Goal: Communication & Community: Connect with others

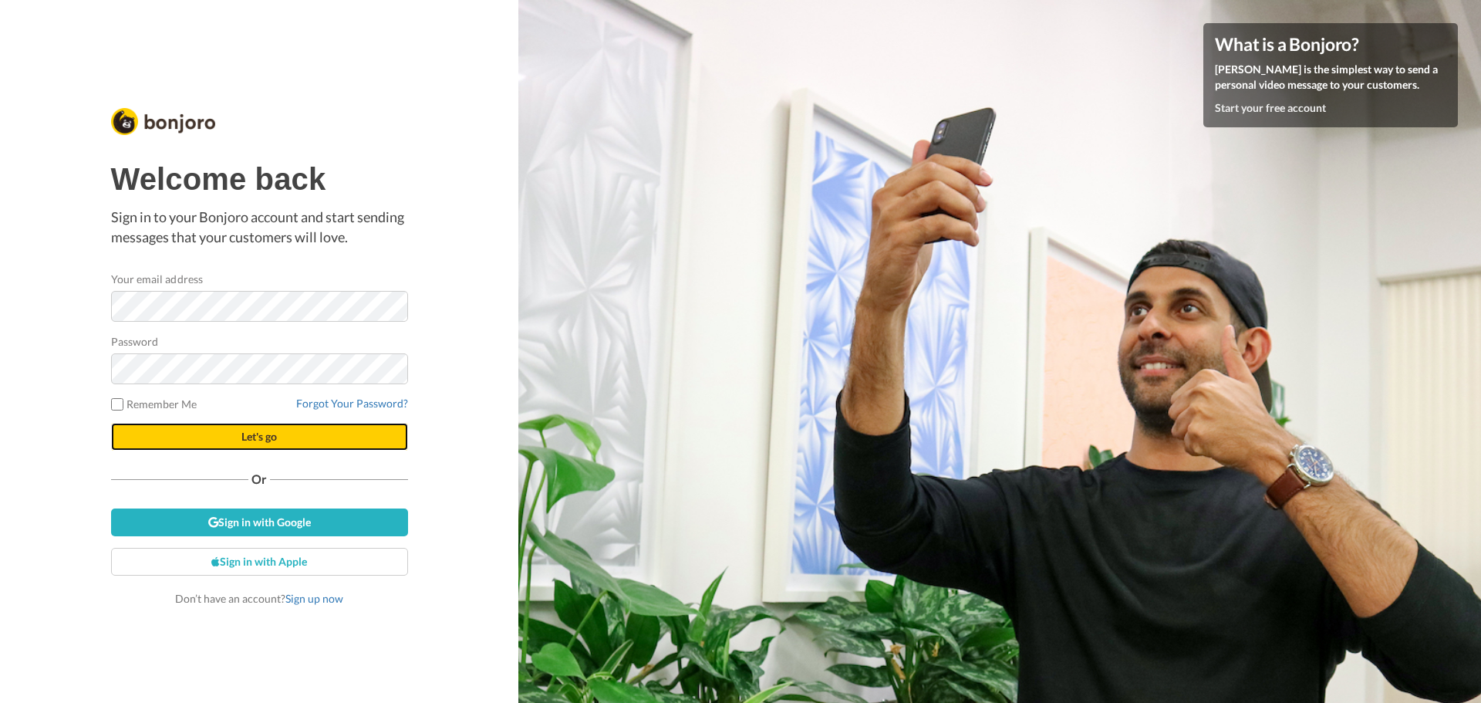
click at [286, 435] on button "Let's go" at bounding box center [259, 437] width 297 height 28
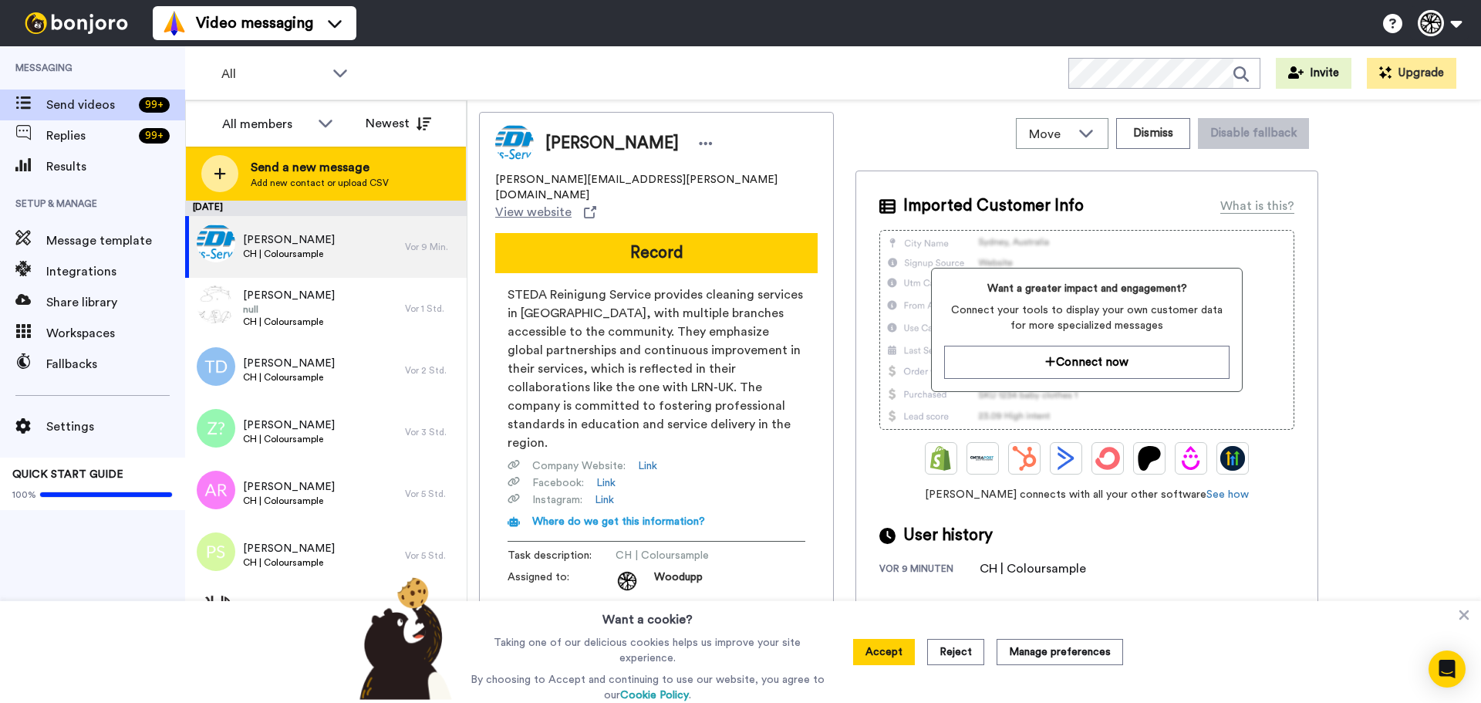
click at [307, 155] on div "Send a new message Add new contact or upload CSV" at bounding box center [326, 174] width 280 height 54
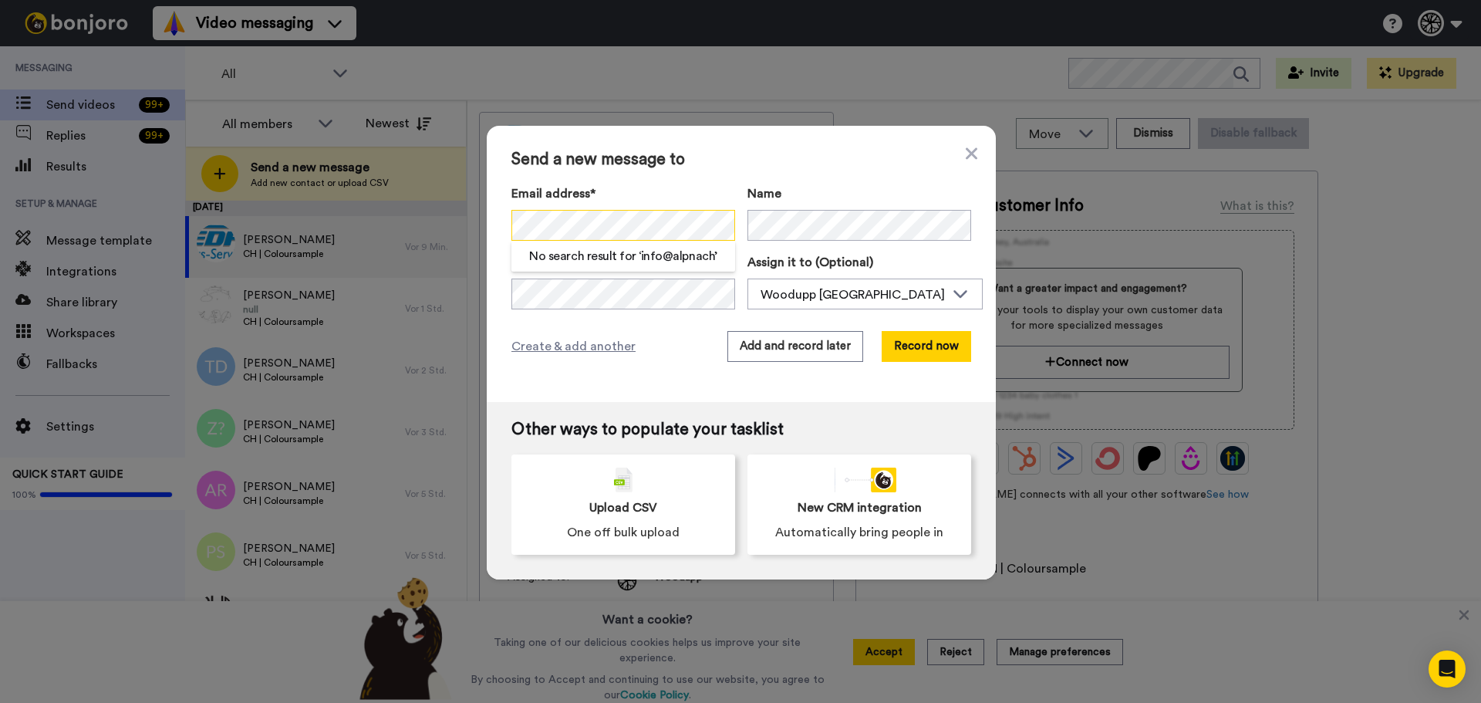
click at [396, 258] on div "Send a new message to Email address* No search result for ‘ info@alpnach ’ Name…" at bounding box center [740, 351] width 1481 height 703
click at [362, 233] on div "Send a new message to Email address* No search result for ‘ severin.hug ’ Name …" at bounding box center [740, 351] width 1481 height 703
click at [589, 346] on span "Create & add another" at bounding box center [573, 346] width 124 height 19
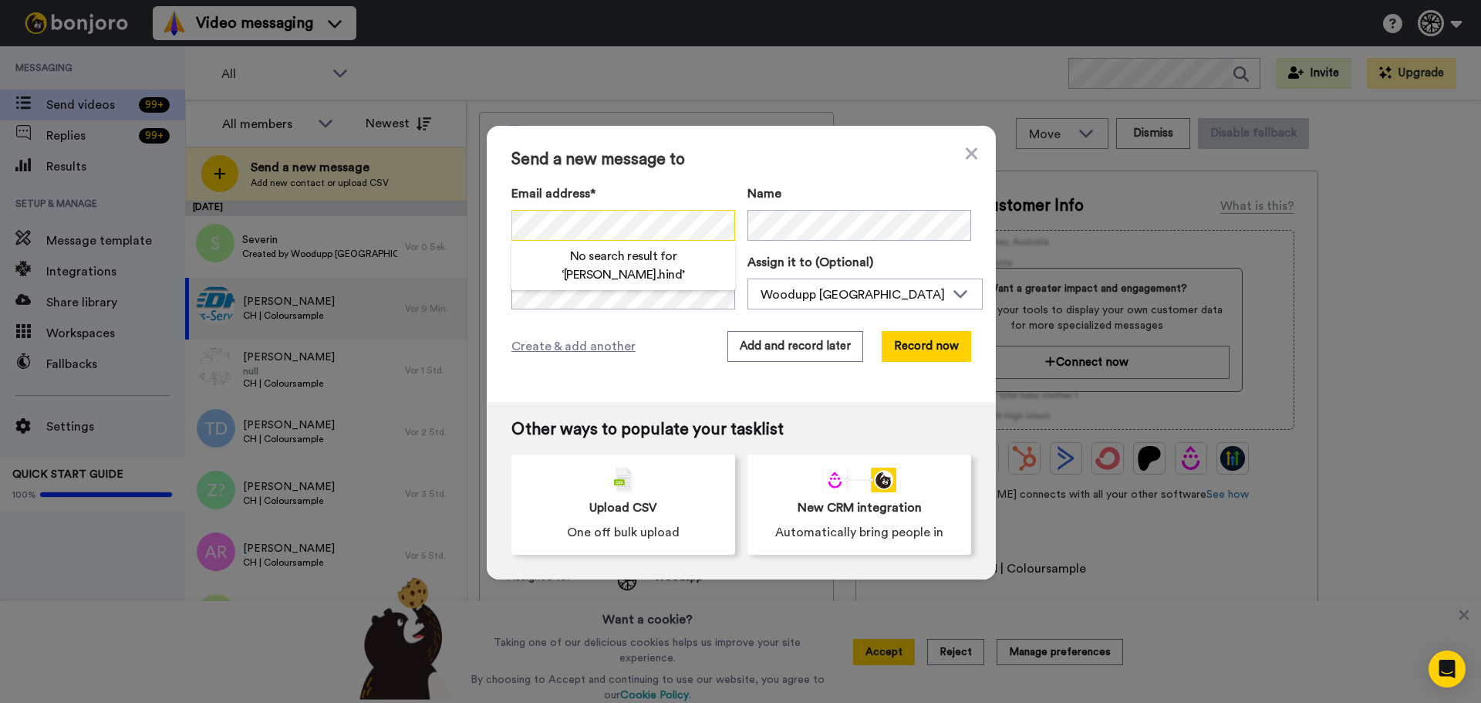
click at [370, 235] on div "Send a new message to Email address* No search result for ‘ stefan.hind ’ Name …" at bounding box center [740, 351] width 1481 height 703
click at [635, 364] on div "Send a new message to Email address* No search result for ‘ stefan.hinder@kelle…" at bounding box center [741, 264] width 509 height 276
click at [578, 341] on span "Create & add another" at bounding box center [573, 346] width 124 height 19
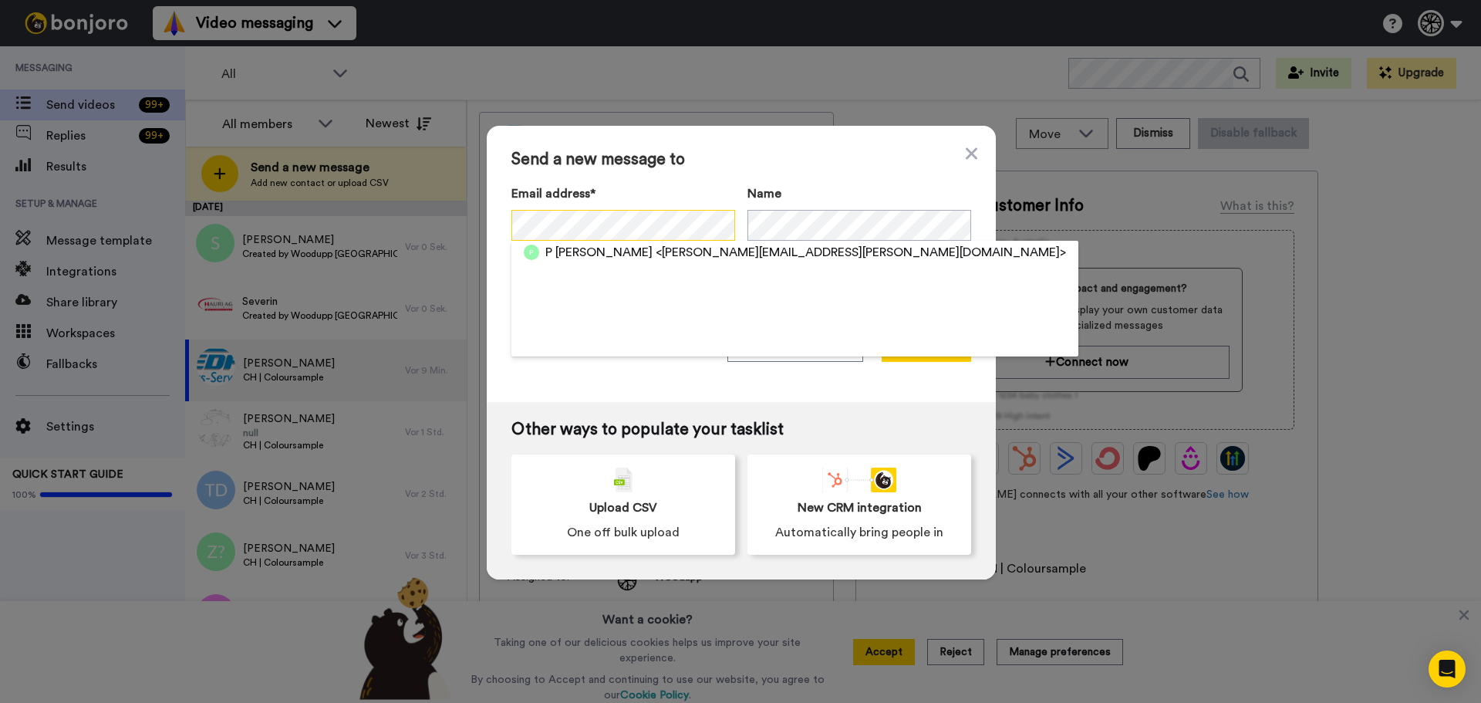
click at [450, 215] on div "Send a new message to Email address* P egli <p.egli@zurbuchen.com> Name Task de…" at bounding box center [740, 351] width 1481 height 703
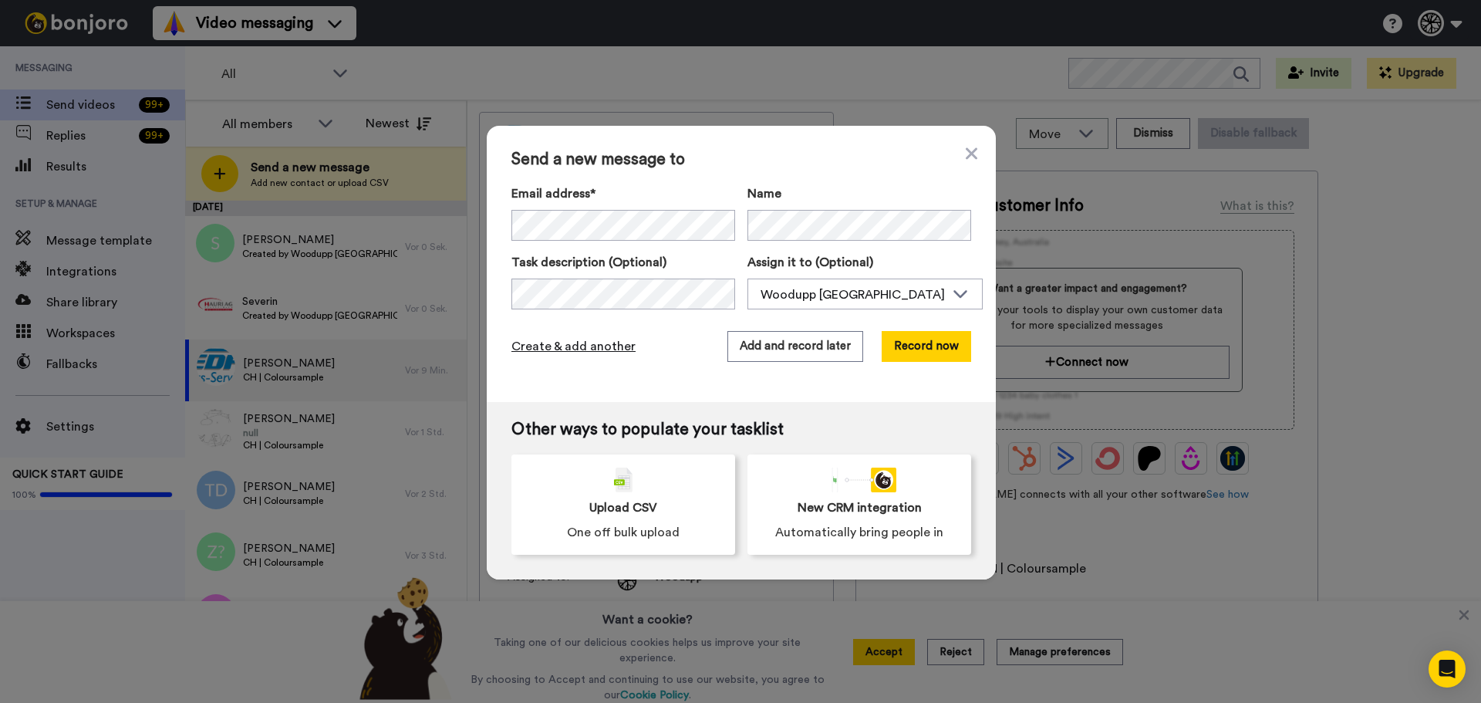
click at [527, 343] on span "Create & add another" at bounding box center [573, 346] width 124 height 19
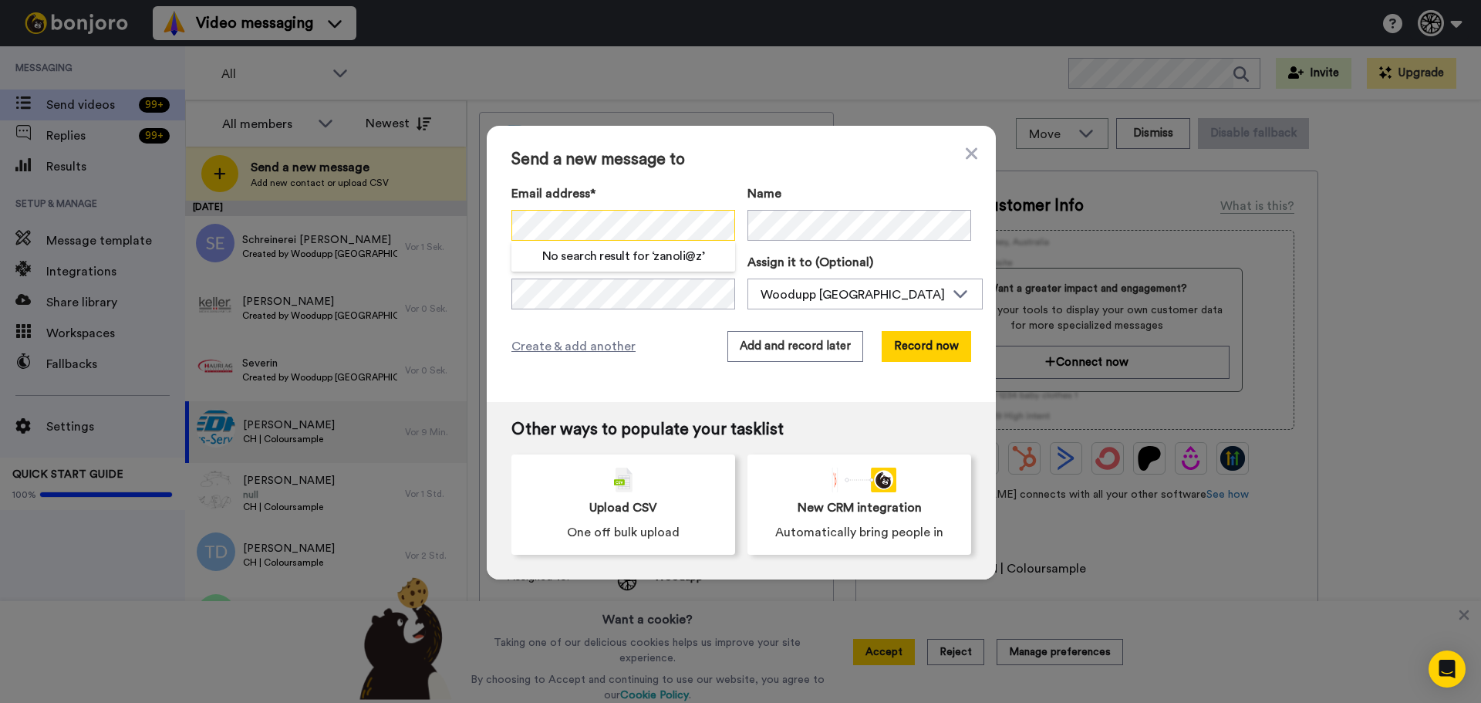
click at [364, 220] on div "Send a new message to Email address* No search result for ‘ zanoli@z ’ Name Tas…" at bounding box center [740, 351] width 1481 height 703
click at [567, 345] on span "Create & add another" at bounding box center [573, 346] width 124 height 19
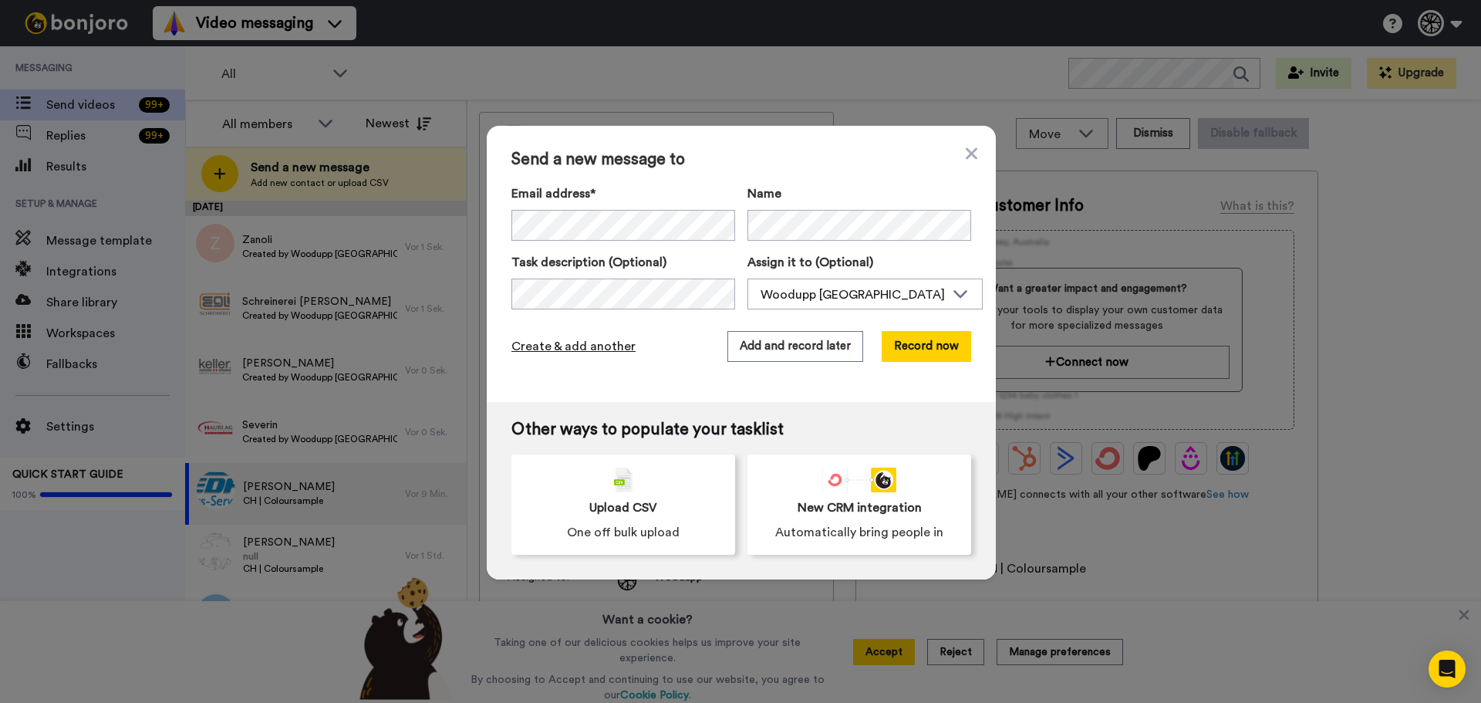
click at [590, 349] on span "Create & add another" at bounding box center [573, 346] width 124 height 19
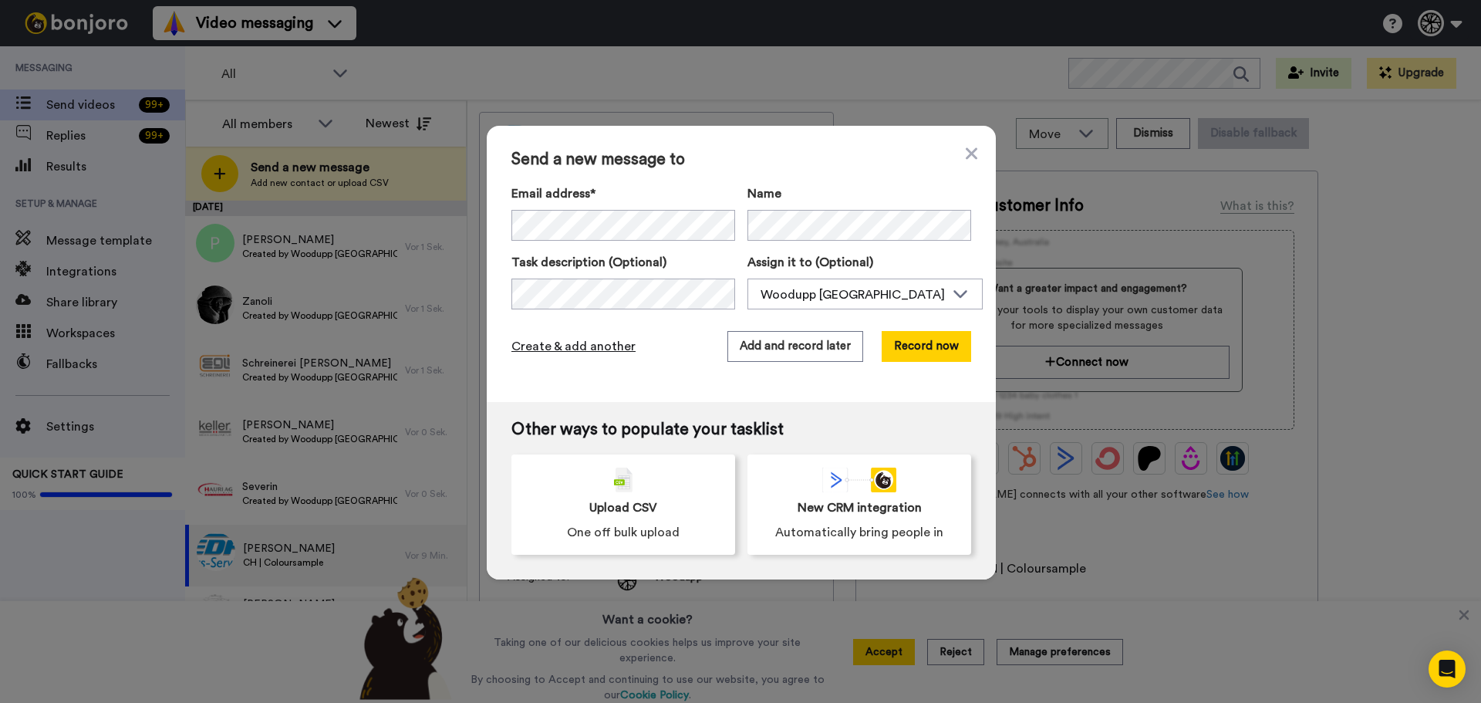
click at [579, 343] on span "Create & add another" at bounding box center [573, 346] width 124 height 19
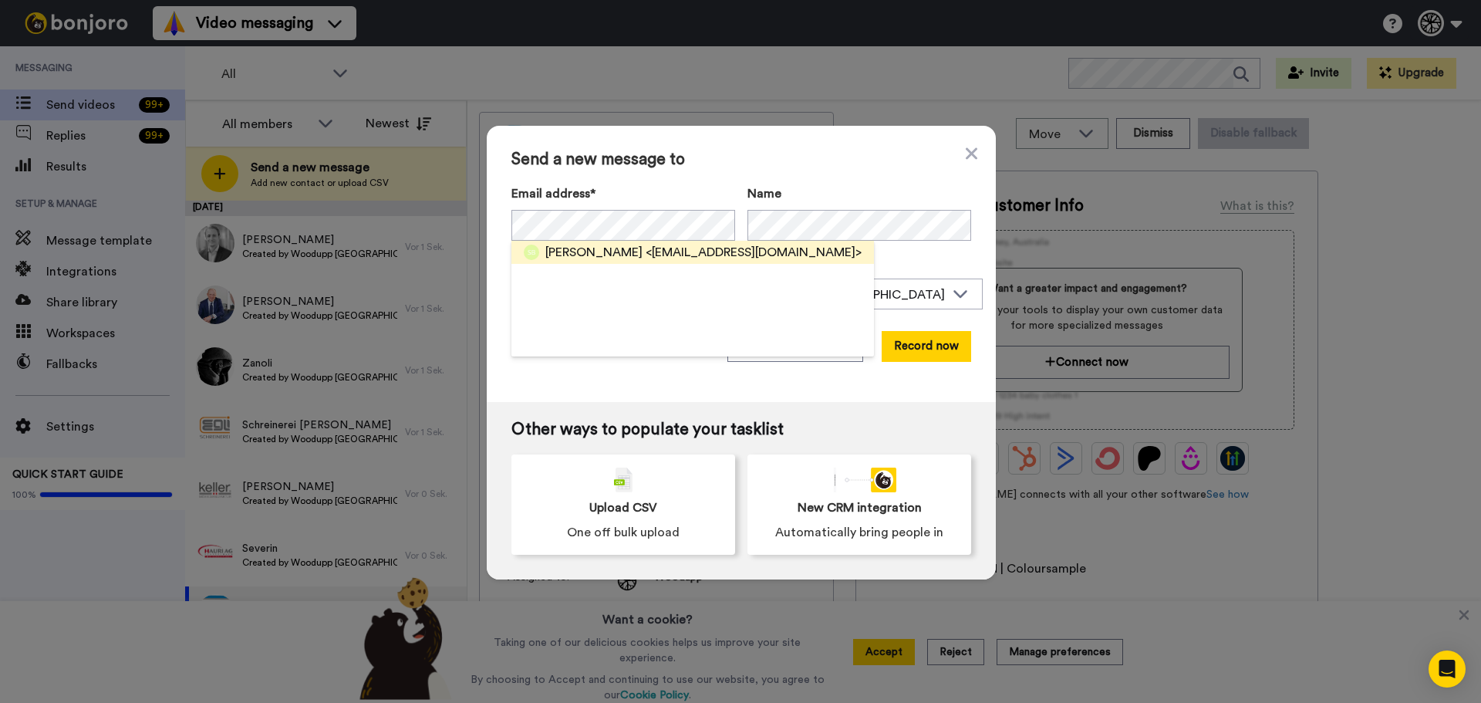
click at [646, 245] on span "<obikela@gmail.com>" at bounding box center [754, 252] width 216 height 19
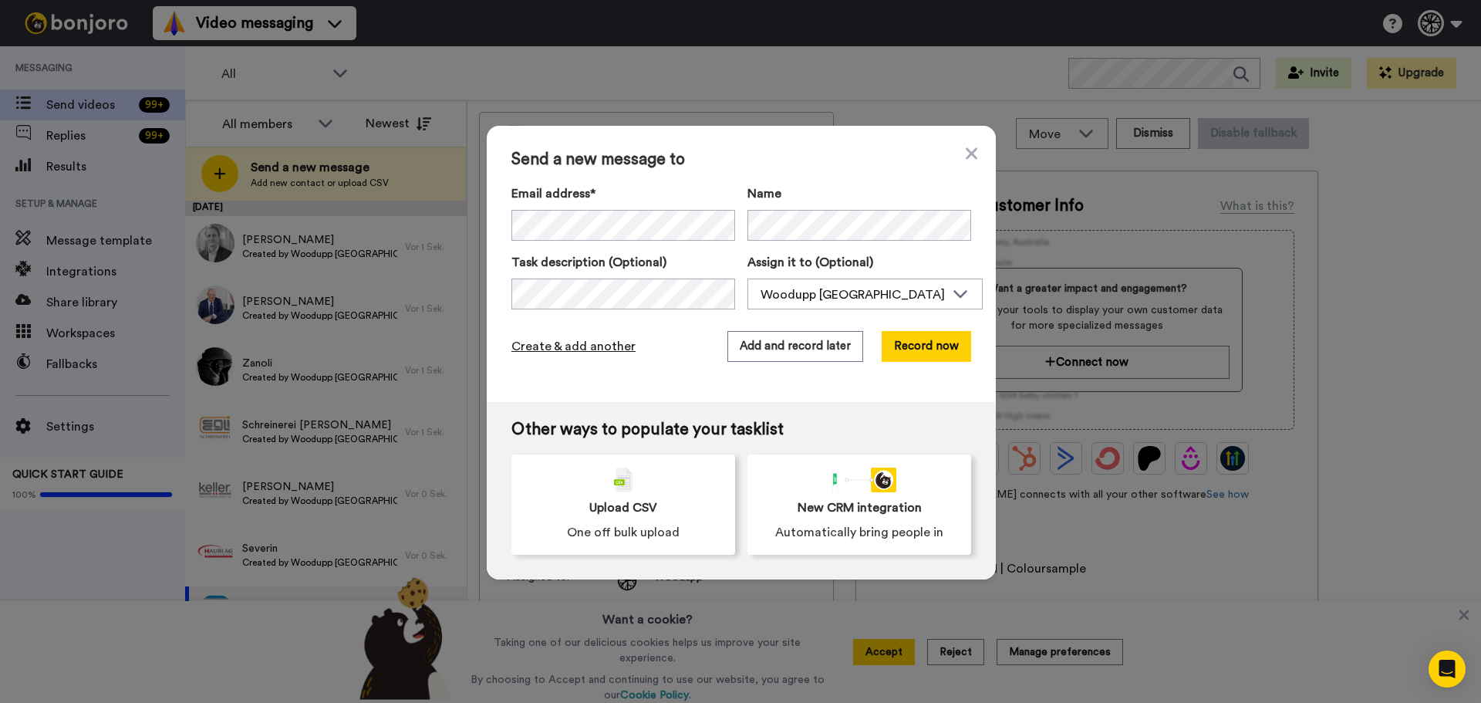
click at [598, 349] on span "Create & add another" at bounding box center [573, 346] width 124 height 19
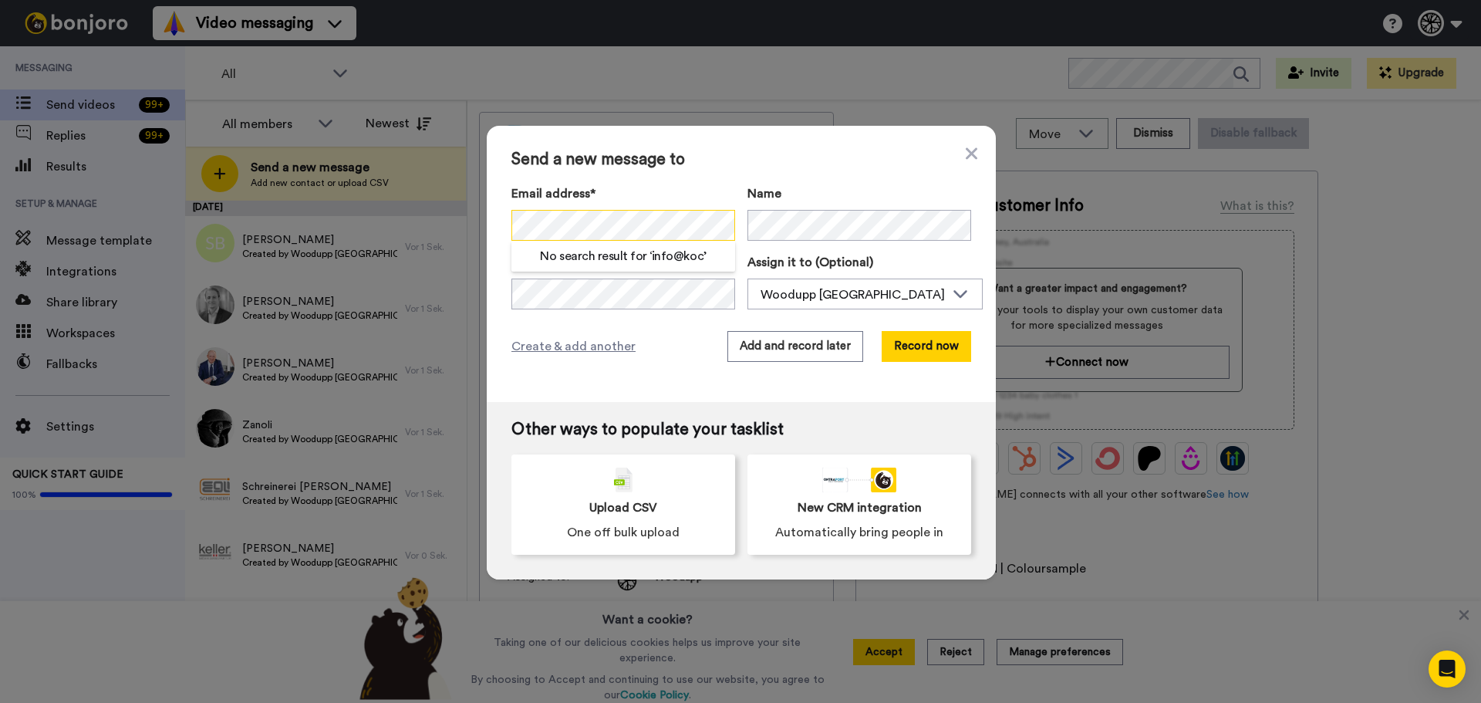
click at [397, 201] on div "Send a new message to Email address* No search result for ‘ info@koc ’ Name Tas…" at bounding box center [740, 351] width 1481 height 703
click at [589, 343] on span "Create & add another" at bounding box center [573, 346] width 124 height 19
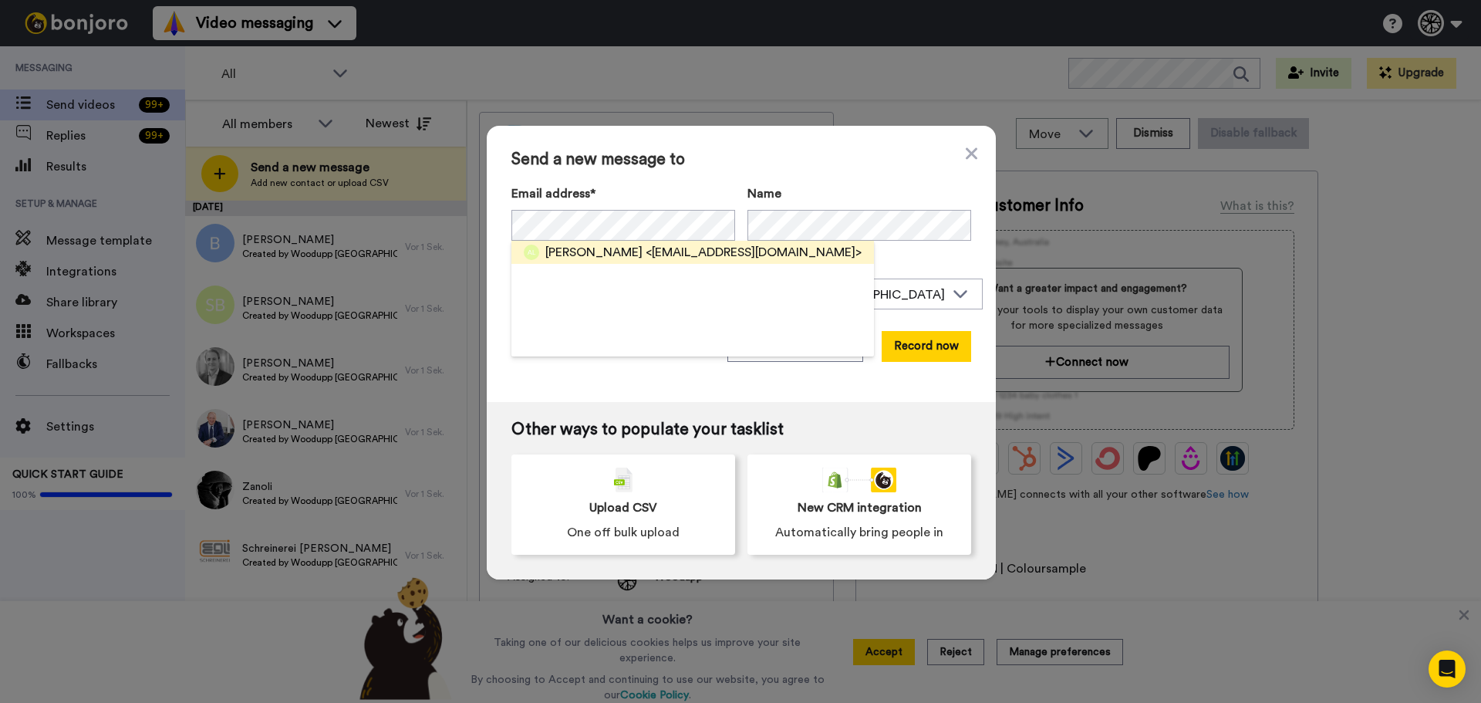
click at [570, 252] on span "[PERSON_NAME]" at bounding box center [593, 252] width 97 height 19
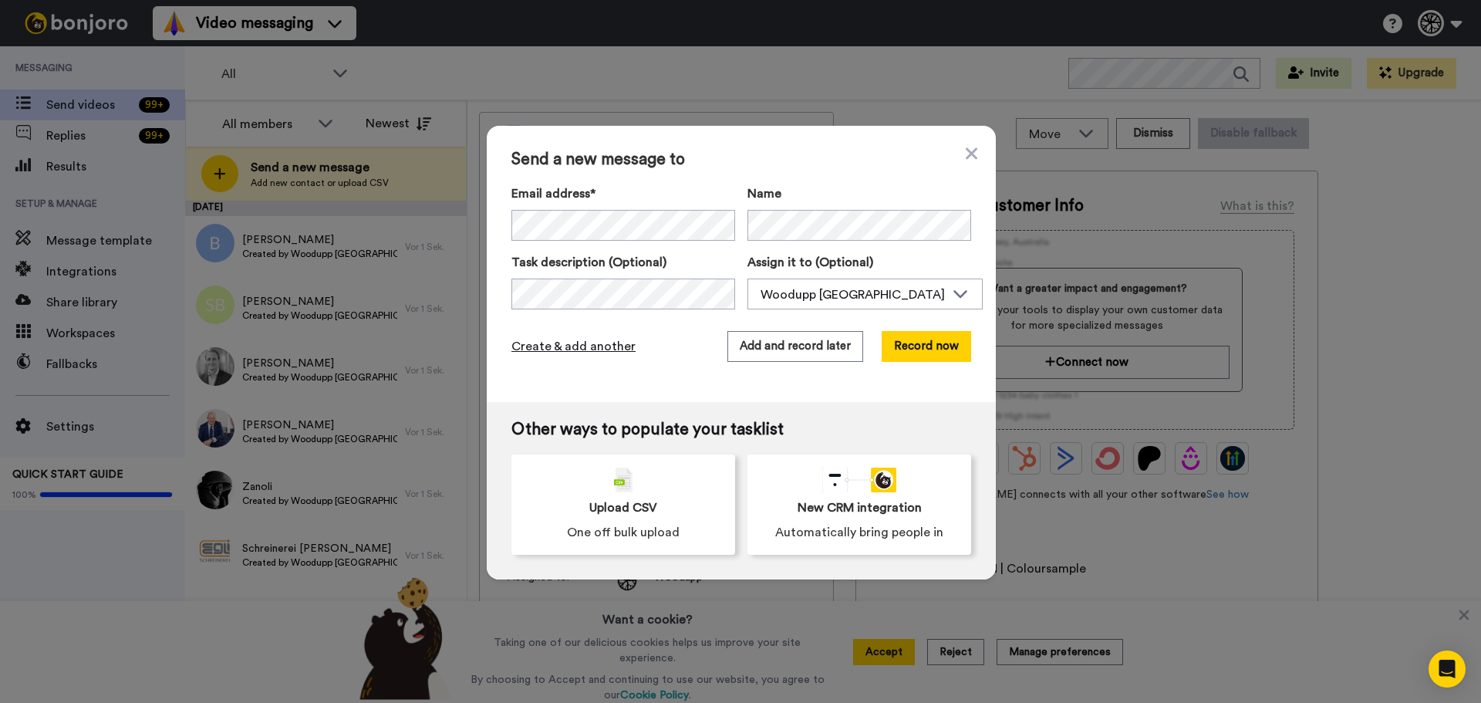
click at [558, 350] on span "Create & add another" at bounding box center [573, 346] width 124 height 19
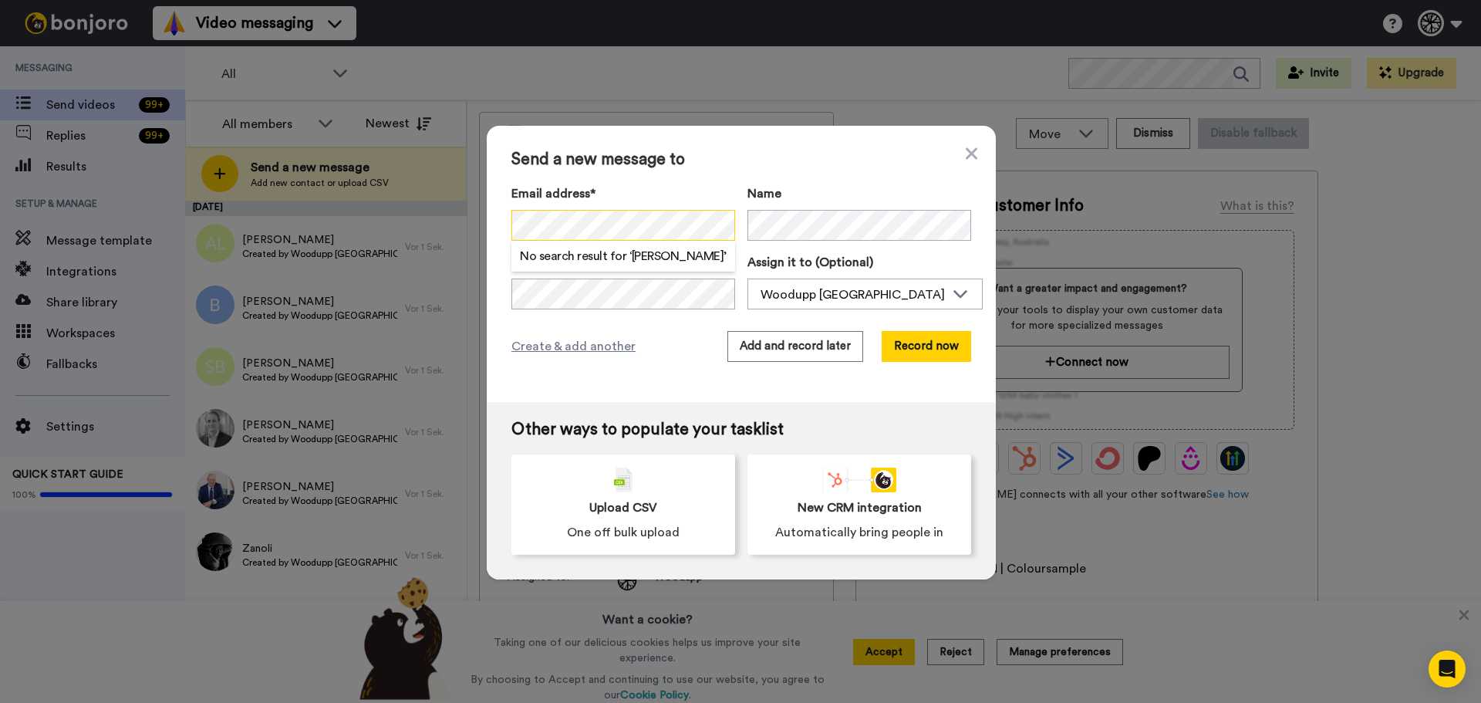
click at [478, 238] on div "Send a new message to Email address* No search result for ‘ a.buch ’ Name Task …" at bounding box center [740, 351] width 1481 height 703
click at [586, 351] on span "Create & add another" at bounding box center [573, 346] width 124 height 19
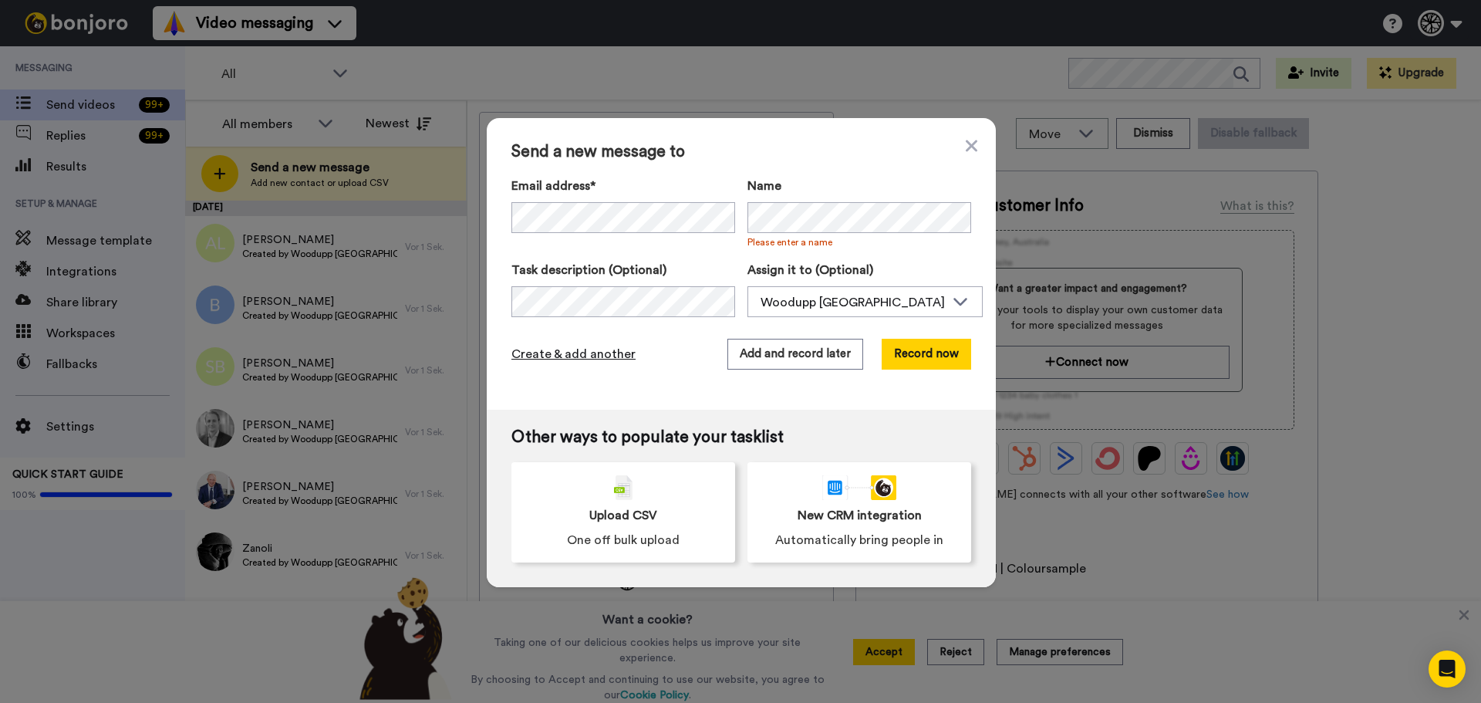
click at [582, 350] on span "Create & add another" at bounding box center [573, 354] width 124 height 19
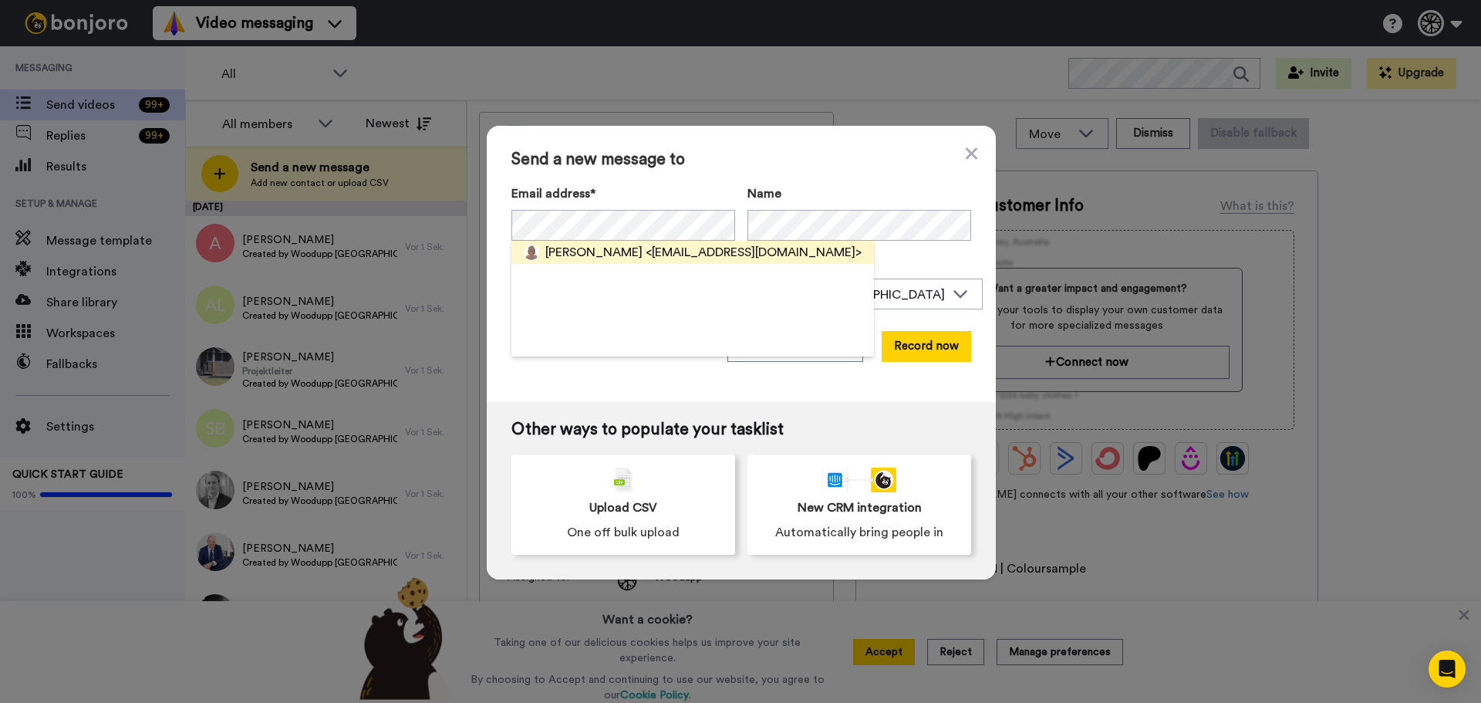
click at [646, 253] on span "<b.wiss69@gmail.com>" at bounding box center [754, 252] width 216 height 19
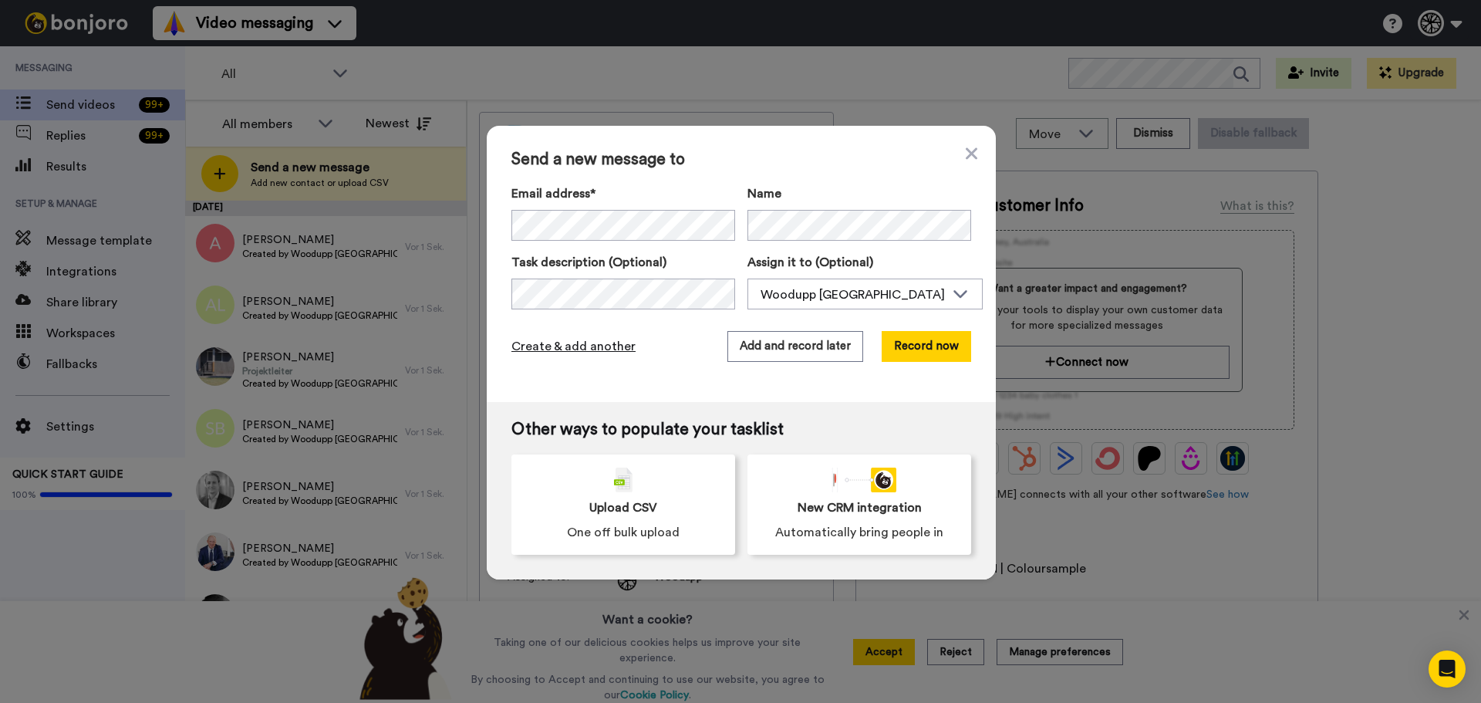
click at [586, 344] on span "Create & add another" at bounding box center [573, 346] width 124 height 19
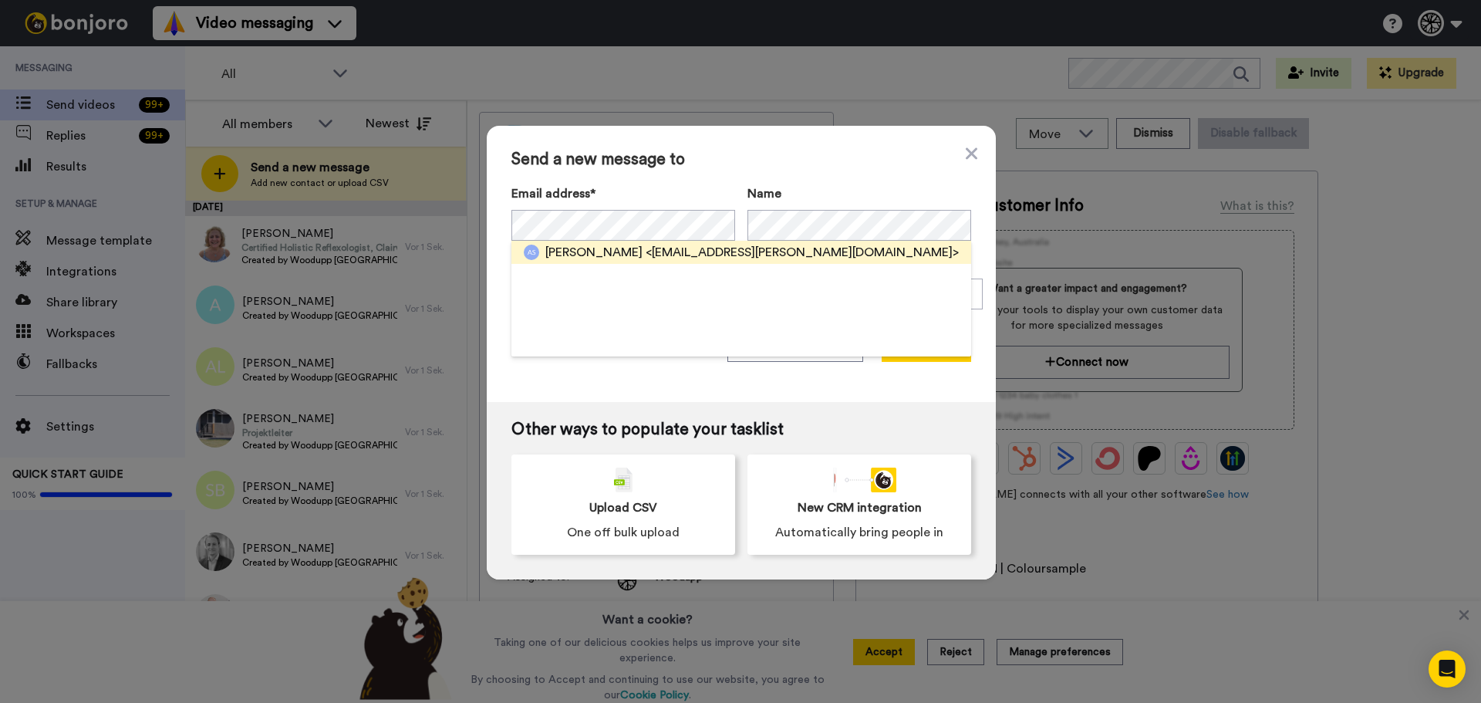
click at [646, 251] on span "<kontakt@guensch.ch>" at bounding box center [802, 252] width 313 height 19
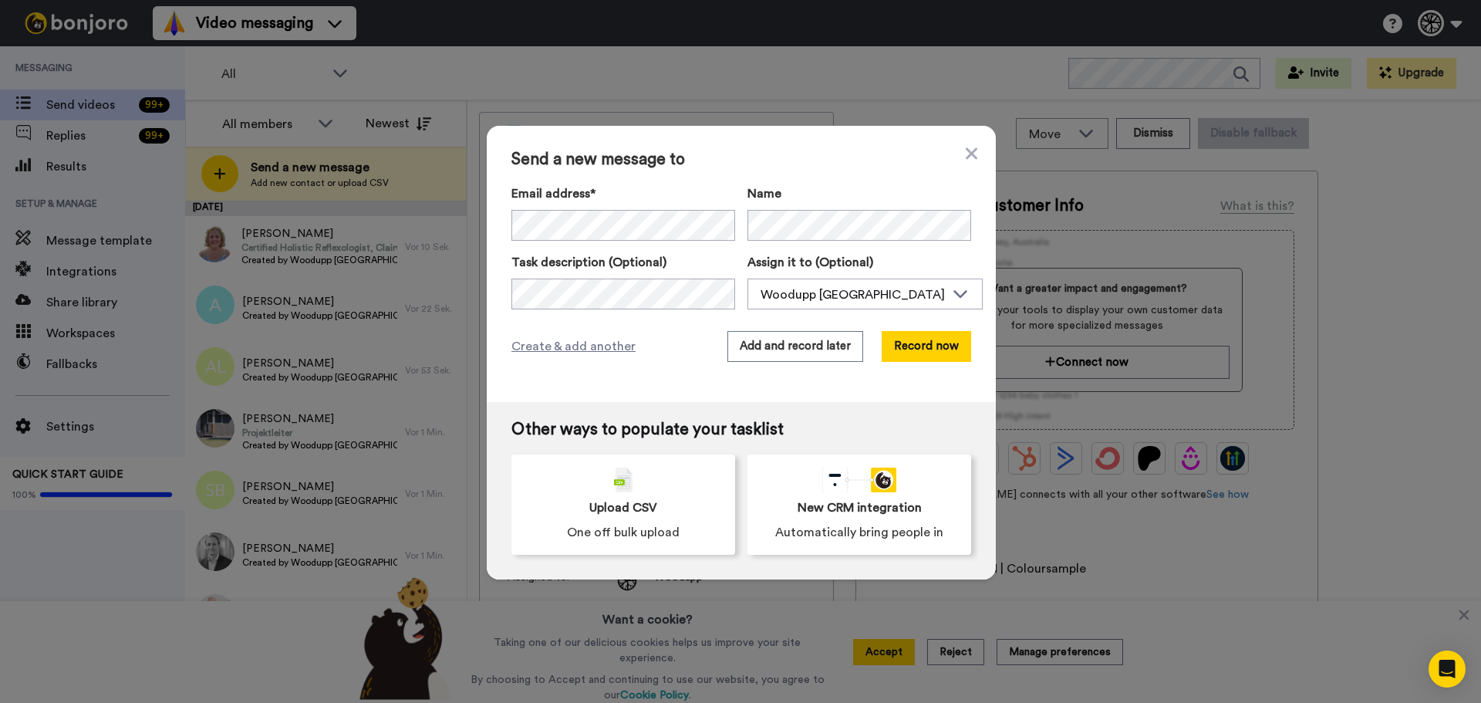
click at [607, 336] on div "Create & add another Add and record later Record now" at bounding box center [741, 346] width 460 height 31
click at [605, 339] on span "Create & add another" at bounding box center [573, 346] width 124 height 19
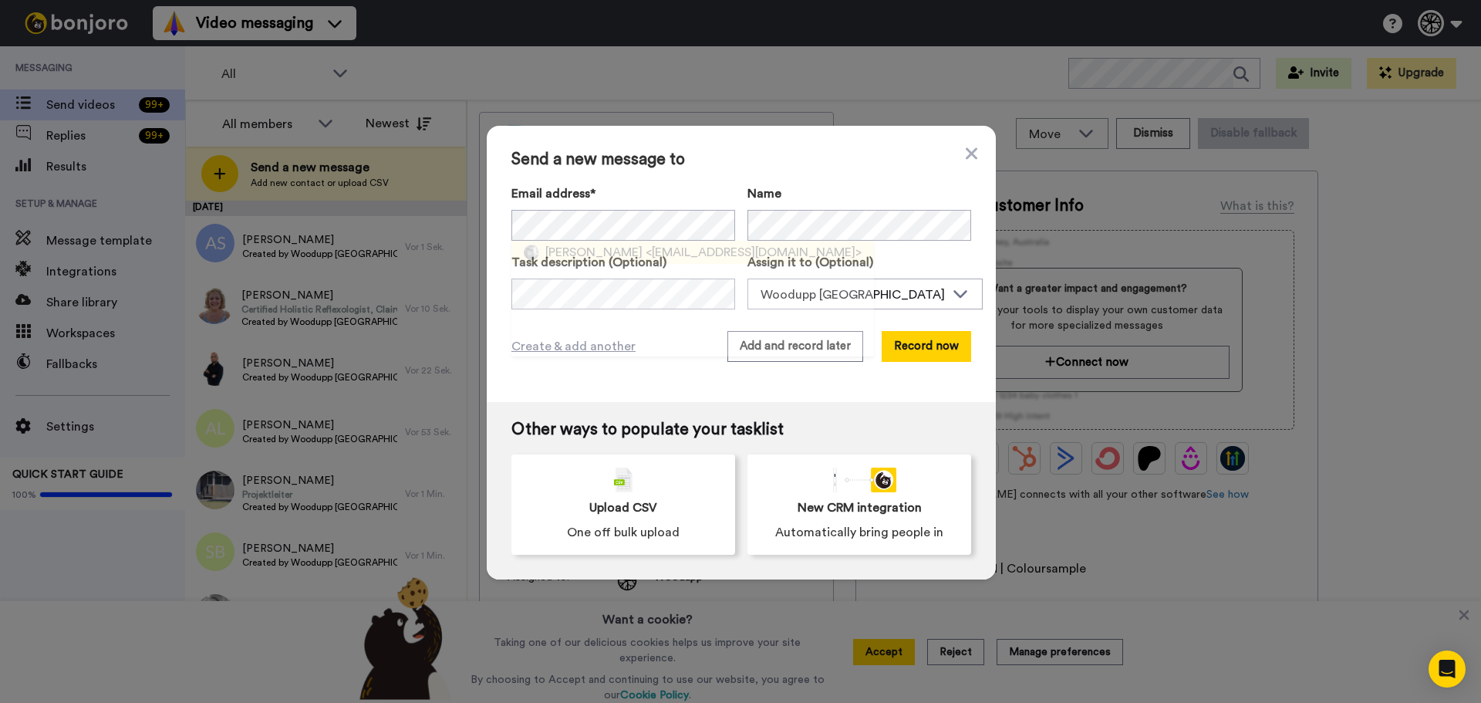
click at [661, 252] on span "<moobean@hotmail.com>" at bounding box center [754, 252] width 216 height 19
click at [572, 342] on span "Create & add another" at bounding box center [573, 346] width 124 height 19
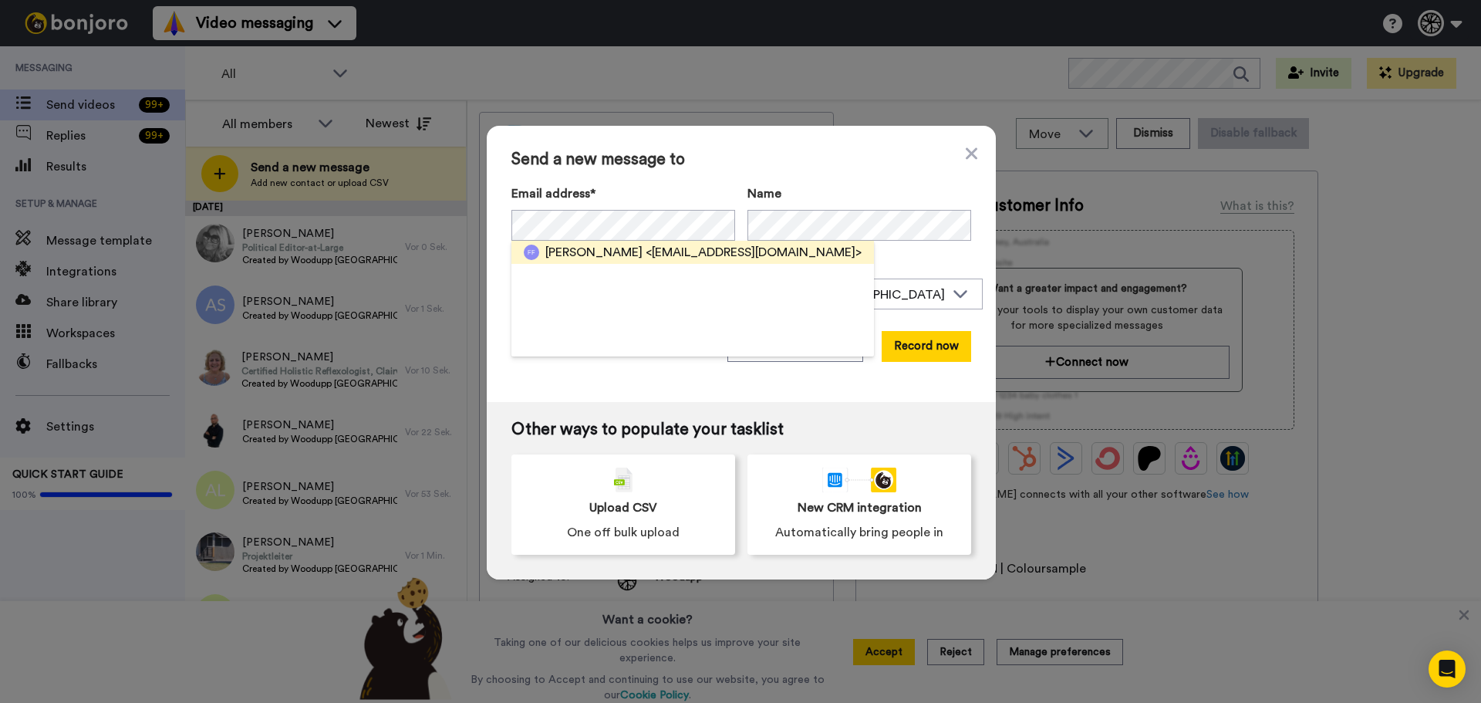
click at [677, 256] on span "<flavia.folini@gmail.com>" at bounding box center [754, 252] width 216 height 19
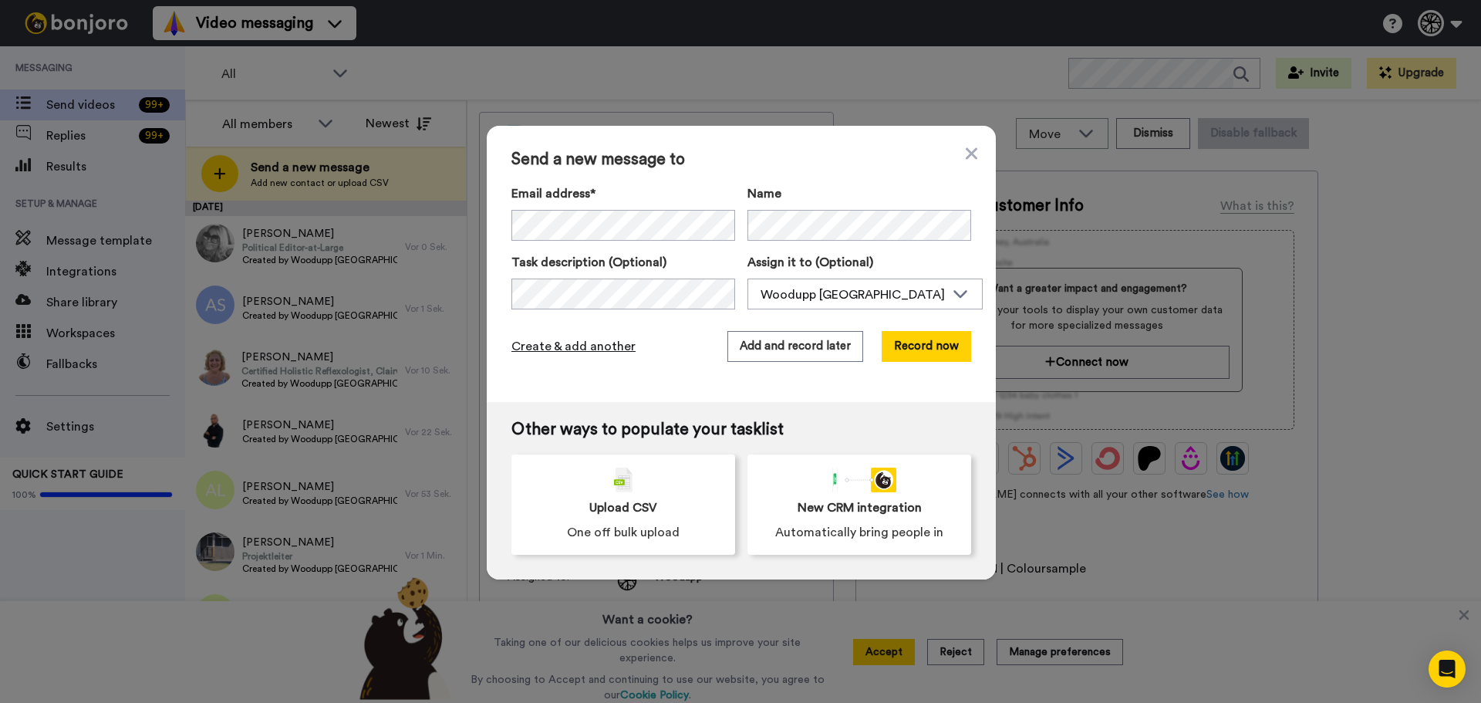
click at [576, 342] on span "Create & add another" at bounding box center [573, 346] width 124 height 19
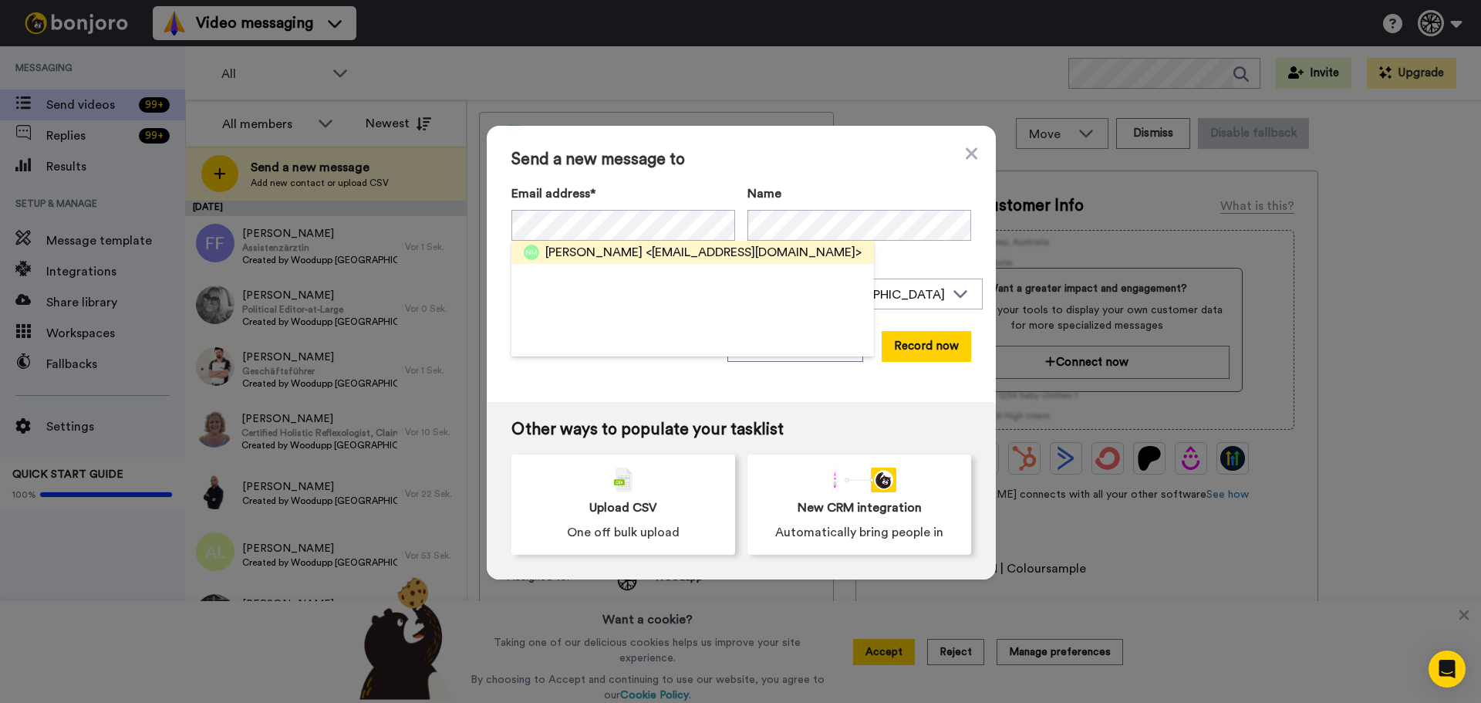
click at [646, 251] on span "<ninos_3real@hotmail.com>" at bounding box center [754, 252] width 216 height 19
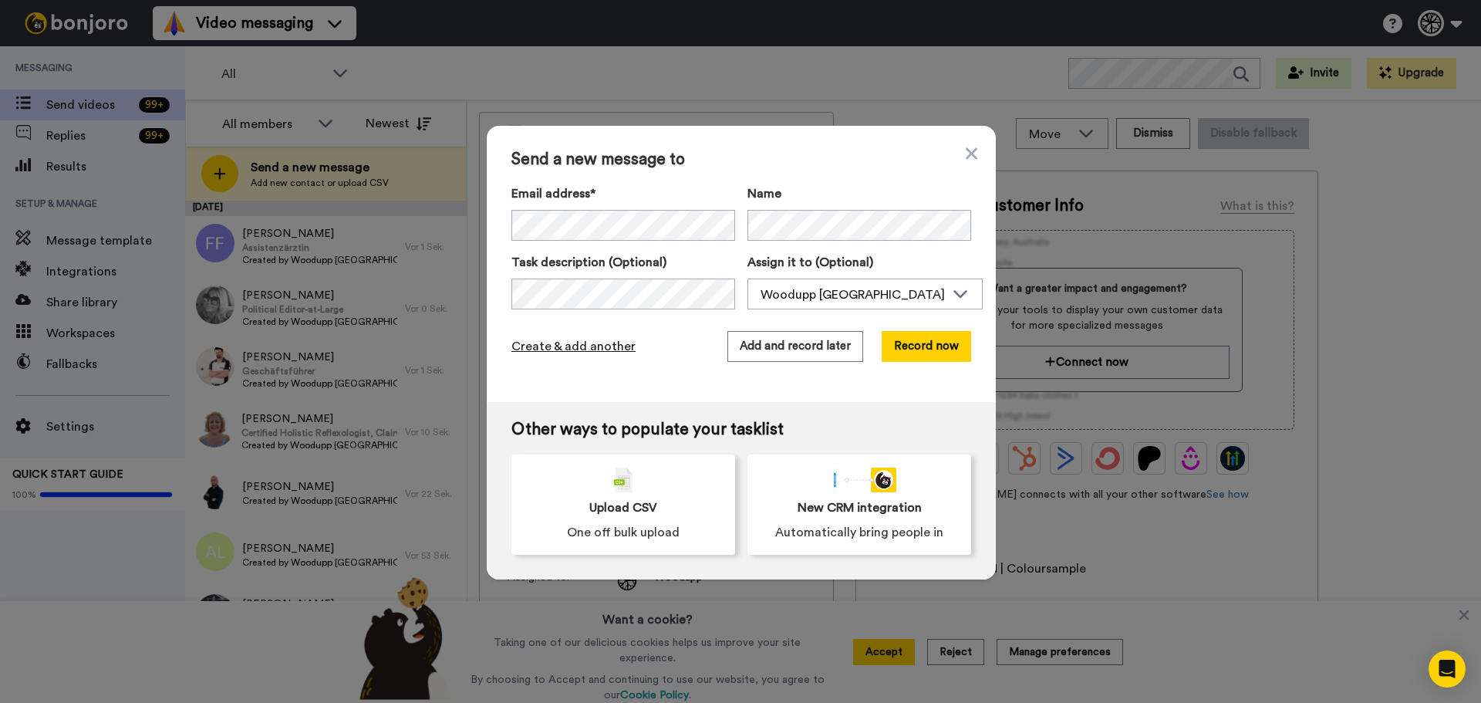
click at [592, 345] on span "Create & add another" at bounding box center [573, 346] width 124 height 19
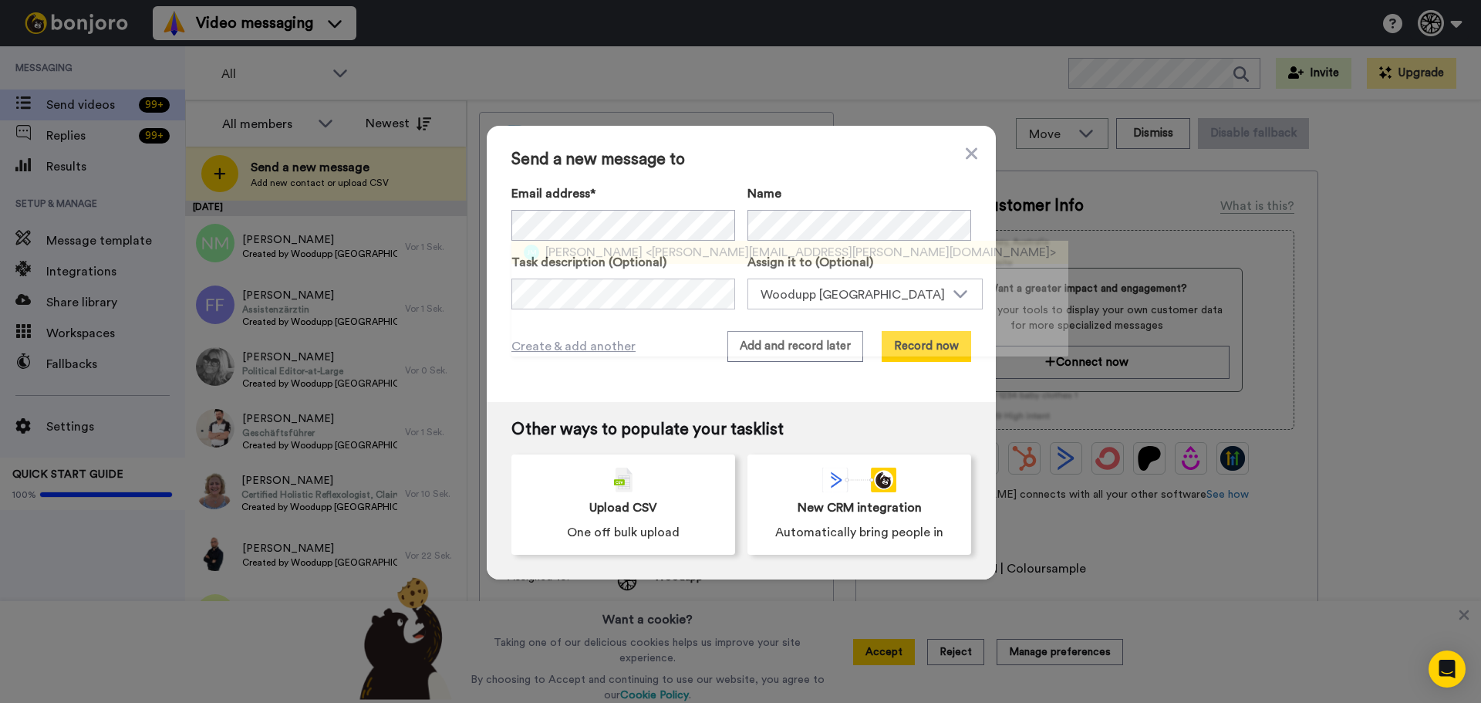
click at [677, 257] on span "<janine.muehlebach@gmx.ch>" at bounding box center [851, 252] width 410 height 19
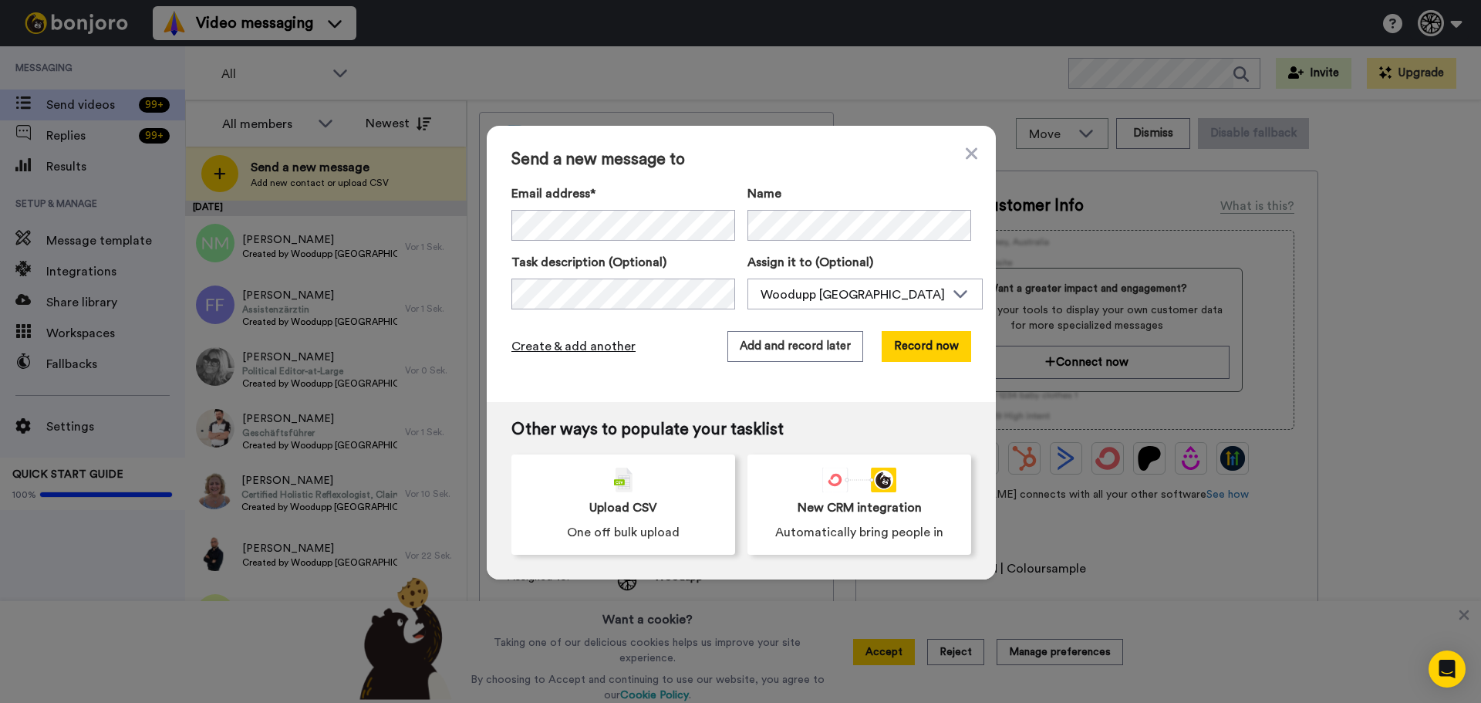
click at [582, 345] on span "Create & add another" at bounding box center [573, 346] width 124 height 19
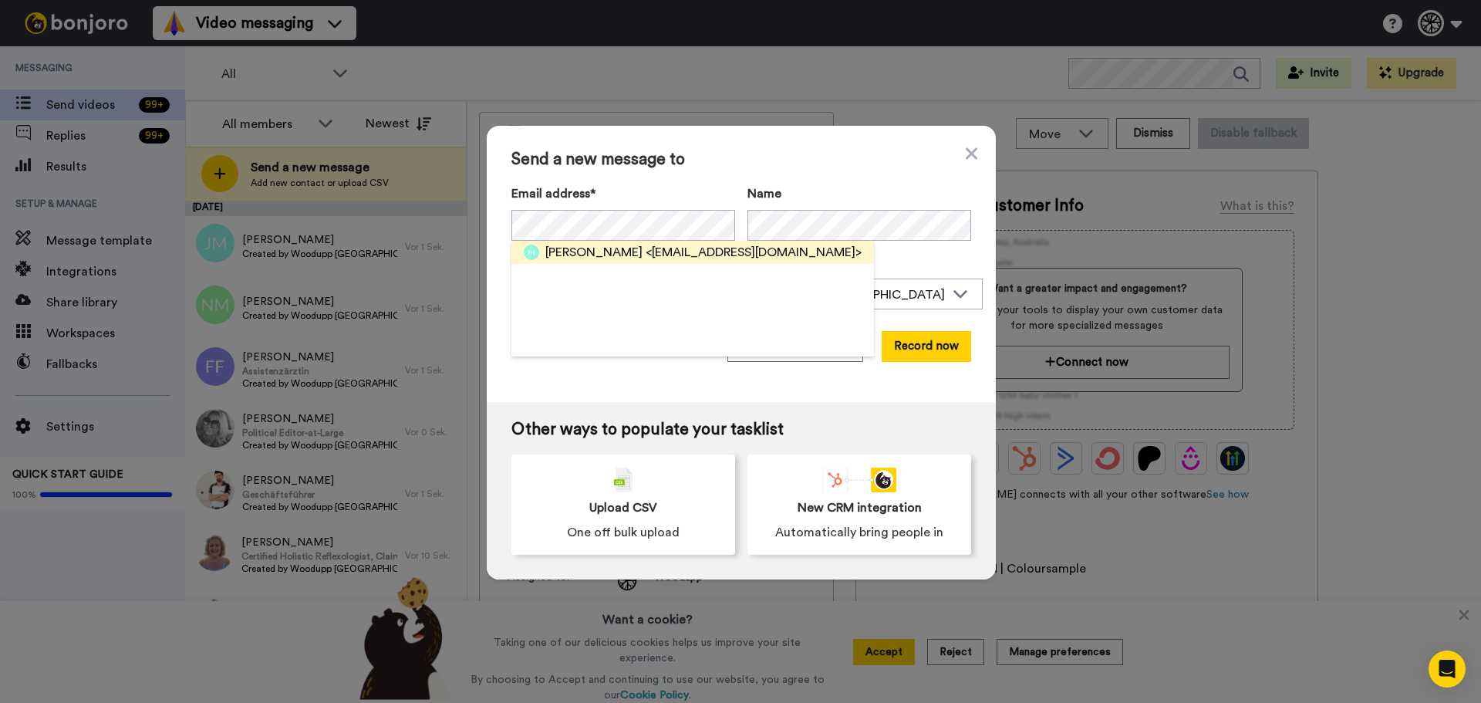
click at [646, 254] on span "<hepburn_ianr@hotmail.com>" at bounding box center [754, 252] width 216 height 19
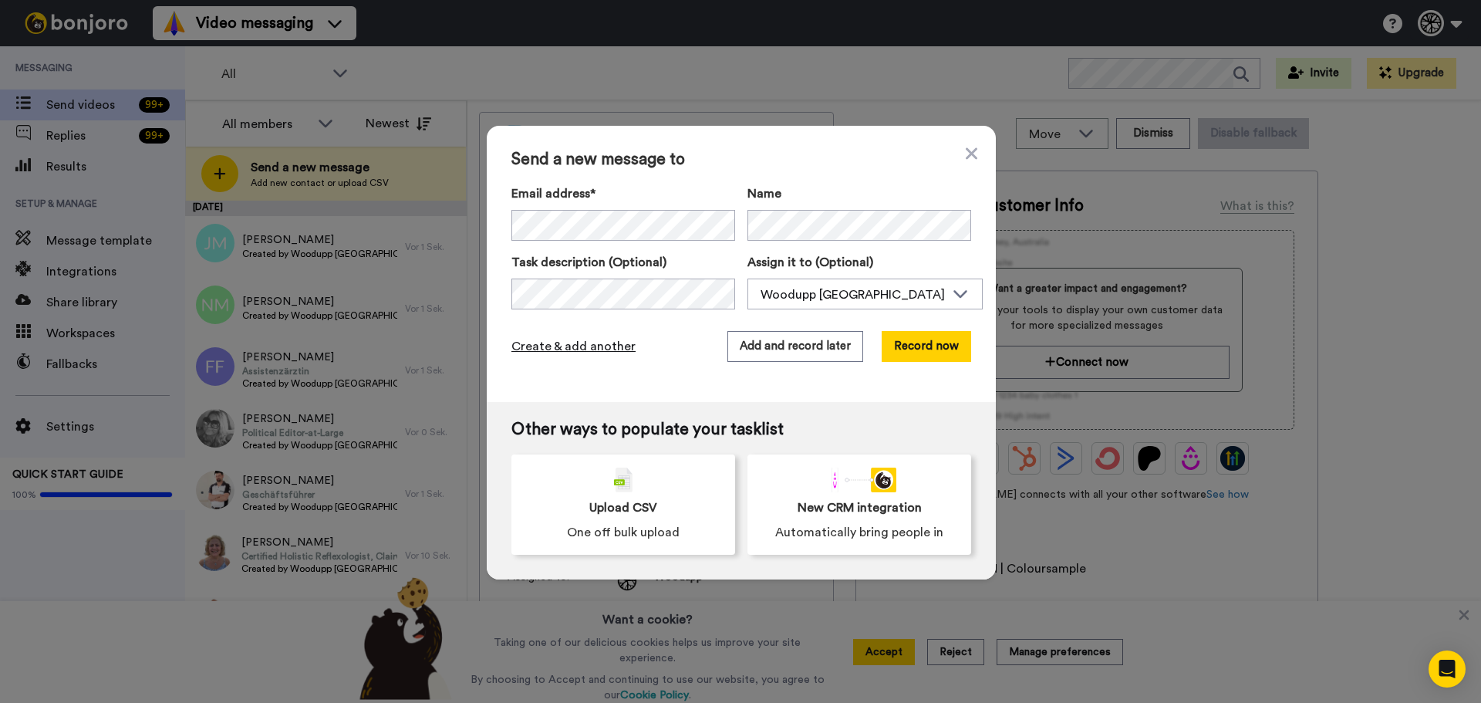
click at [581, 352] on span "Create & add another" at bounding box center [573, 346] width 124 height 19
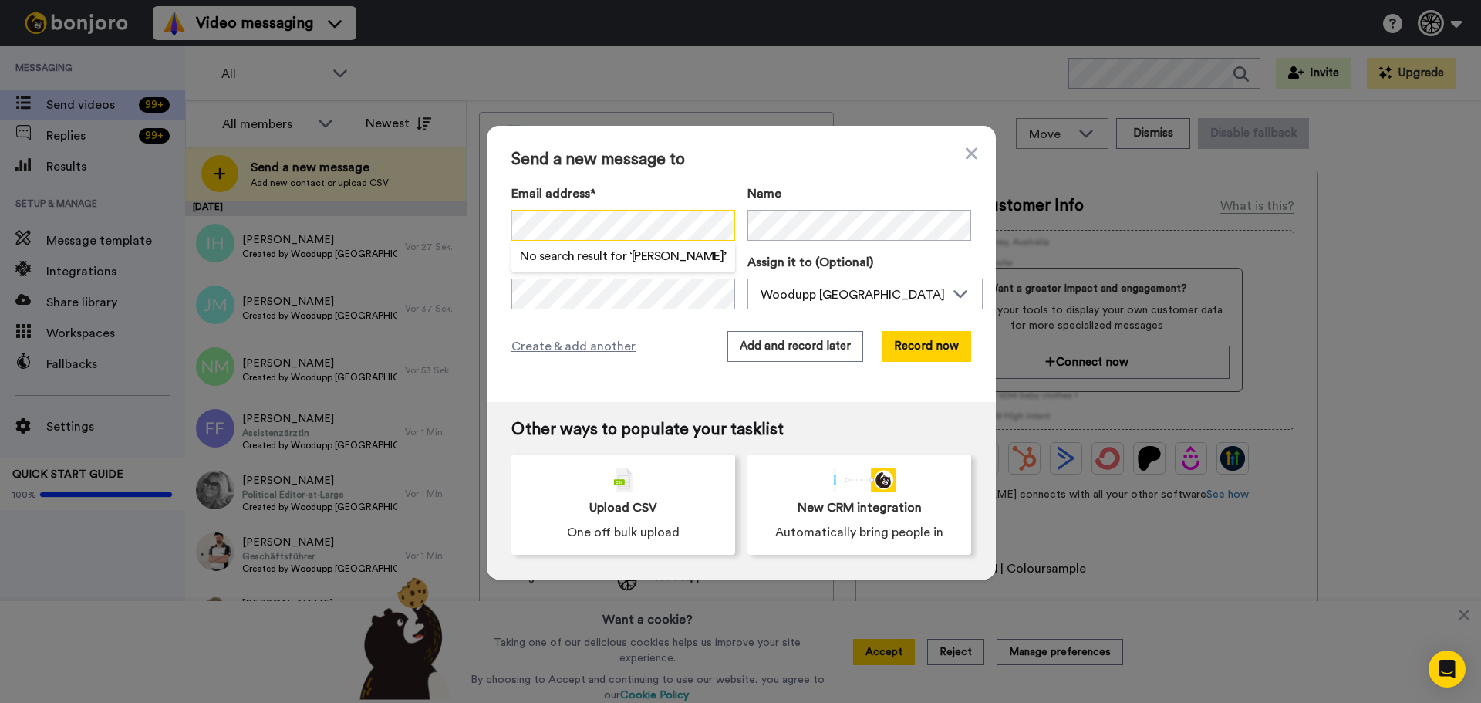
click at [395, 233] on div "Send a new message to Email address* No search result for ‘ s.colombo ’ Name Ta…" at bounding box center [740, 351] width 1481 height 703
click at [636, 365] on div "Send a new message to Email address* No search result for ‘ s.colombo@kellersch…" at bounding box center [741, 264] width 509 height 276
click at [602, 346] on span "Create & add another" at bounding box center [573, 346] width 124 height 19
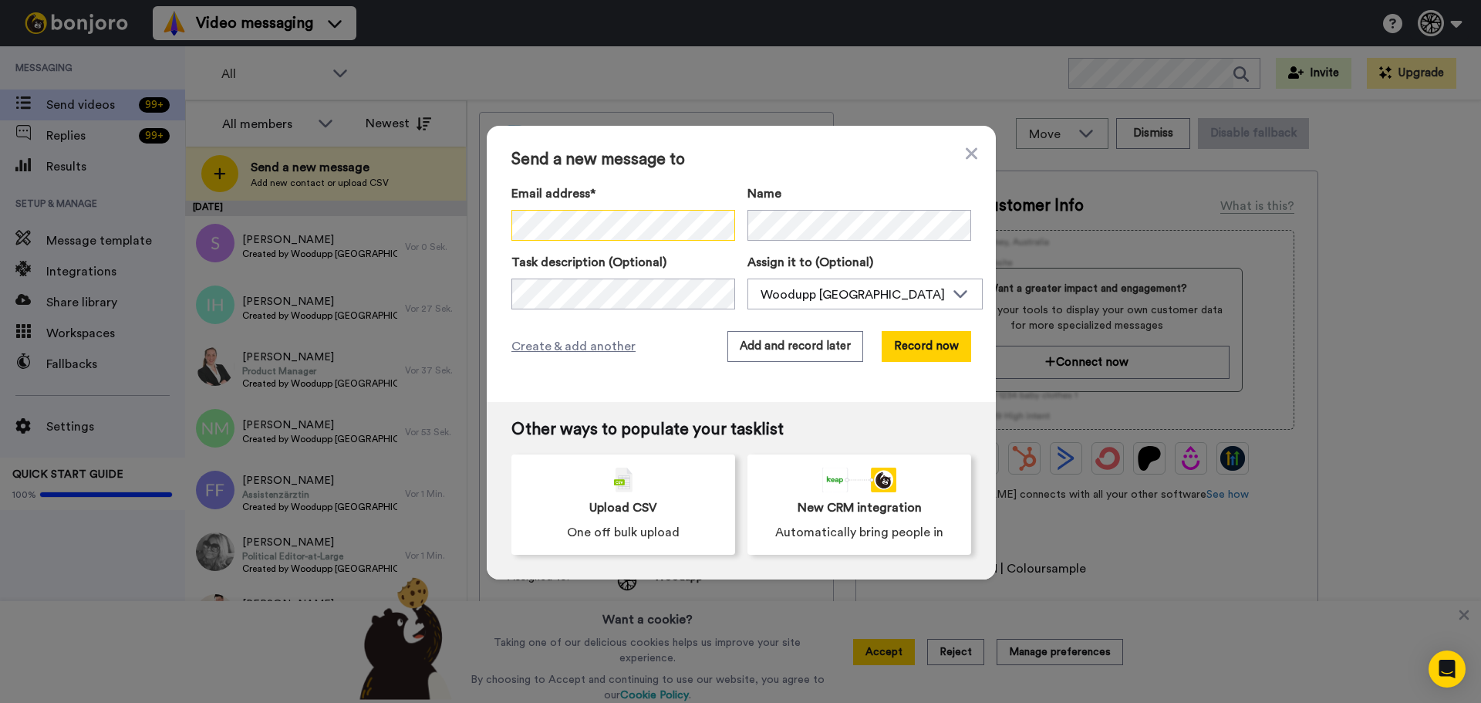
click at [434, 208] on div "Send a new message to Email address* Sarah Hidber <sarahhidber@gmail.com> Name …" at bounding box center [740, 351] width 1481 height 703
click at [578, 343] on span "Create & add another" at bounding box center [573, 346] width 124 height 19
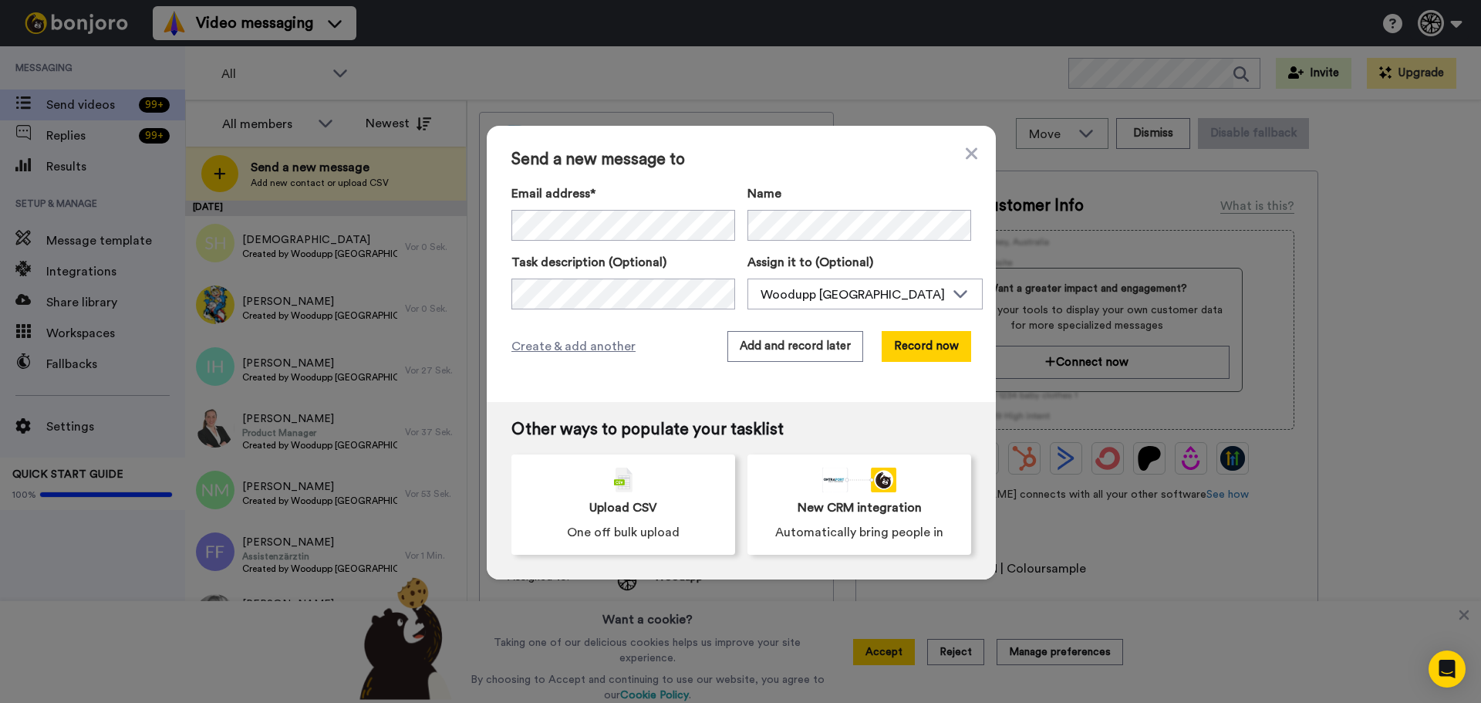
click at [461, 339] on div "Send a new message to Email address* Andreas <a.buchwalder@kosterag.ch> Benjami…" at bounding box center [740, 351] width 1481 height 703
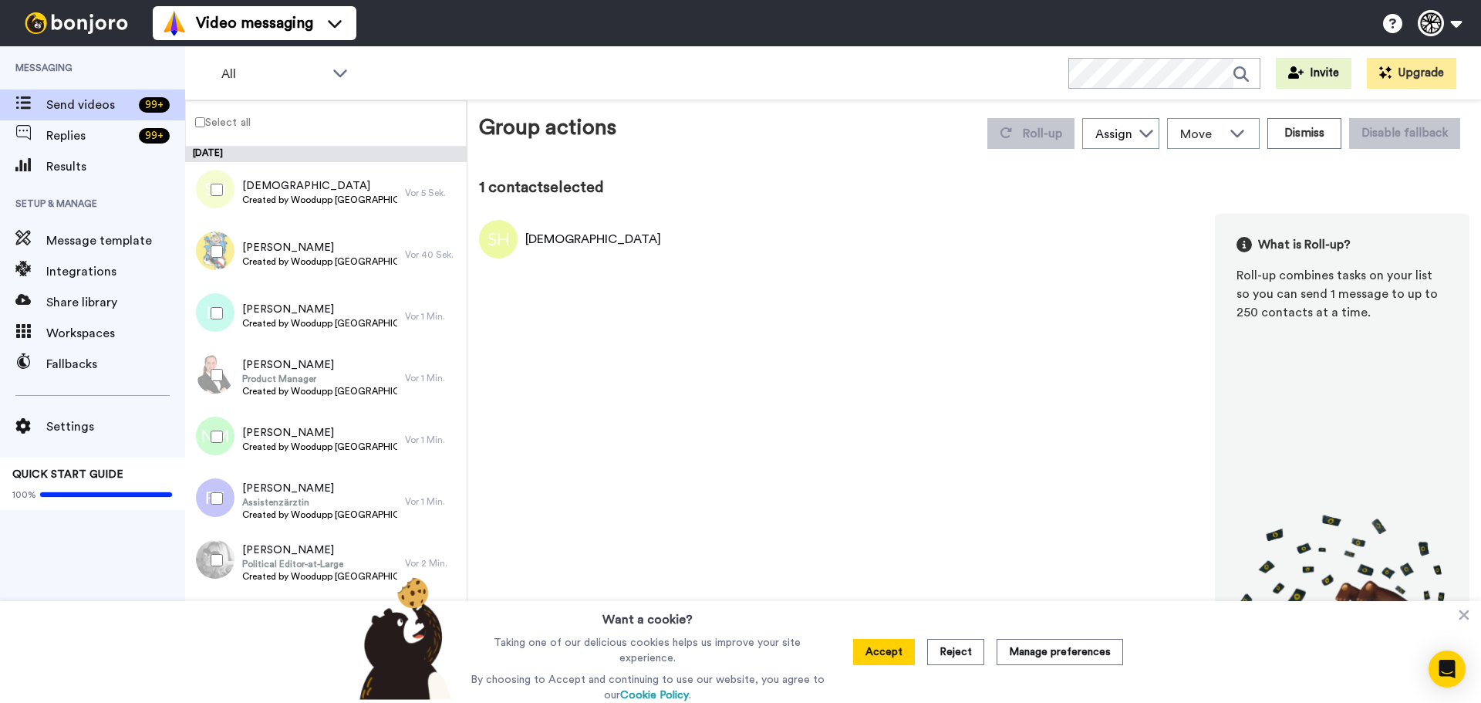
click at [214, 272] on div at bounding box center [214, 251] width 56 height 54
click at [226, 304] on div at bounding box center [214, 313] width 56 height 54
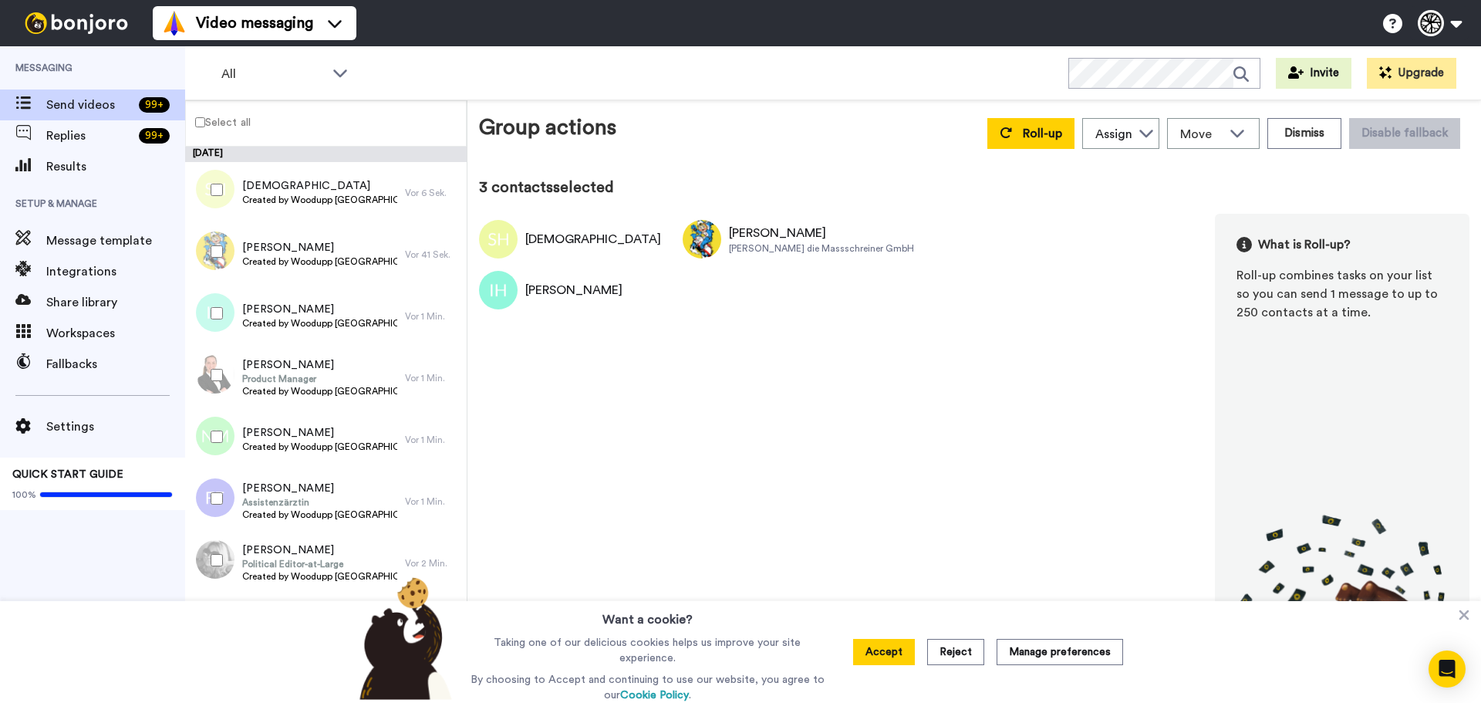
click at [208, 368] on div at bounding box center [214, 375] width 56 height 54
click at [228, 437] on div at bounding box center [214, 437] width 56 height 54
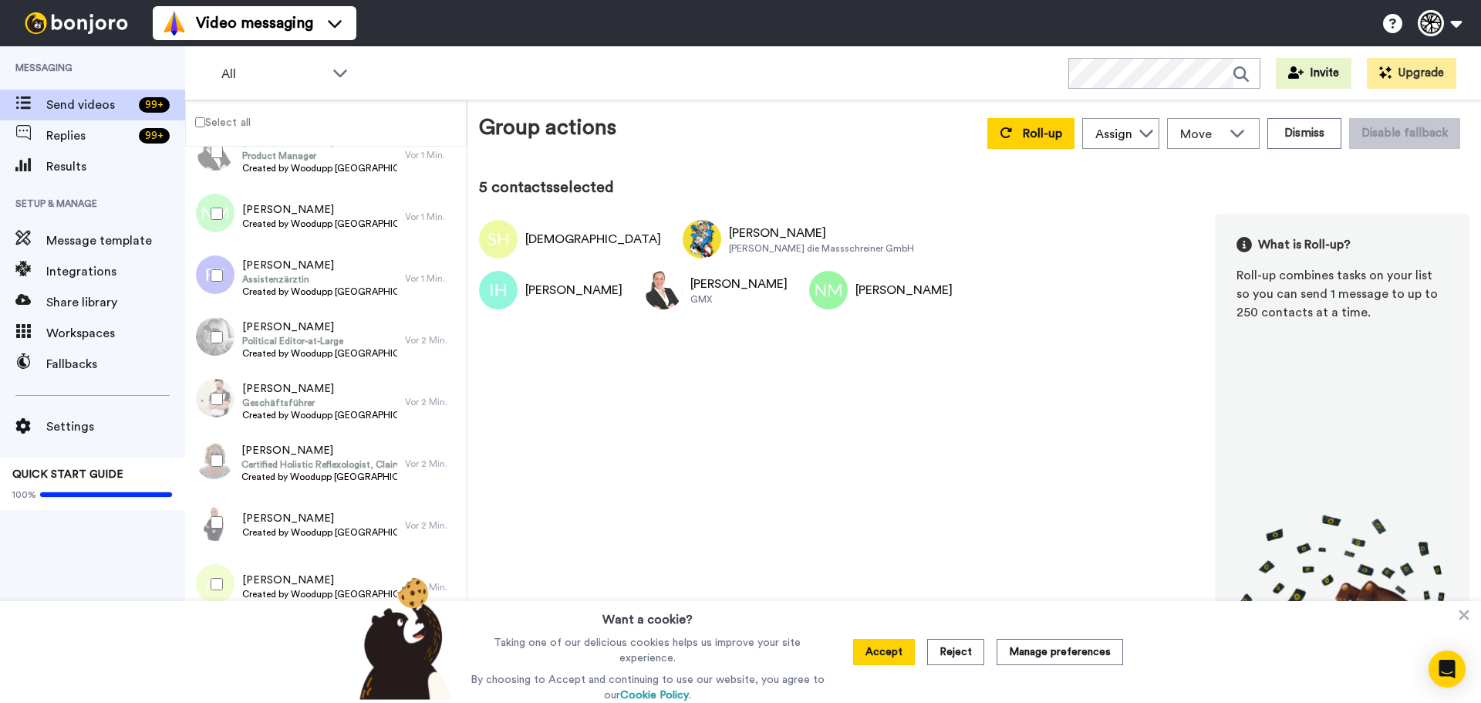
scroll to position [154, 0]
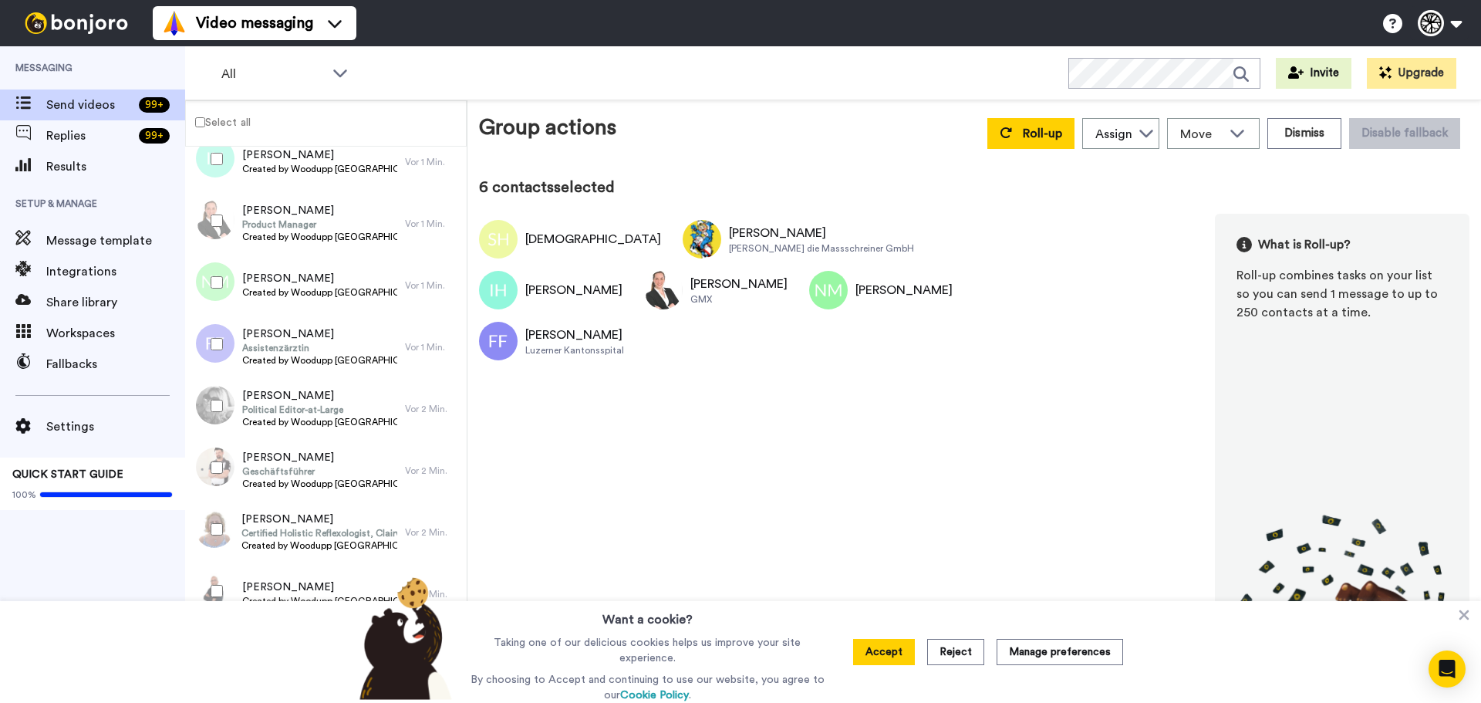
click at [228, 397] on div at bounding box center [214, 406] width 56 height 54
click at [213, 458] on div at bounding box center [214, 468] width 56 height 54
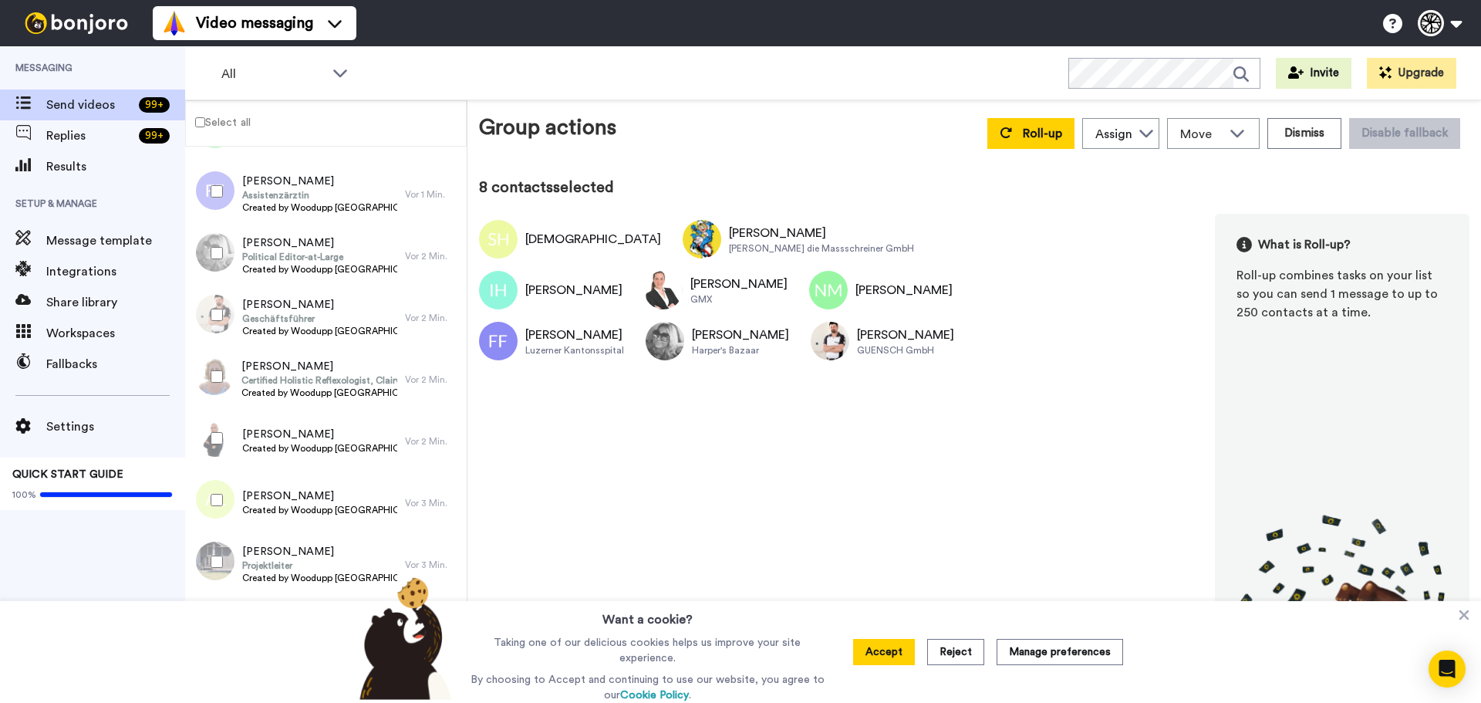
scroll to position [309, 0]
click at [217, 383] on div at bounding box center [214, 375] width 56 height 54
click at [214, 429] on div at bounding box center [214, 437] width 56 height 54
drag, startPoint x: 230, startPoint y: 493, endPoint x: 262, endPoint y: 484, distance: 33.5
click at [229, 493] on div at bounding box center [214, 498] width 56 height 54
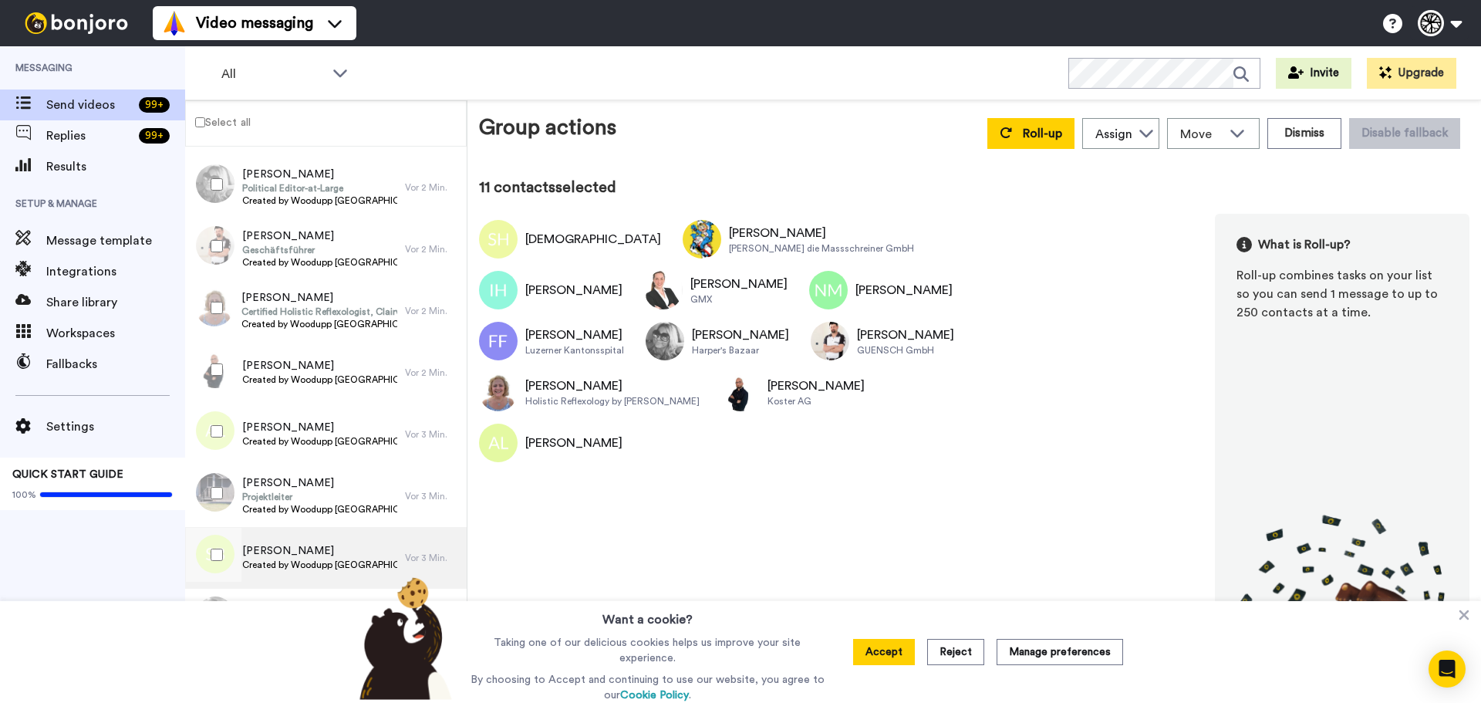
scroll to position [463, 0]
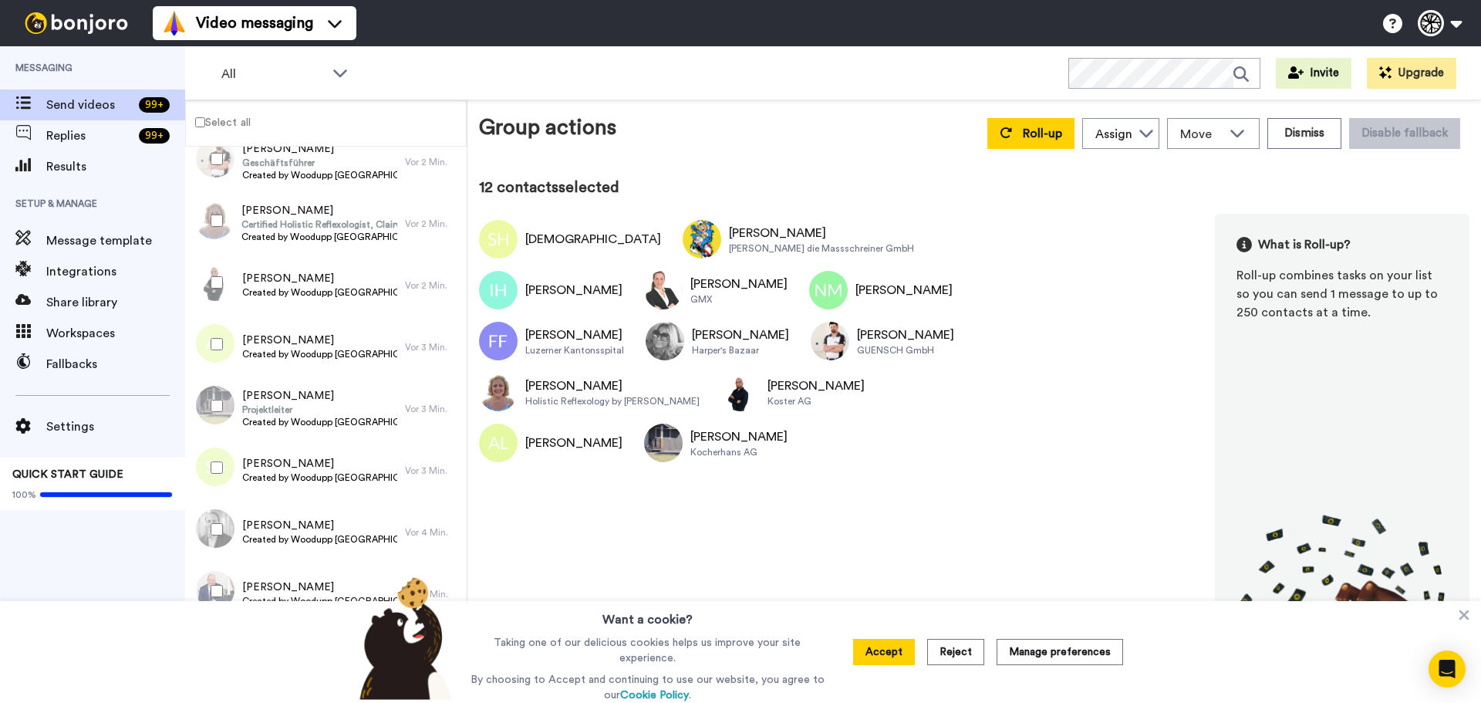
click at [235, 476] on div at bounding box center [214, 468] width 56 height 54
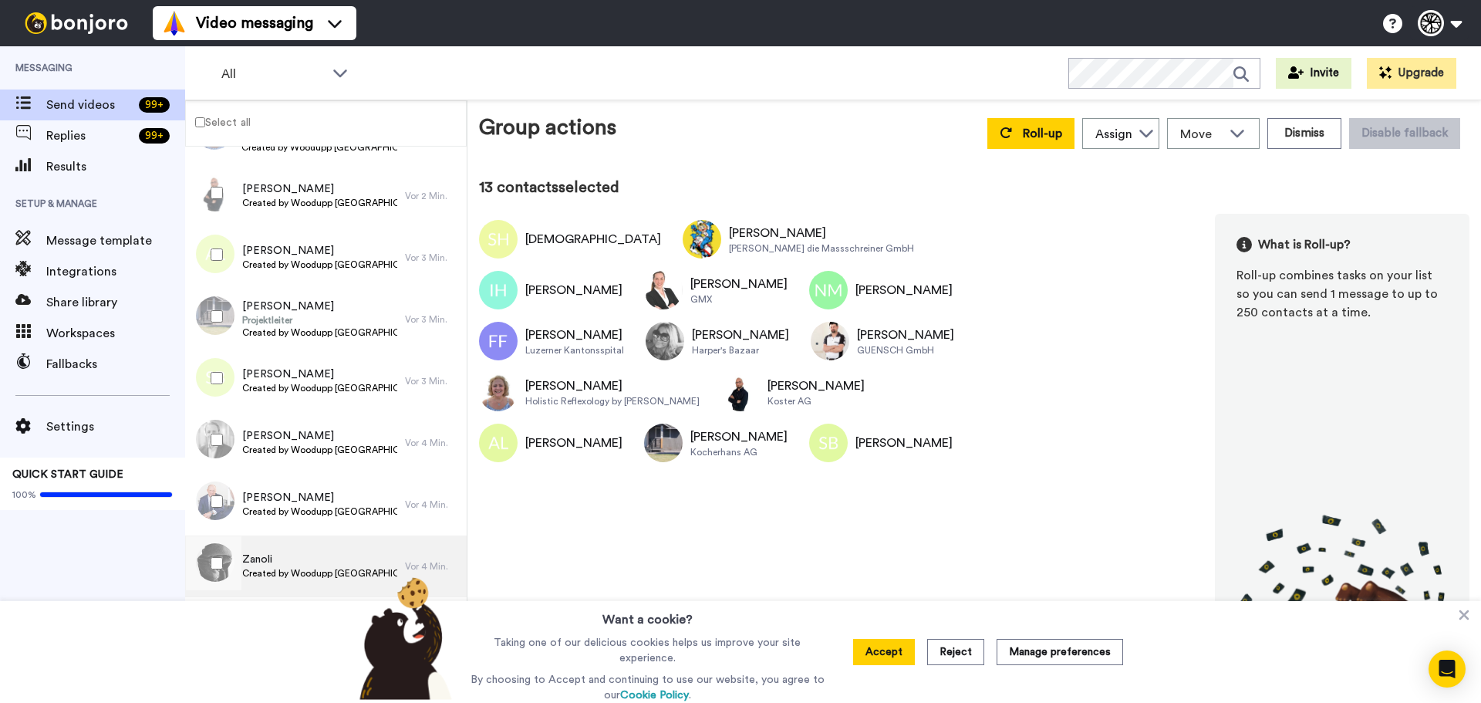
scroll to position [617, 0]
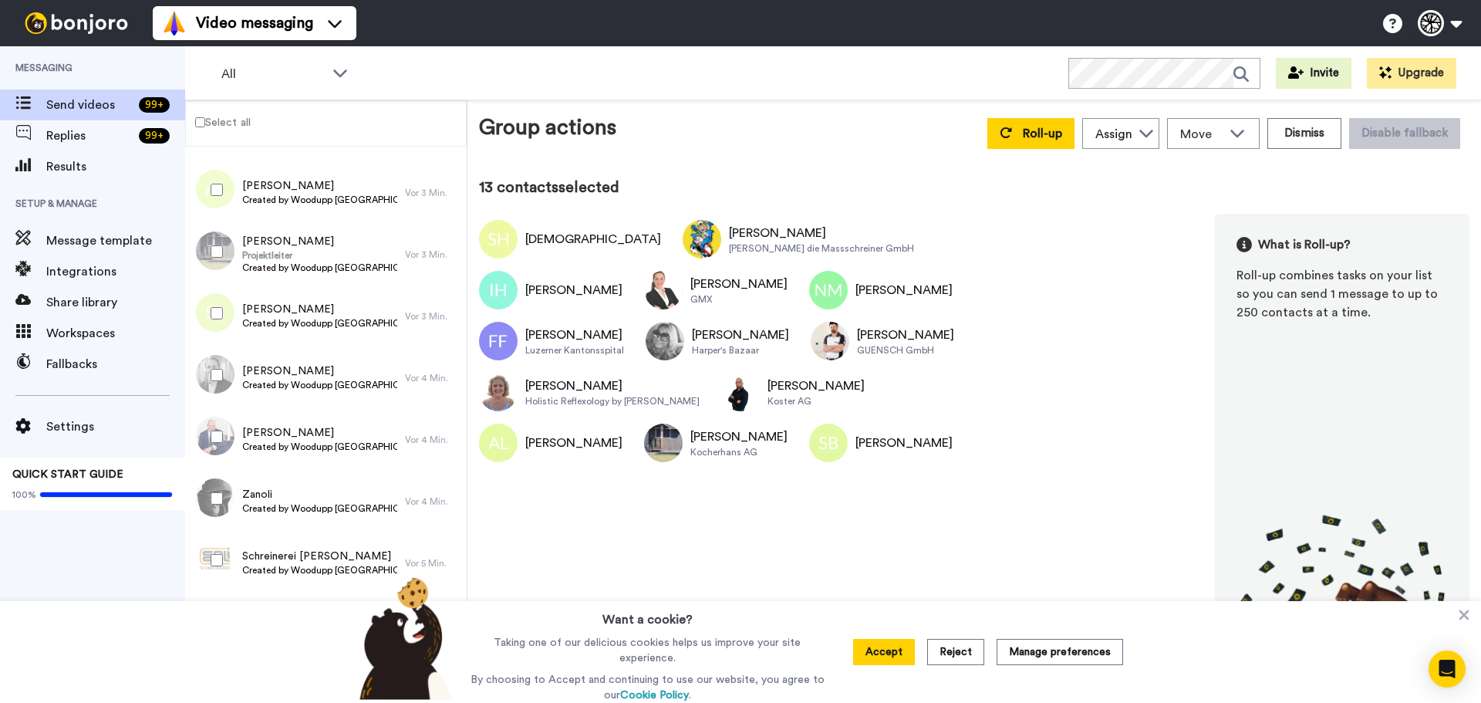
click at [207, 372] on div at bounding box center [214, 375] width 56 height 54
click at [223, 439] on div at bounding box center [214, 437] width 56 height 54
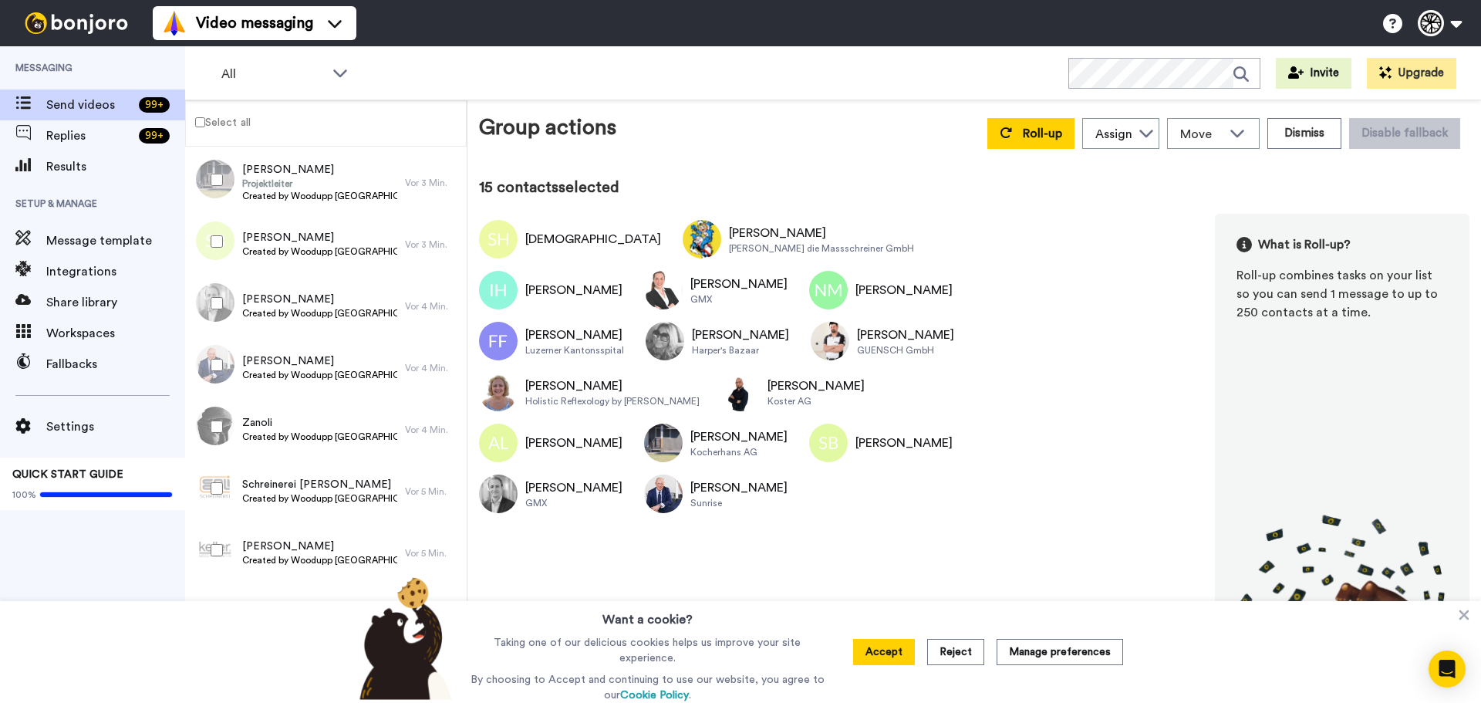
scroll to position [771, 0]
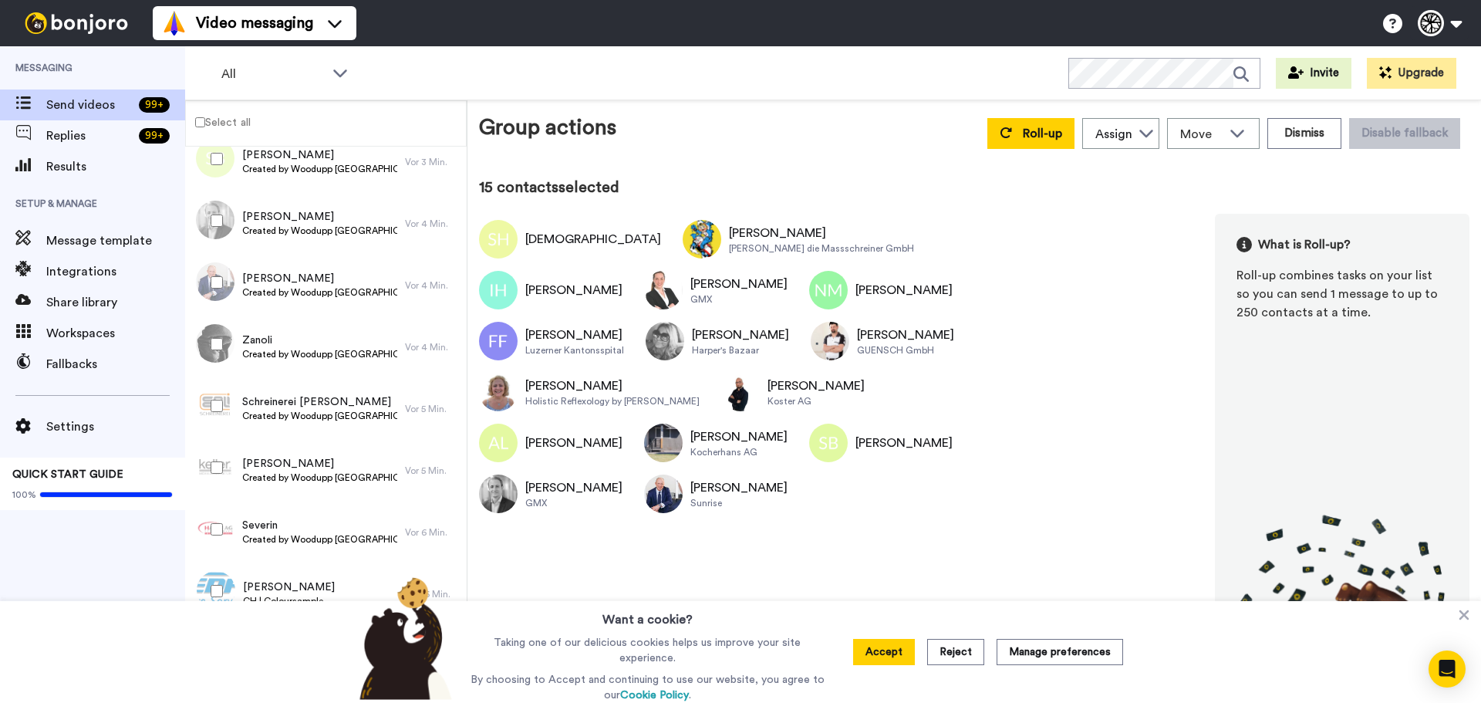
click at [215, 326] on div at bounding box center [214, 344] width 56 height 54
click at [222, 393] on div at bounding box center [214, 406] width 56 height 54
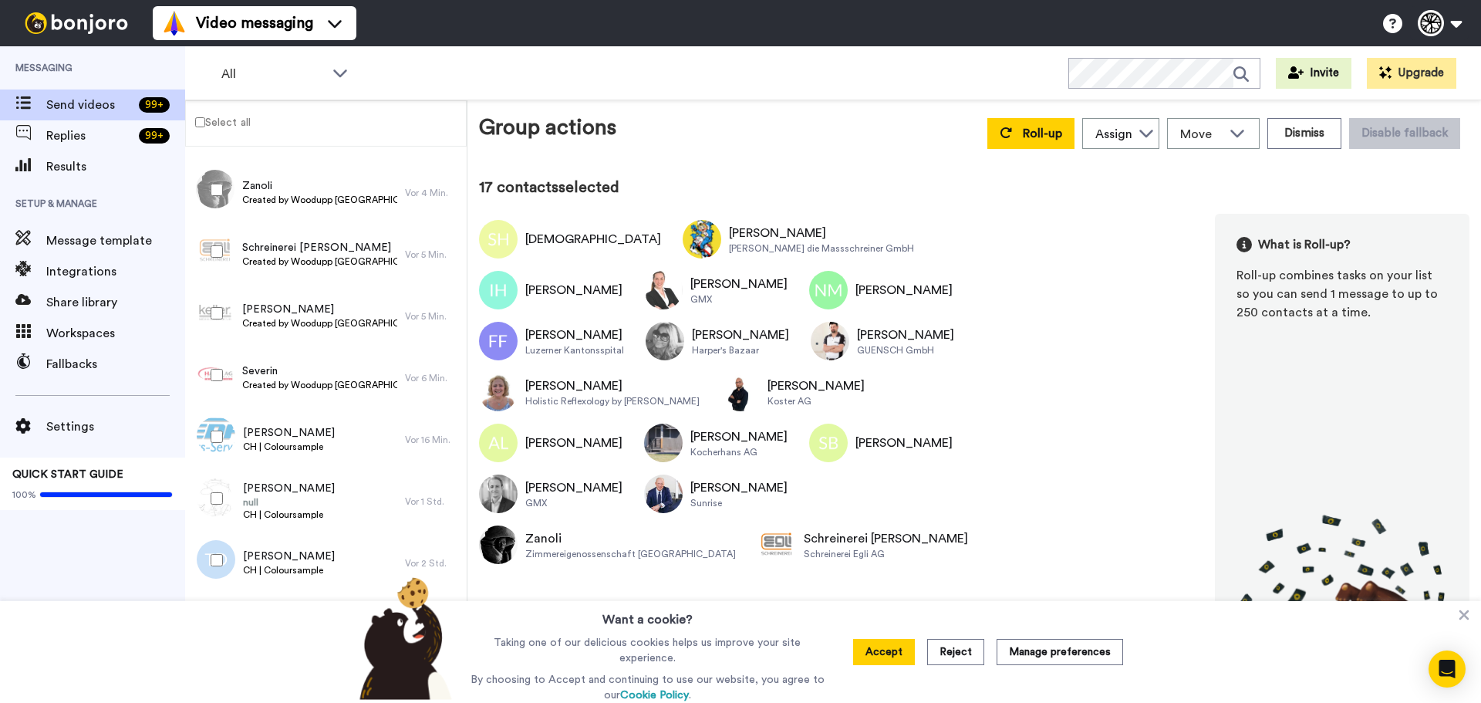
click at [217, 326] on div at bounding box center [214, 313] width 56 height 54
click at [219, 382] on div at bounding box center [214, 375] width 56 height 54
click at [211, 427] on div at bounding box center [214, 437] width 56 height 54
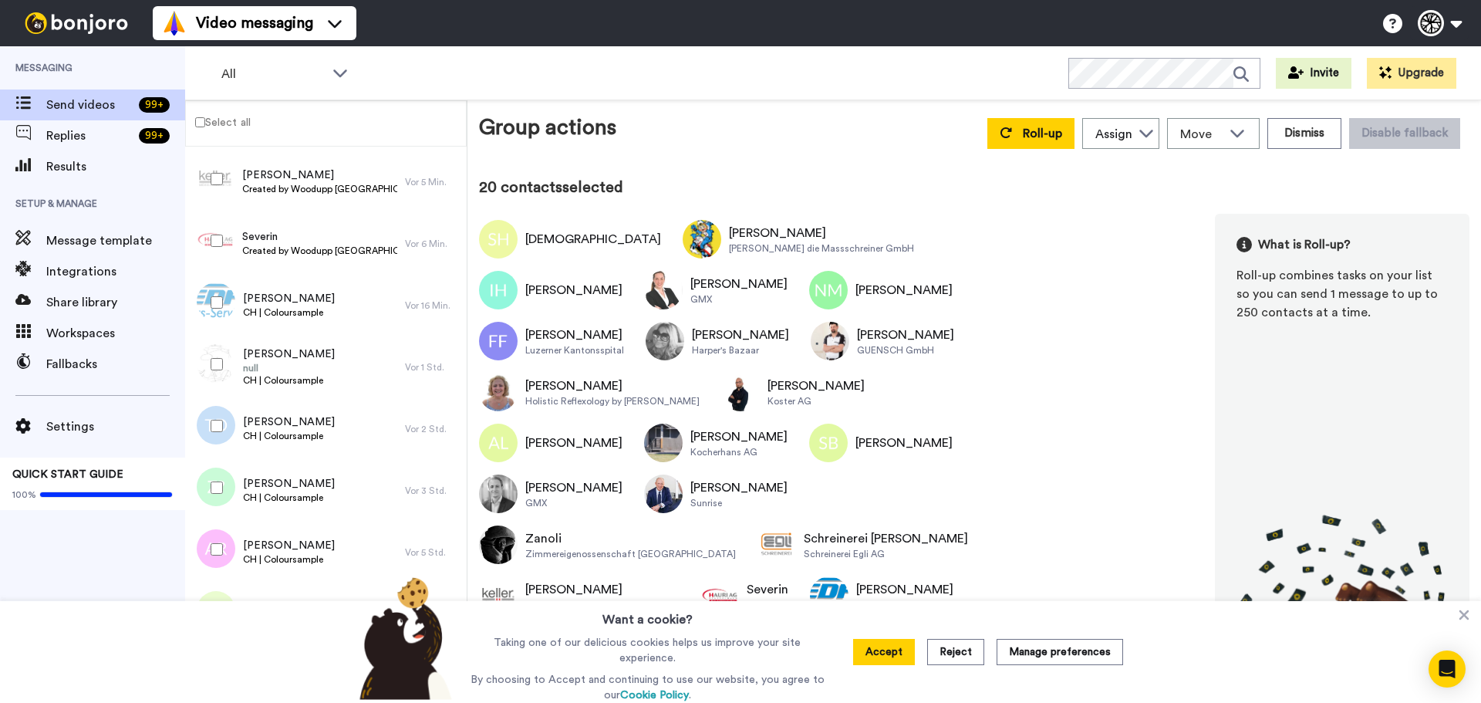
scroll to position [1080, 0]
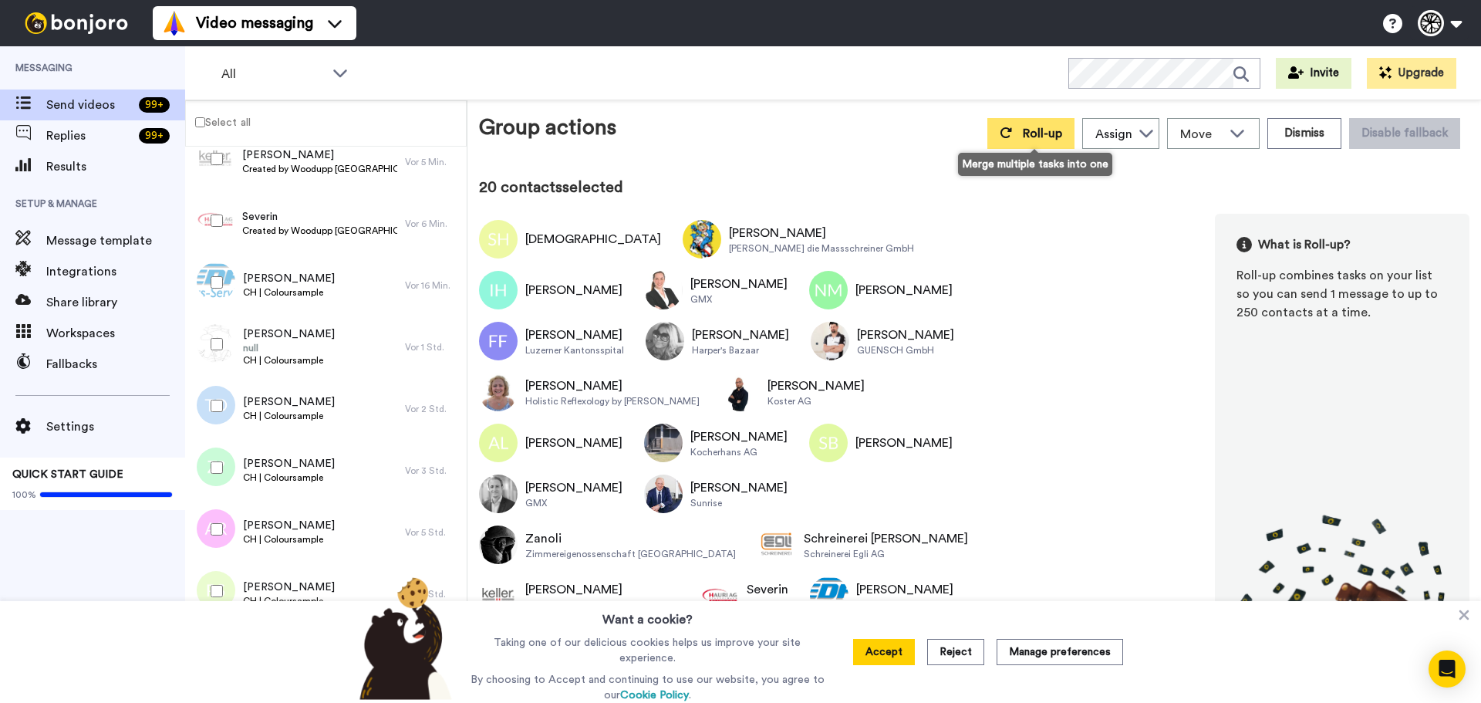
click at [1027, 140] on button "Roll-up" at bounding box center [1030, 133] width 87 height 31
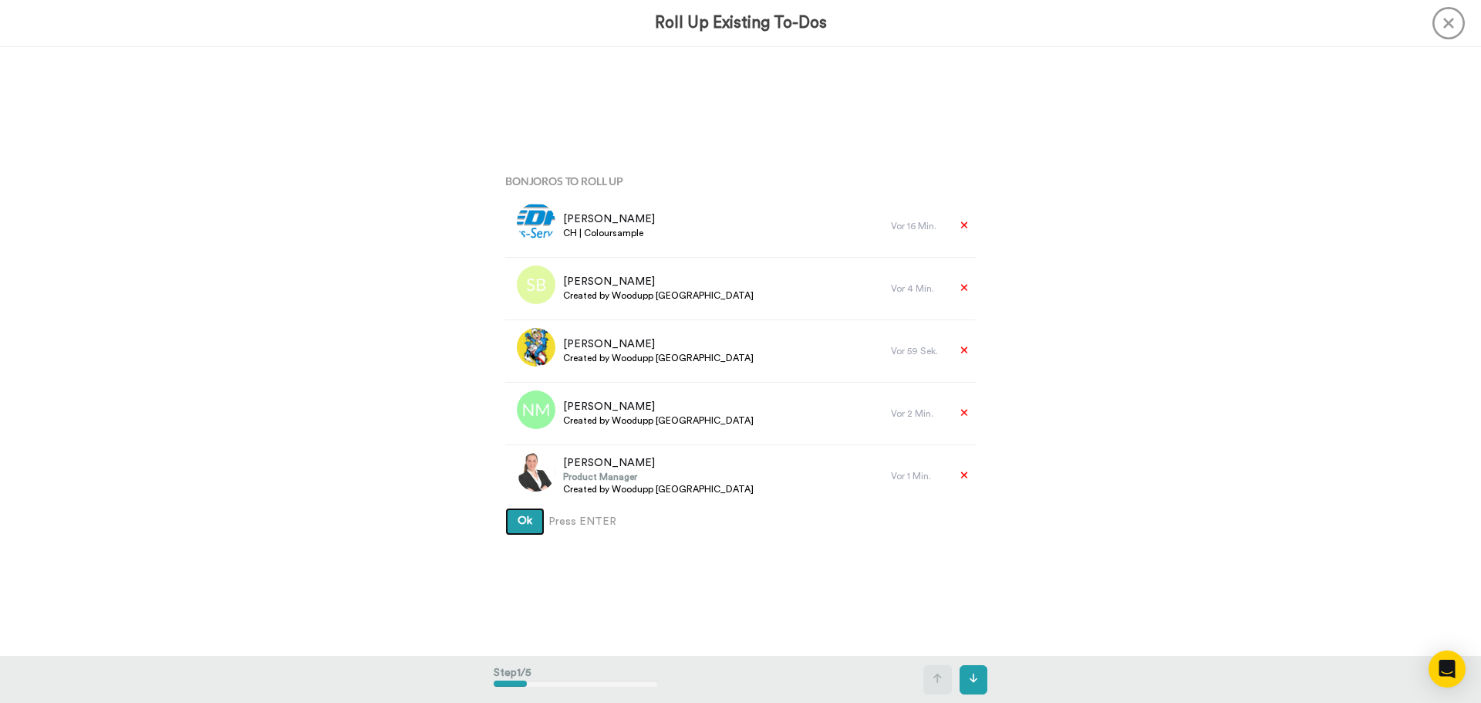
click at [509, 509] on button "Ok" at bounding box center [524, 522] width 39 height 28
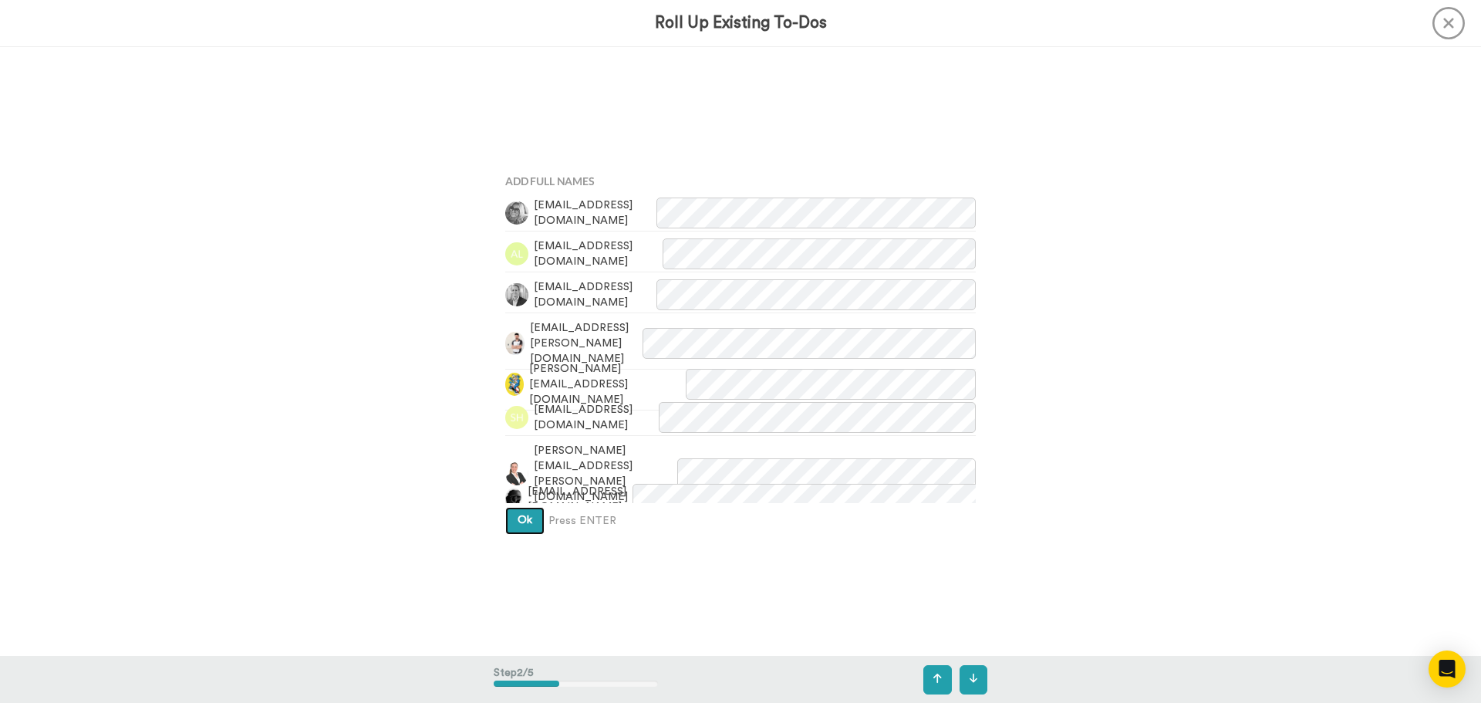
click at [521, 507] on button "Ok" at bounding box center [524, 521] width 39 height 28
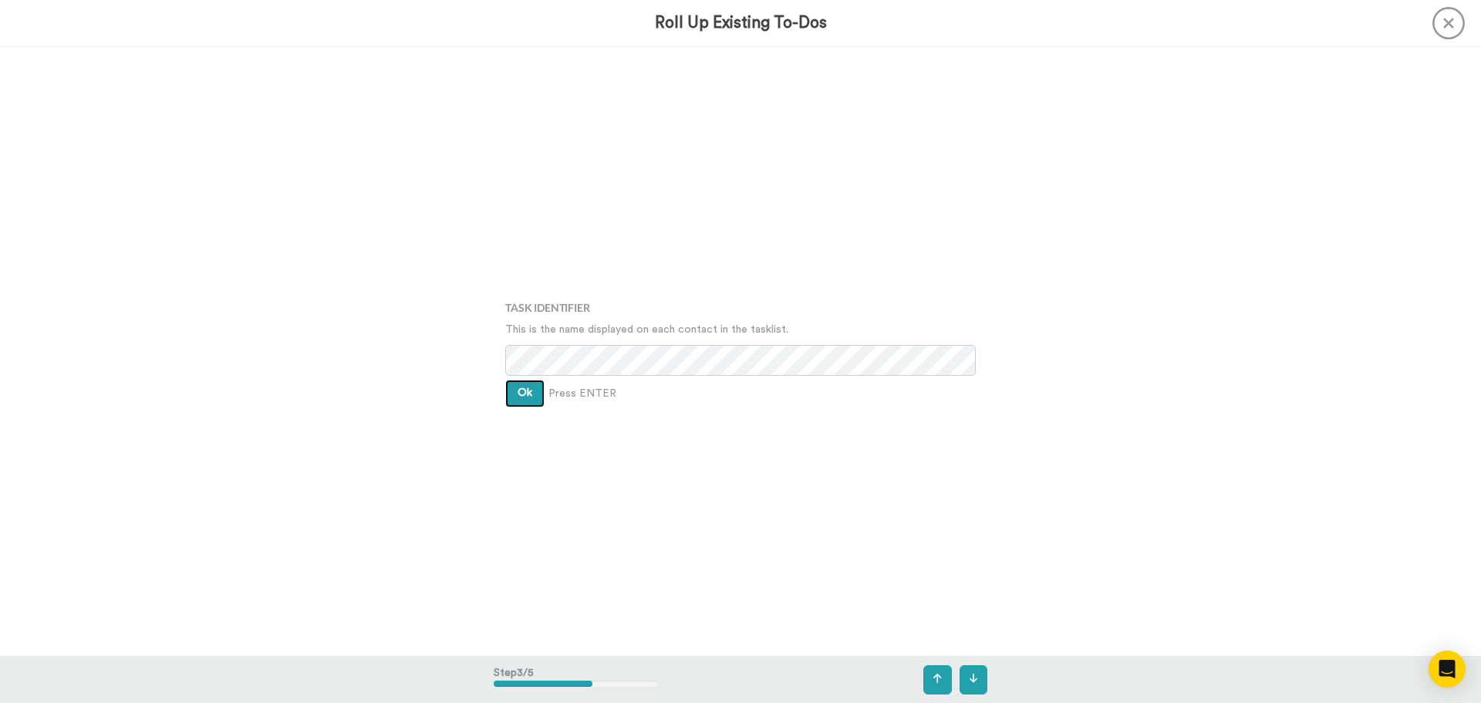
click at [531, 399] on button "Ok" at bounding box center [524, 394] width 39 height 28
click at [531, 390] on button "Ok" at bounding box center [524, 382] width 39 height 28
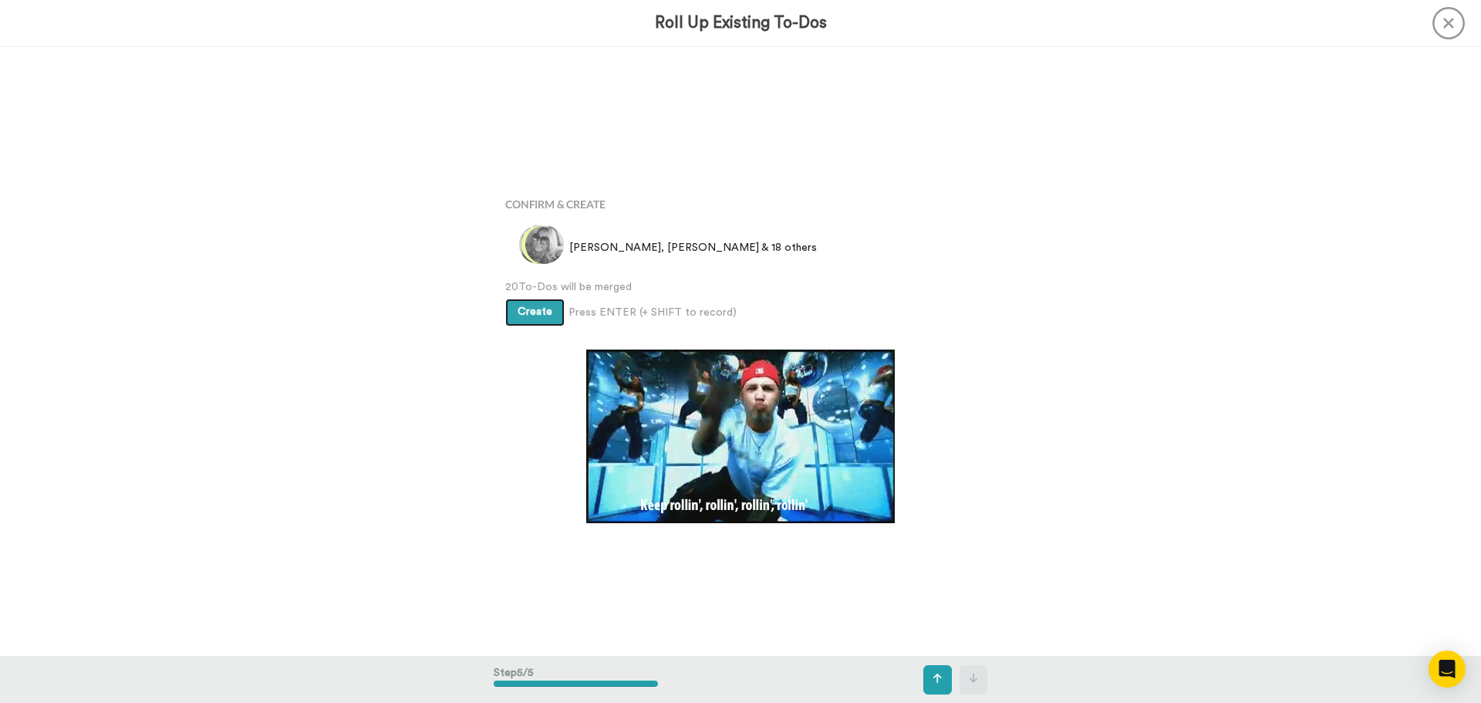
scroll to position [2436, 0]
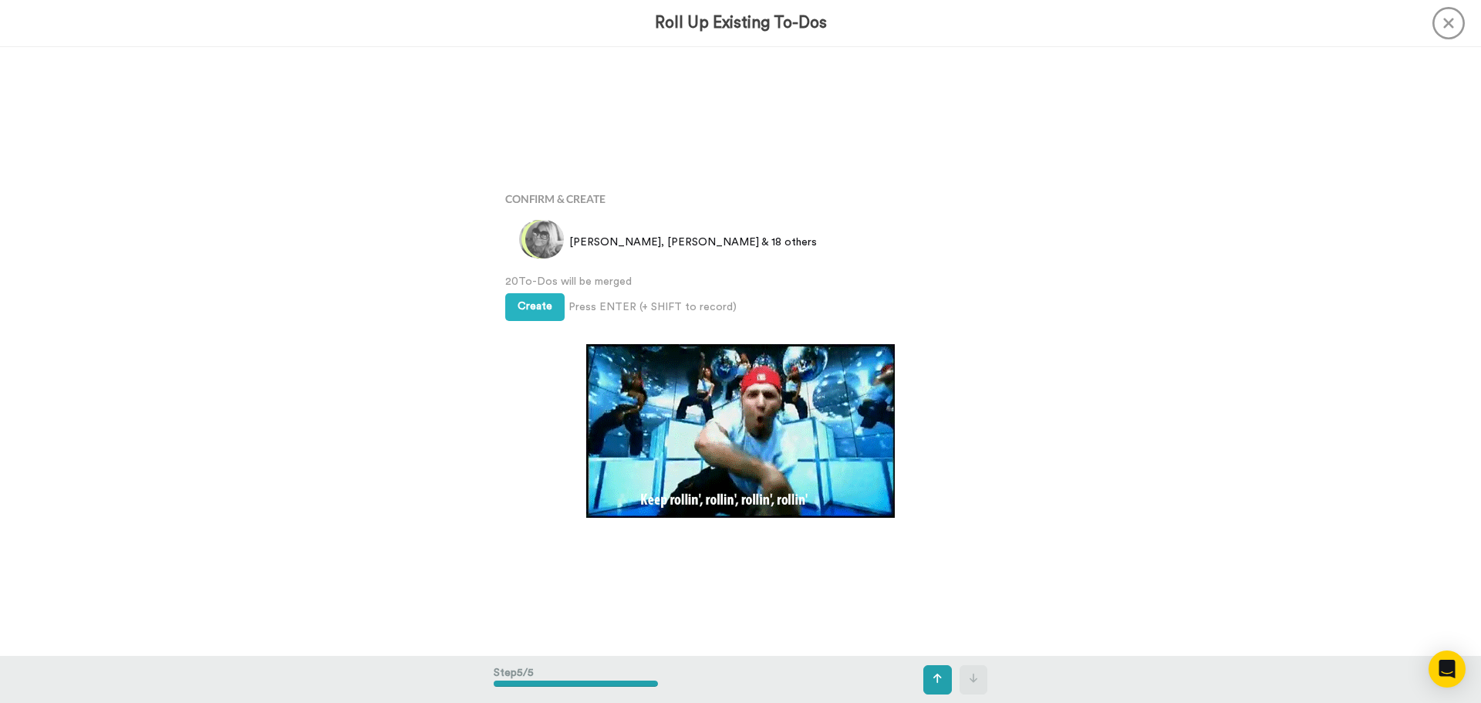
click at [526, 333] on div "Confirm & Create Jennifer, Alex & 18 others 20 To-Dos will be merged Create Pre…" at bounding box center [741, 352] width 494 height 352
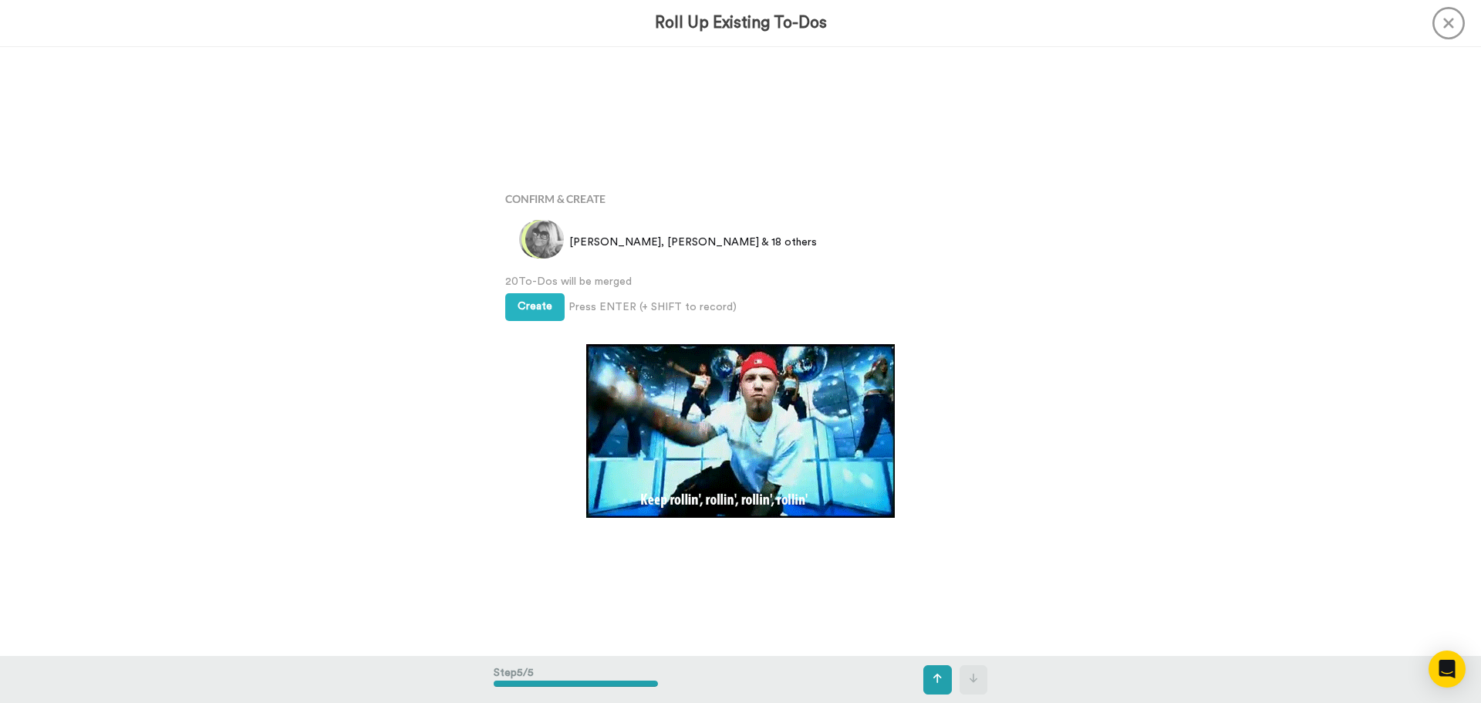
click at [526, 325] on div "Confirm & Create Jennifer, Alex & 18 others 20 To-Dos will be merged Create Pre…" at bounding box center [741, 352] width 494 height 352
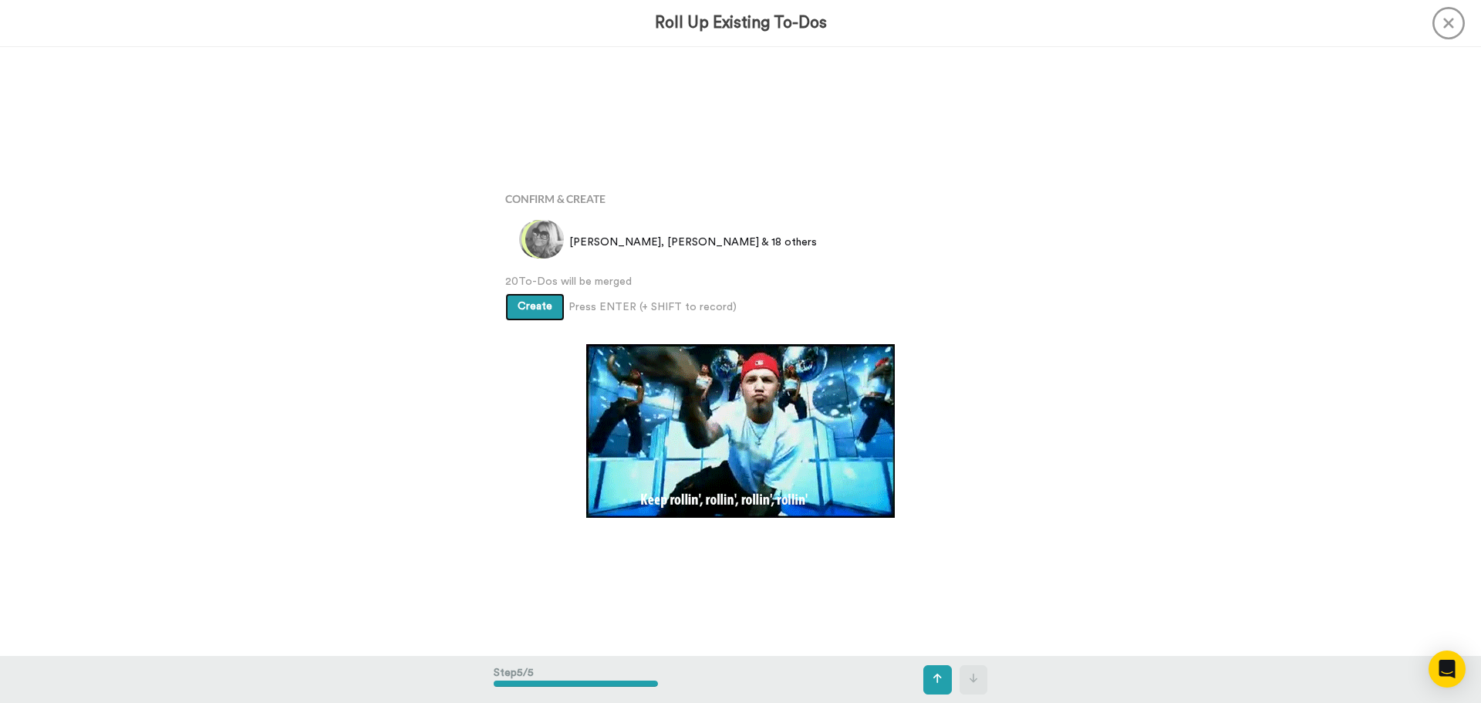
click at [539, 309] on span "Create" at bounding box center [535, 306] width 35 height 11
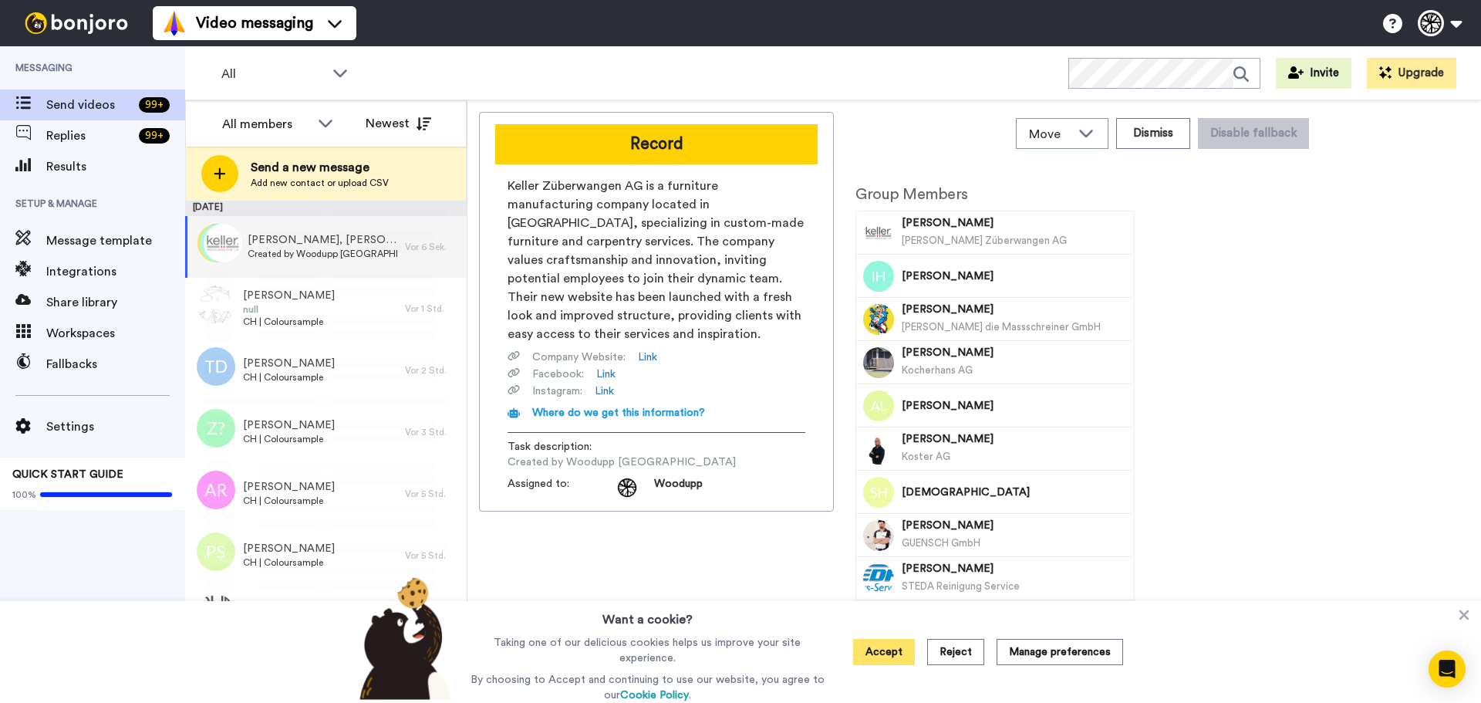
click at [875, 646] on button "Accept" at bounding box center [884, 652] width 62 height 26
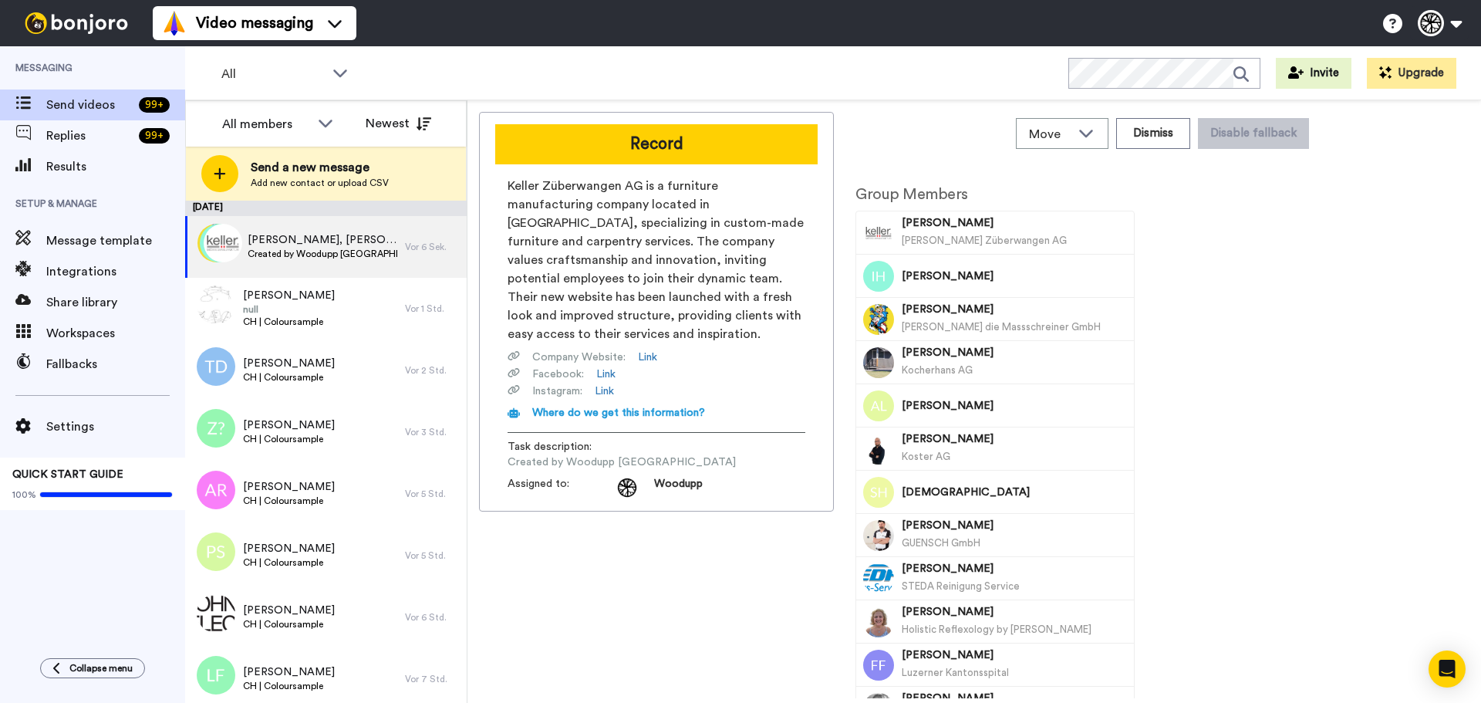
click at [701, 116] on div "Record Keller Züberwangen AG is a furniture manufacturing company located in Zü…" at bounding box center [656, 312] width 355 height 400
click at [713, 154] on button "Record" at bounding box center [656, 144] width 322 height 40
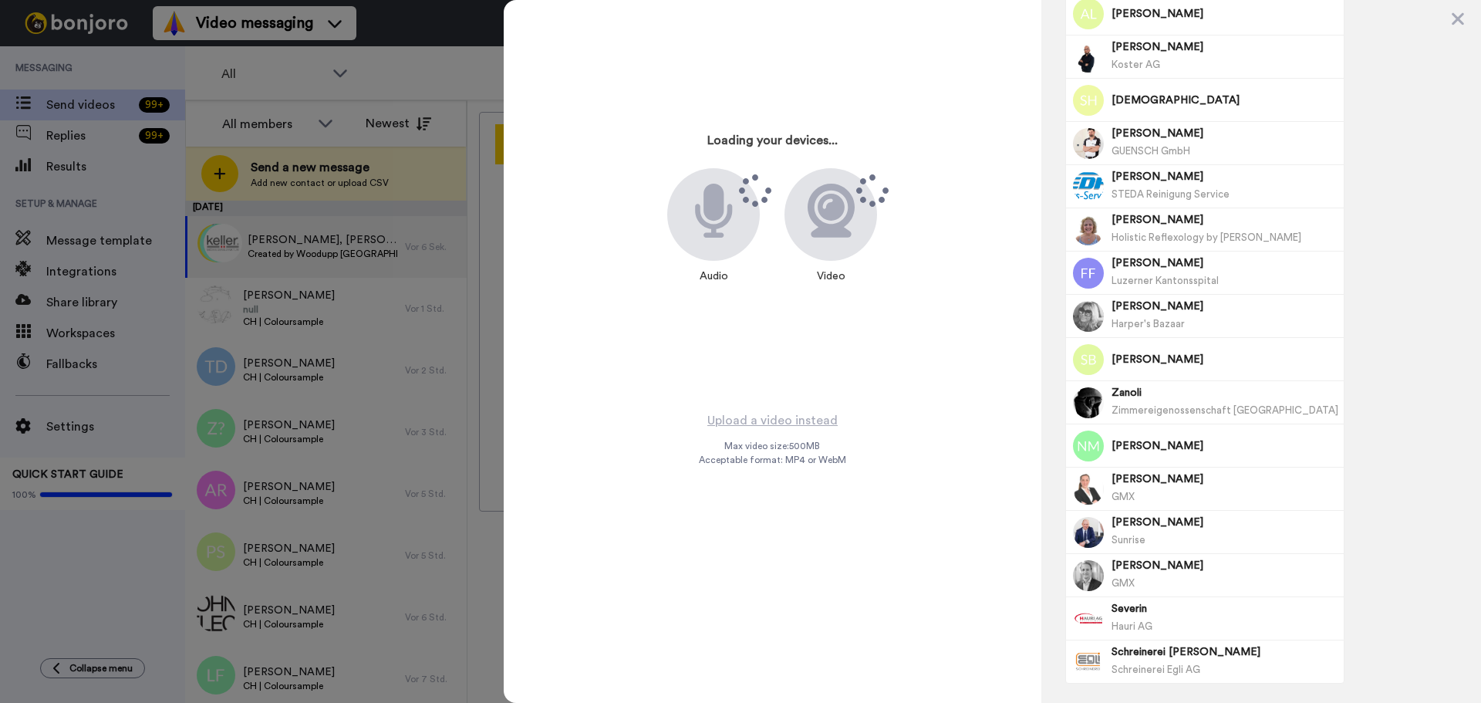
scroll to position [414, 0]
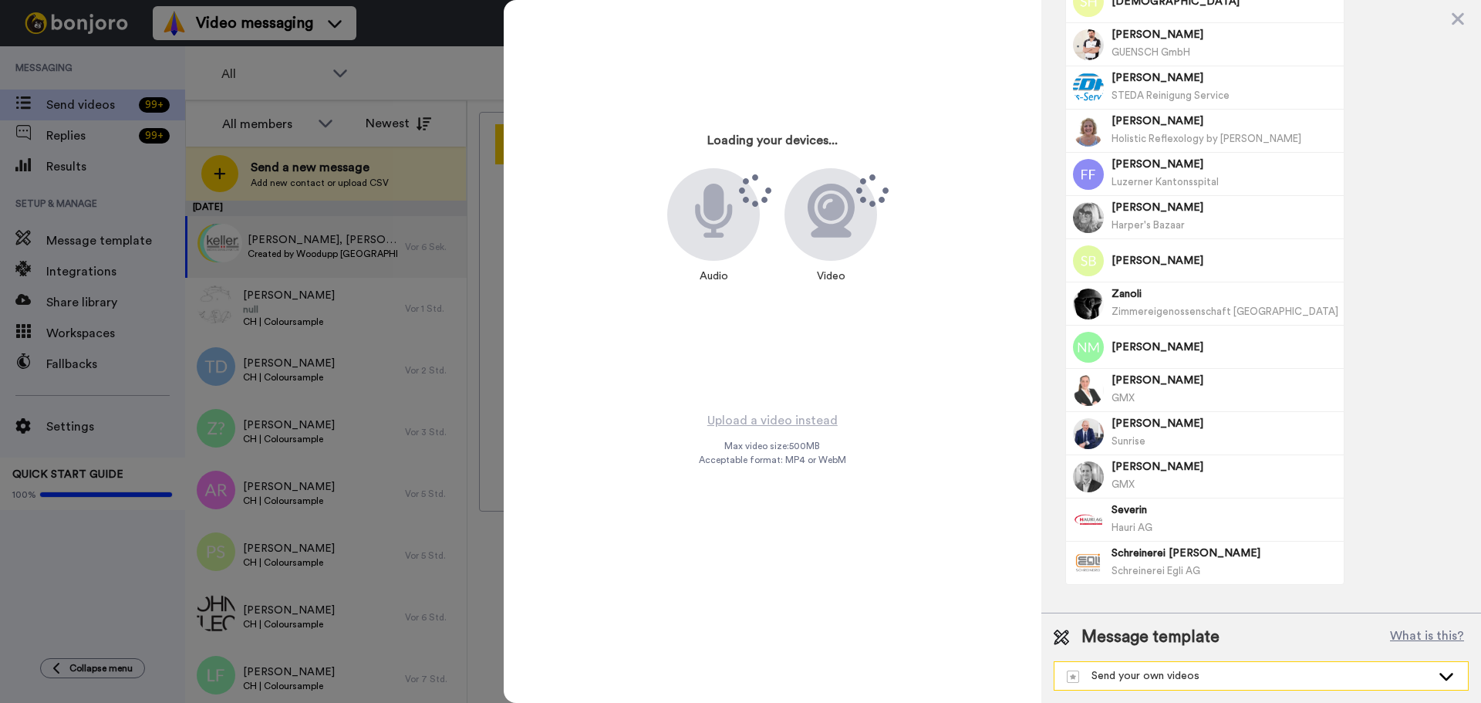
click at [1187, 677] on div "Send your own videos" at bounding box center [1249, 675] width 364 height 15
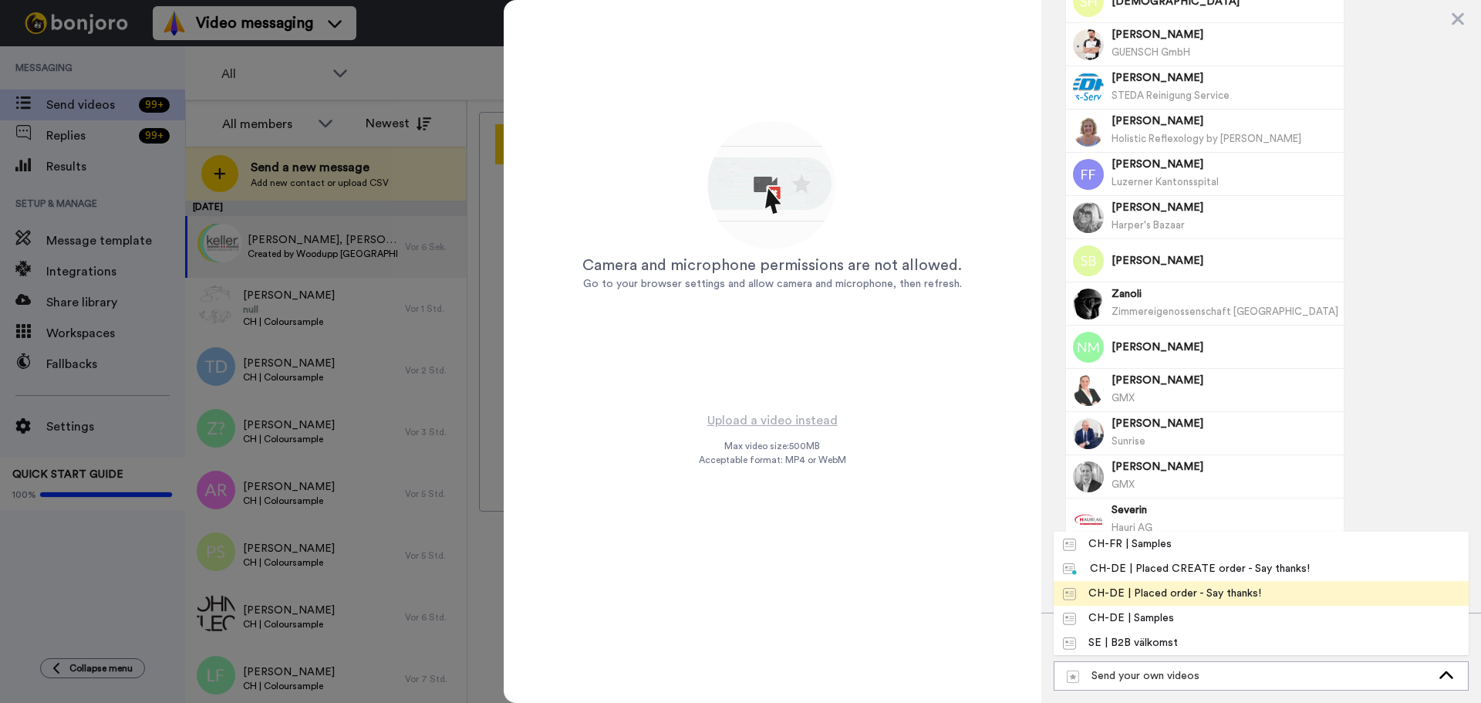
click at [1240, 589] on div "CH-DE | Placed order - Say thanks!" at bounding box center [1162, 593] width 198 height 15
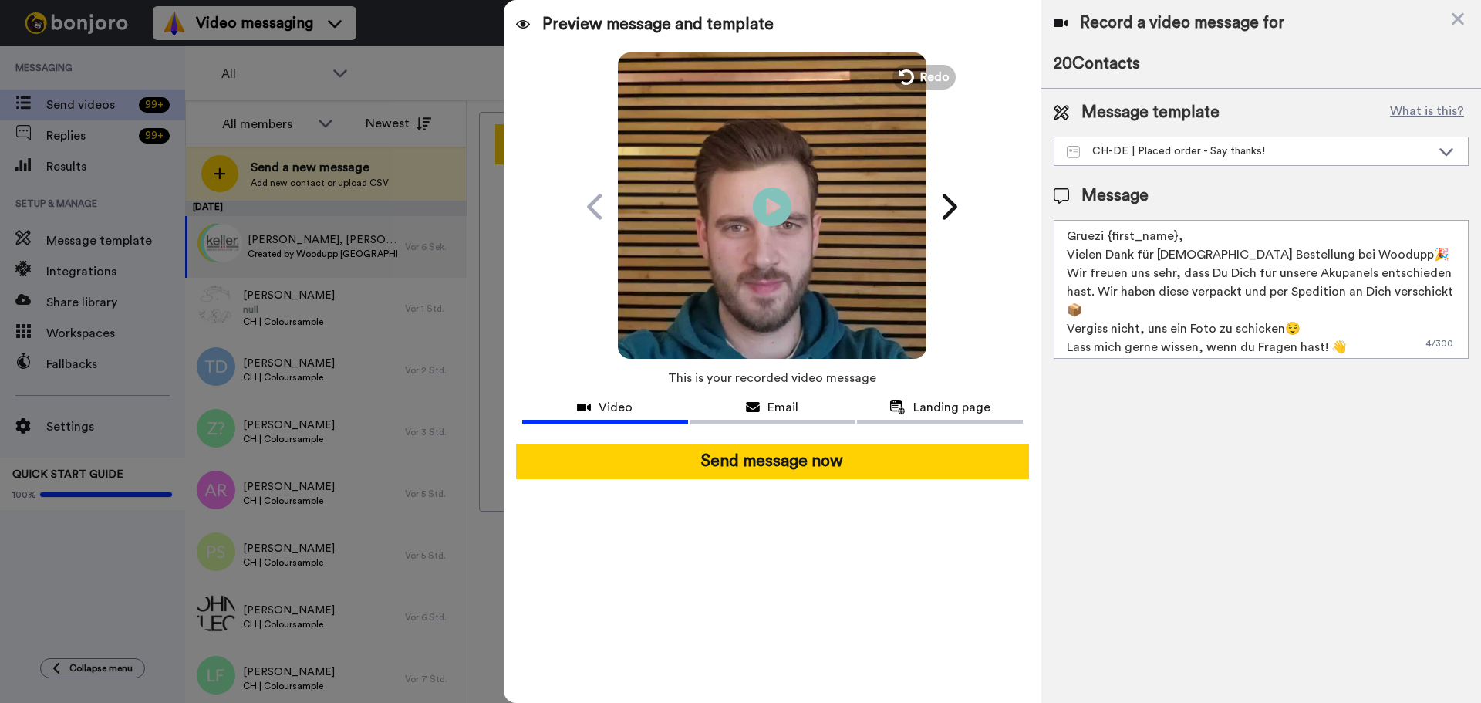
scroll to position [0, 0]
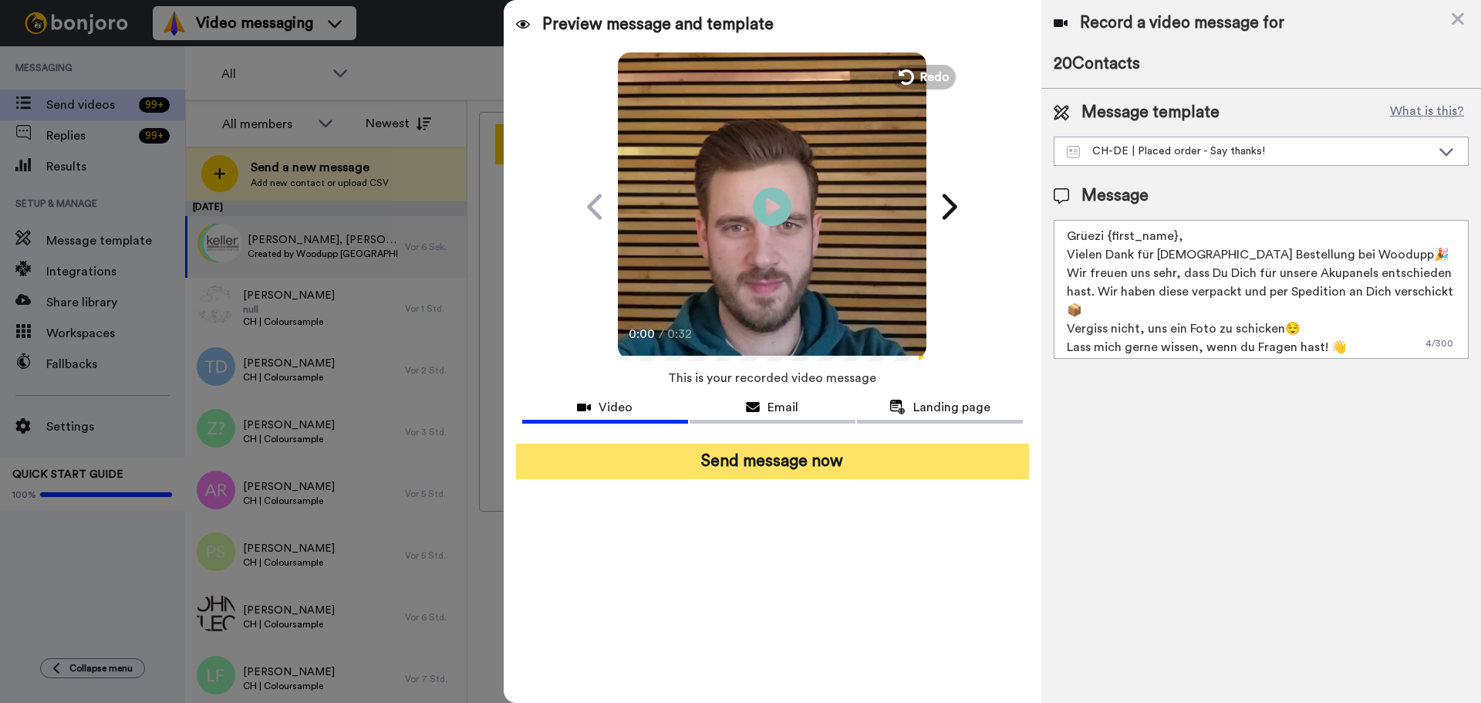
click at [906, 459] on button "Send message now" at bounding box center [772, 461] width 513 height 35
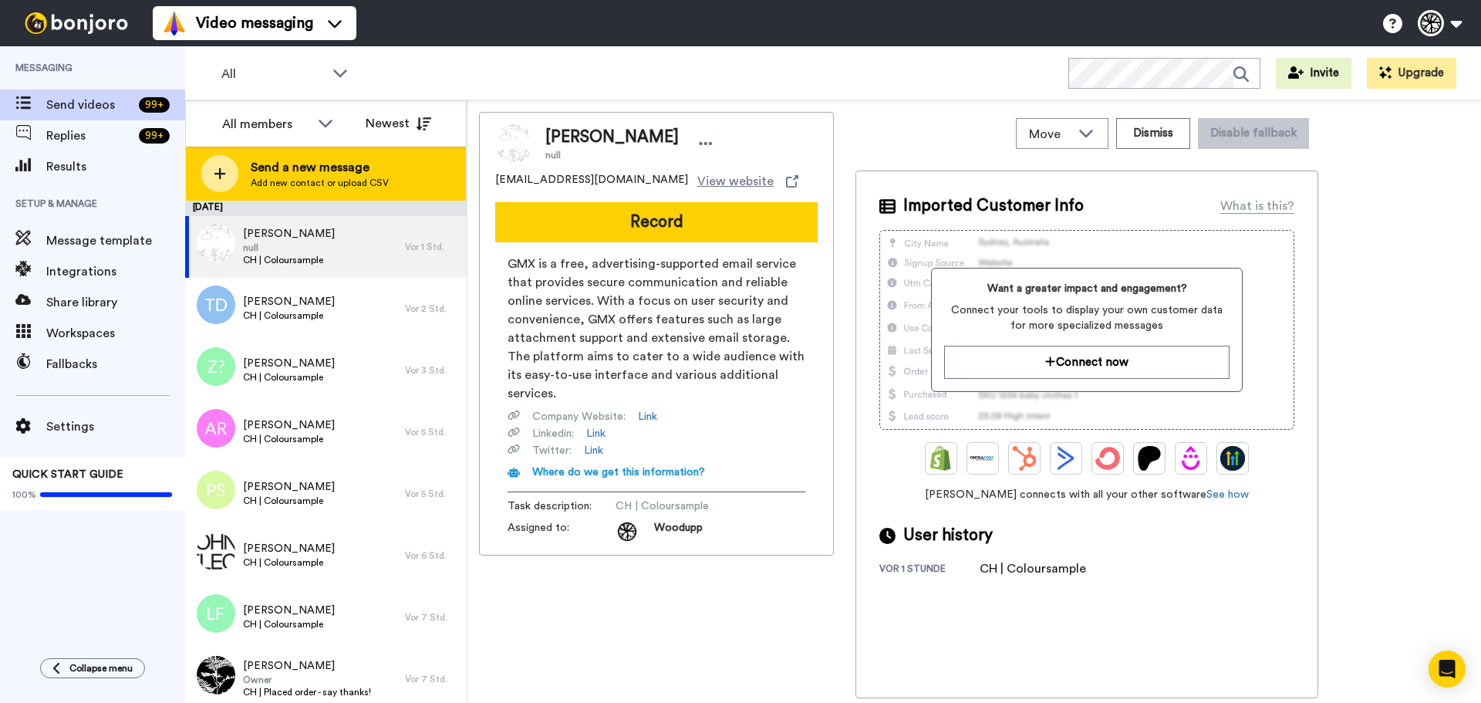
click at [360, 179] on span "Add new contact or upload CSV" at bounding box center [320, 183] width 138 height 12
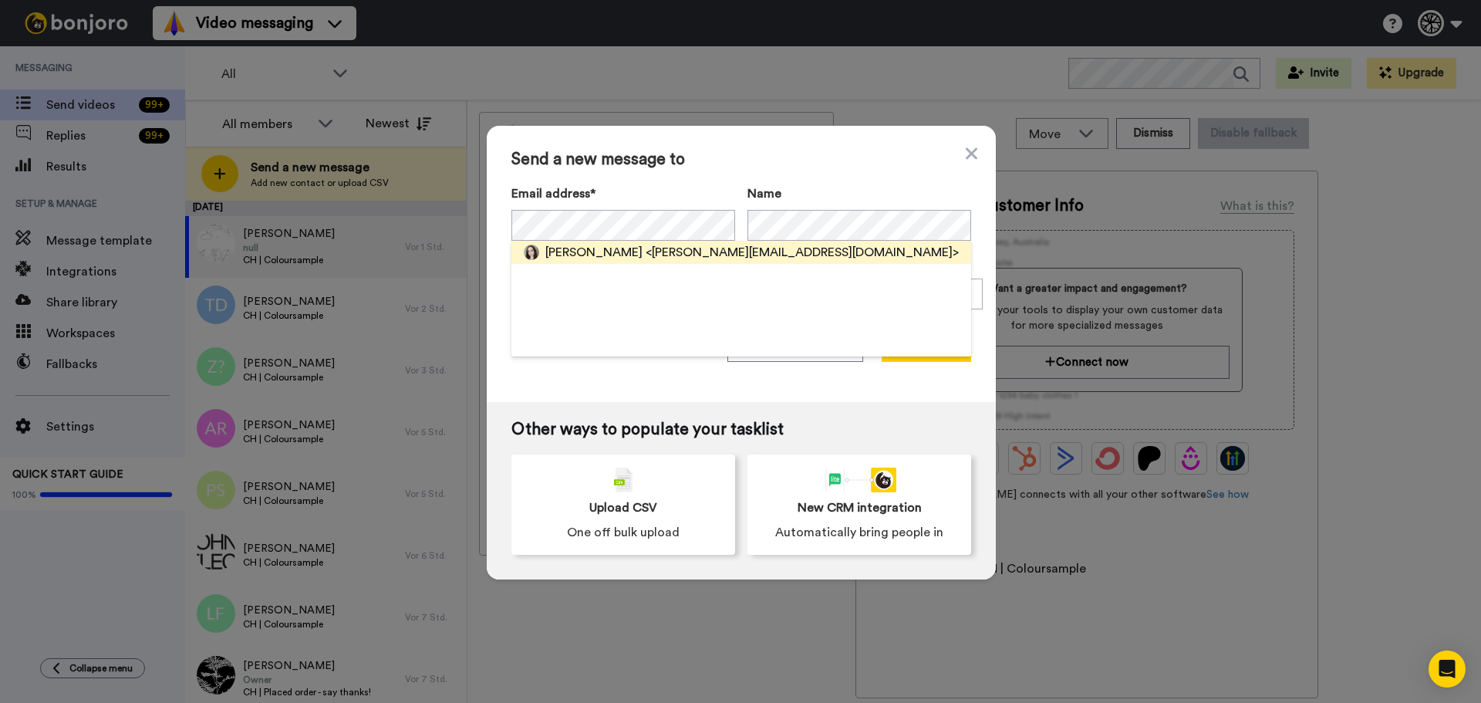
click at [666, 253] on span "<[PERSON_NAME][EMAIL_ADDRESS][DOMAIN_NAME]>" at bounding box center [802, 252] width 313 height 19
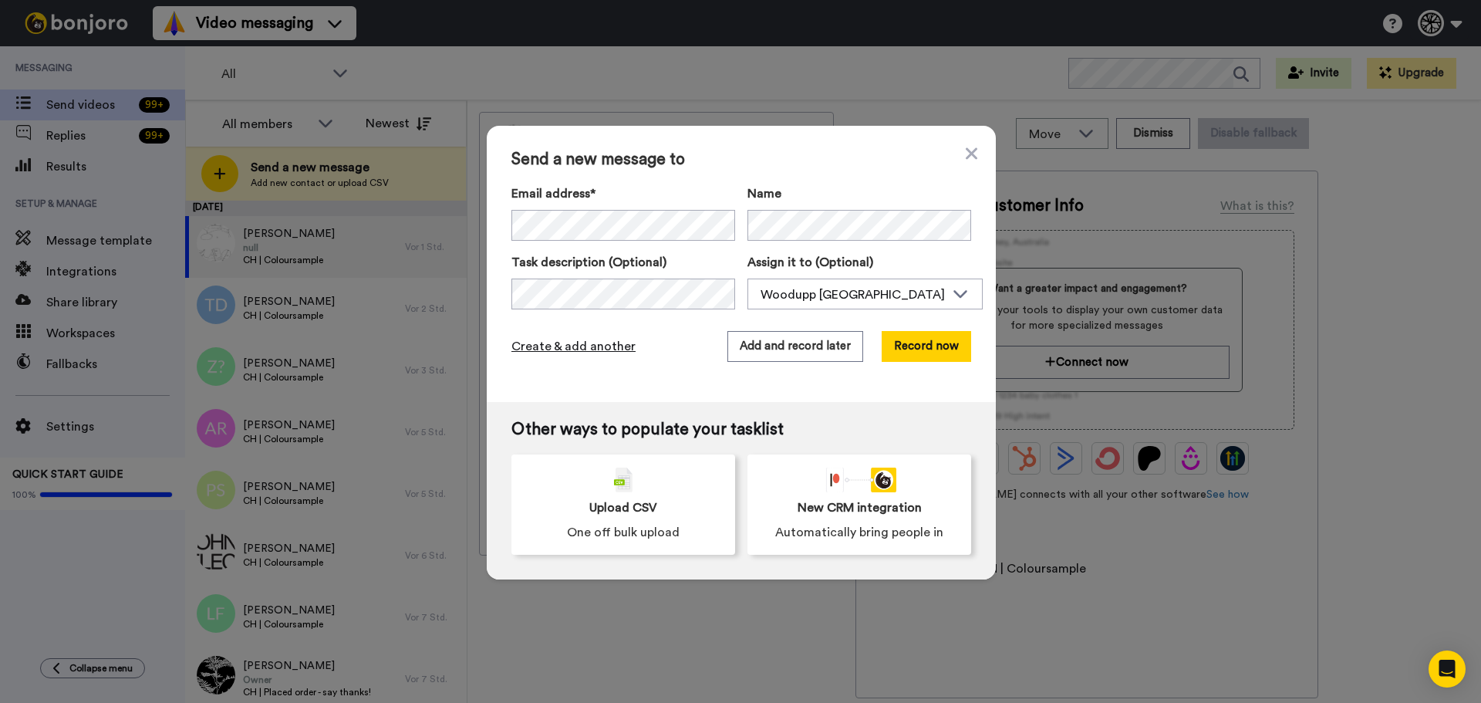
click at [603, 347] on span "Create & add another" at bounding box center [573, 346] width 124 height 19
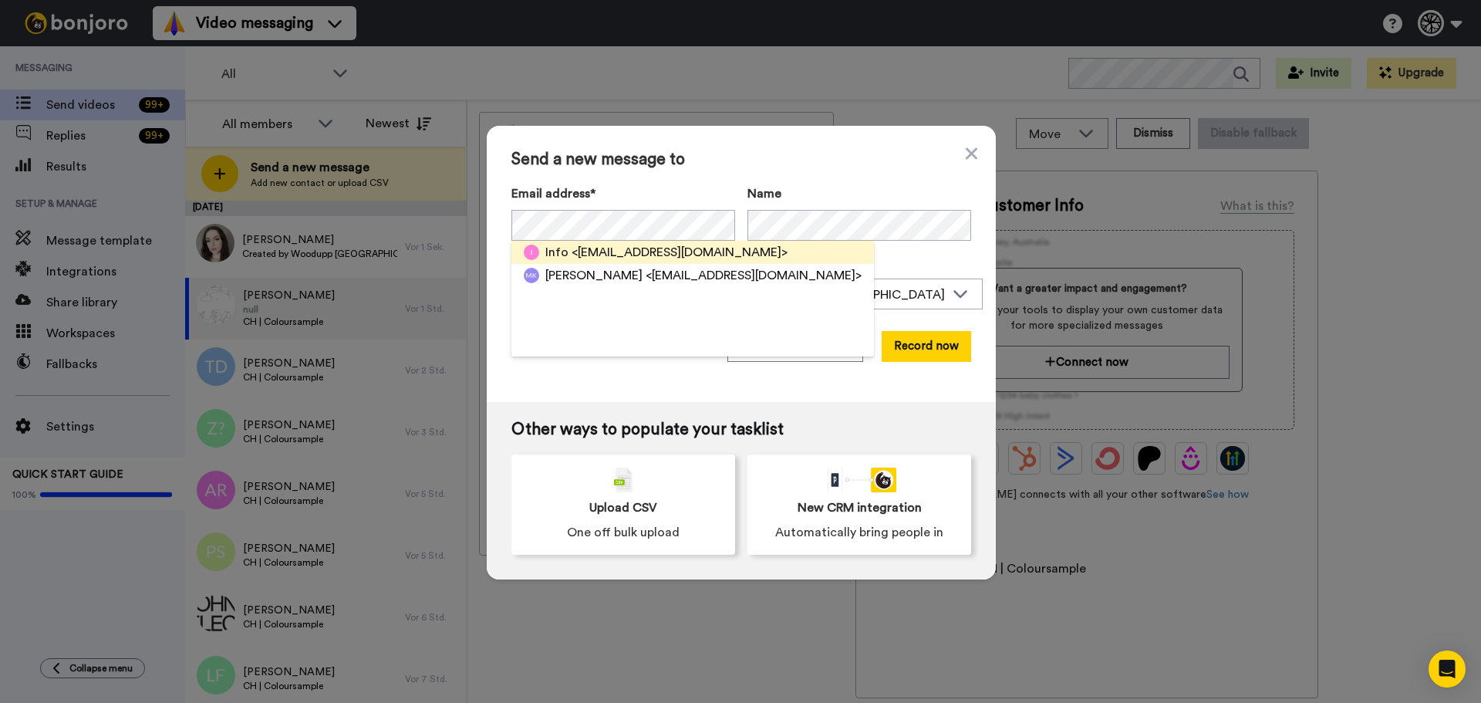
click at [679, 249] on span "<info@chaperon-agencement.ch>" at bounding box center [680, 252] width 216 height 19
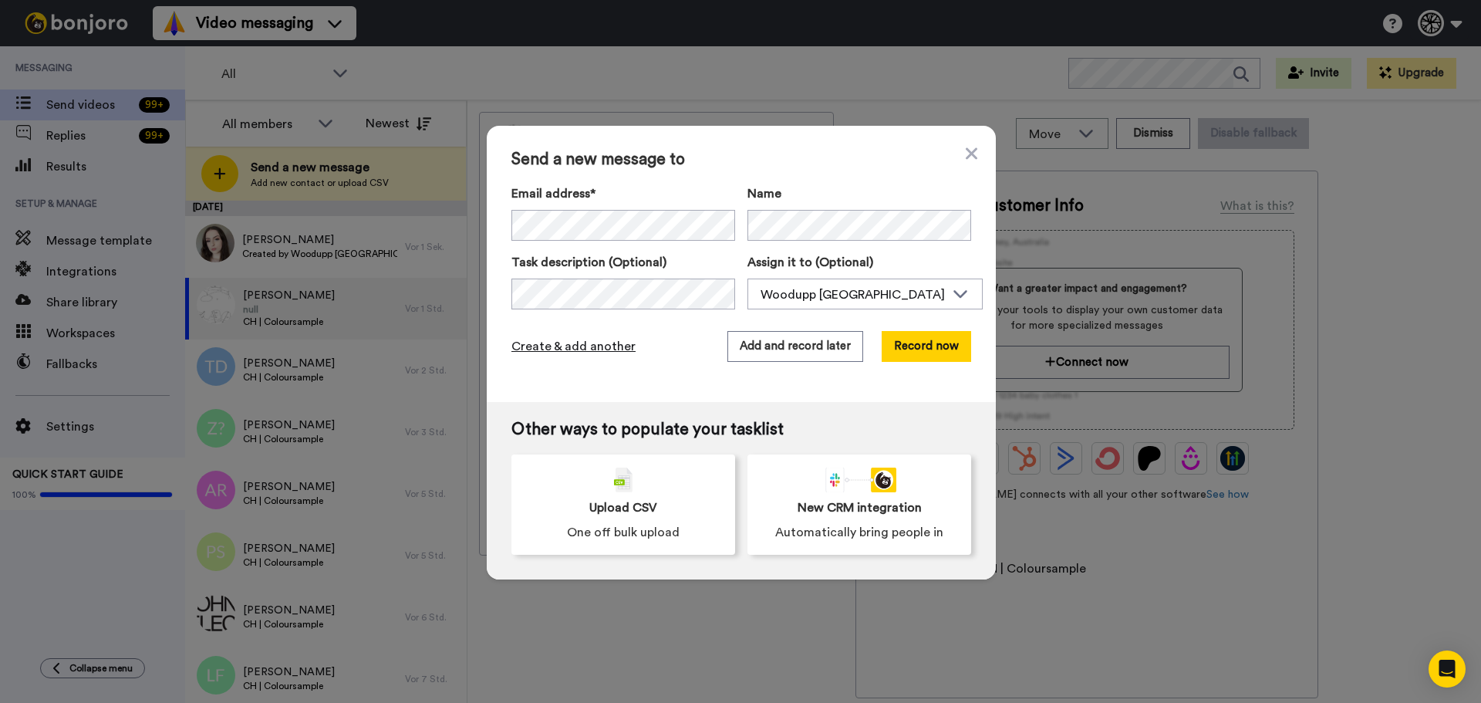
click at [572, 341] on span "Create & add another" at bounding box center [573, 346] width 124 height 19
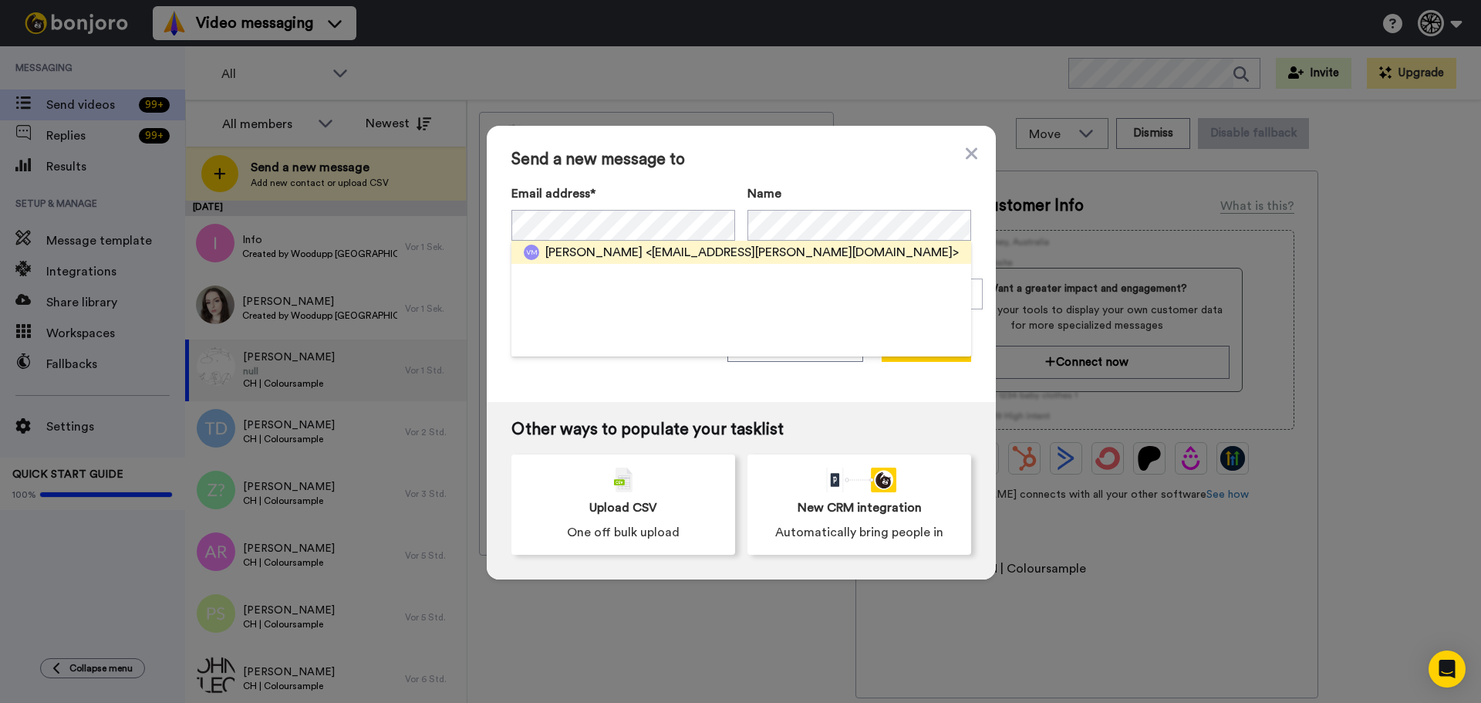
click at [660, 255] on span "<maury.vincent@gmail.com>" at bounding box center [802, 252] width 313 height 19
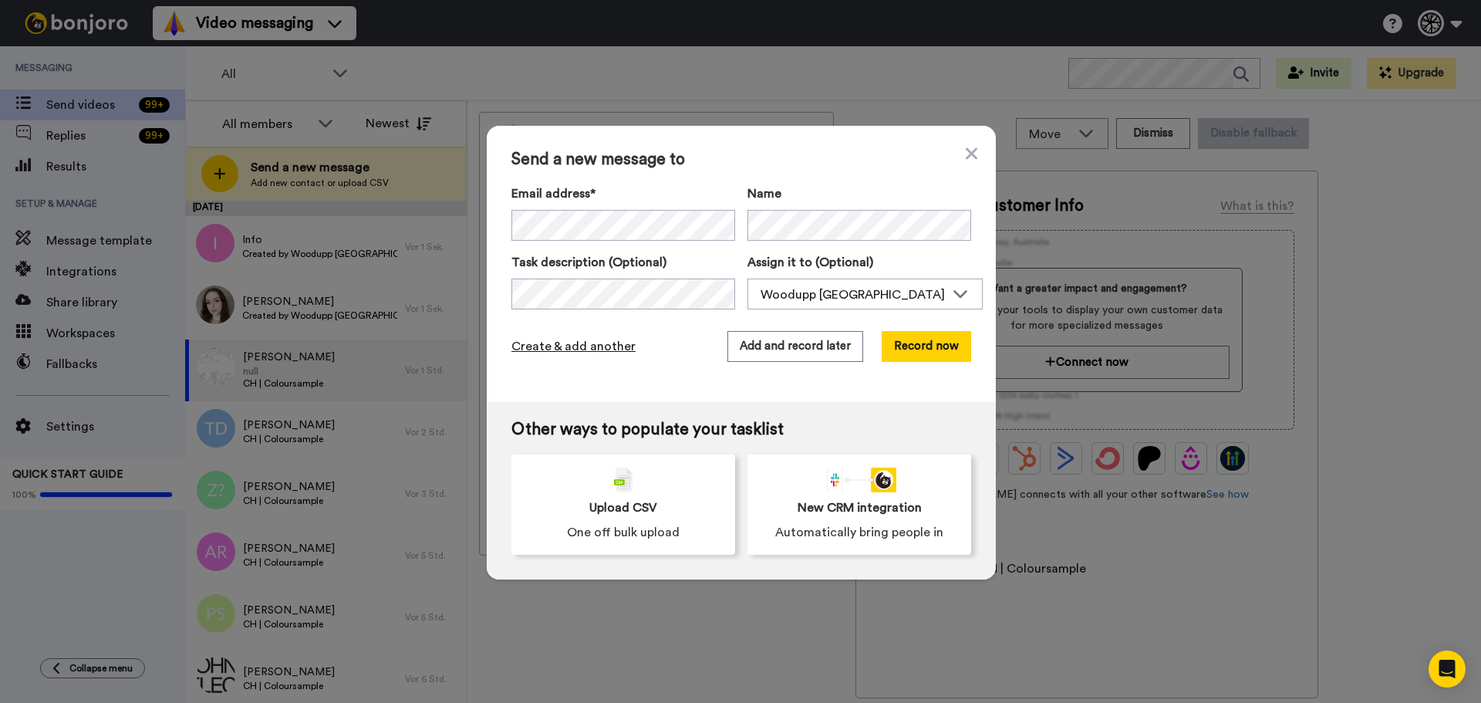
click at [552, 345] on span "Create & add another" at bounding box center [573, 346] width 124 height 19
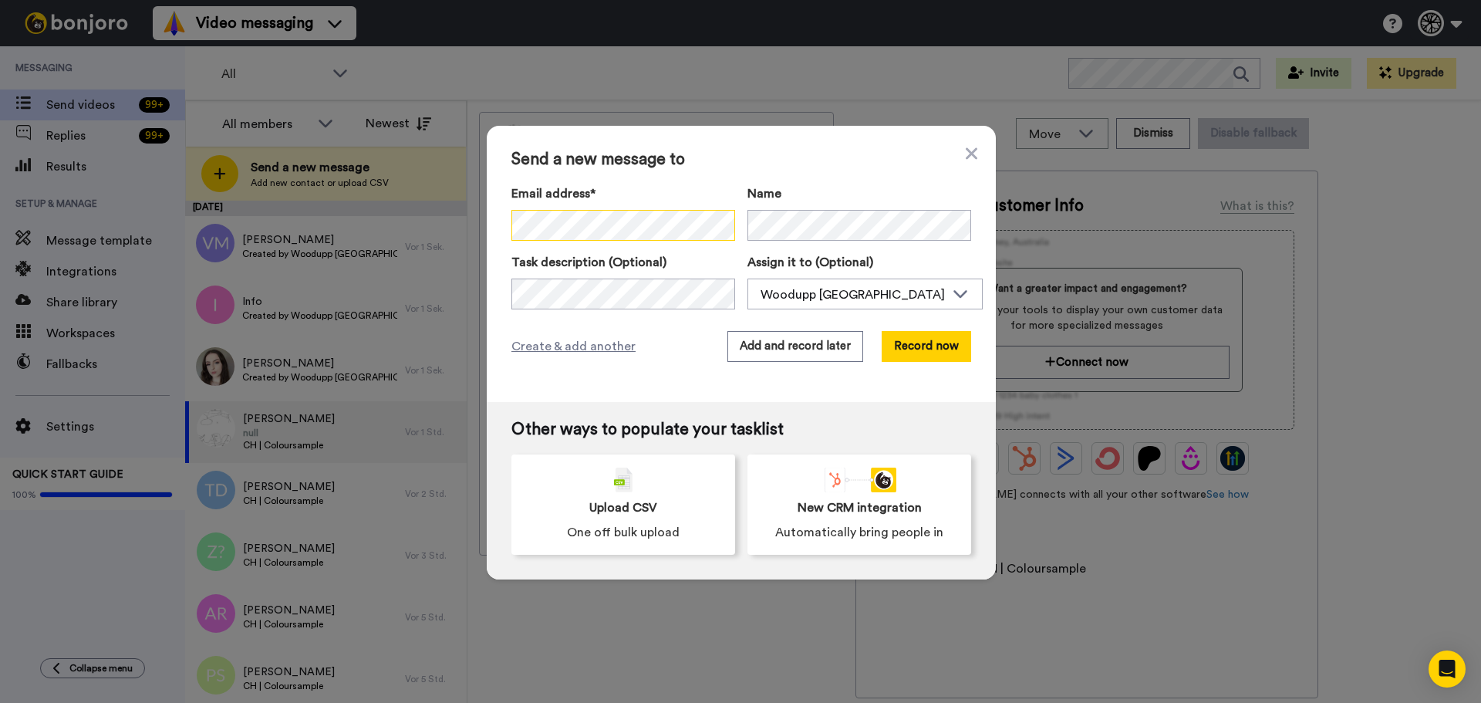
click at [449, 232] on div "Send a new message to Email address* No search result for ‘ f.koh ’ Name Task d…" at bounding box center [740, 351] width 1481 height 703
click at [477, 229] on div "Send a new message to Email address* Diana Riverjackson <diana.riverjackson88@g…" at bounding box center [740, 351] width 1481 height 703
click at [589, 348] on span "Create & add another" at bounding box center [573, 346] width 124 height 19
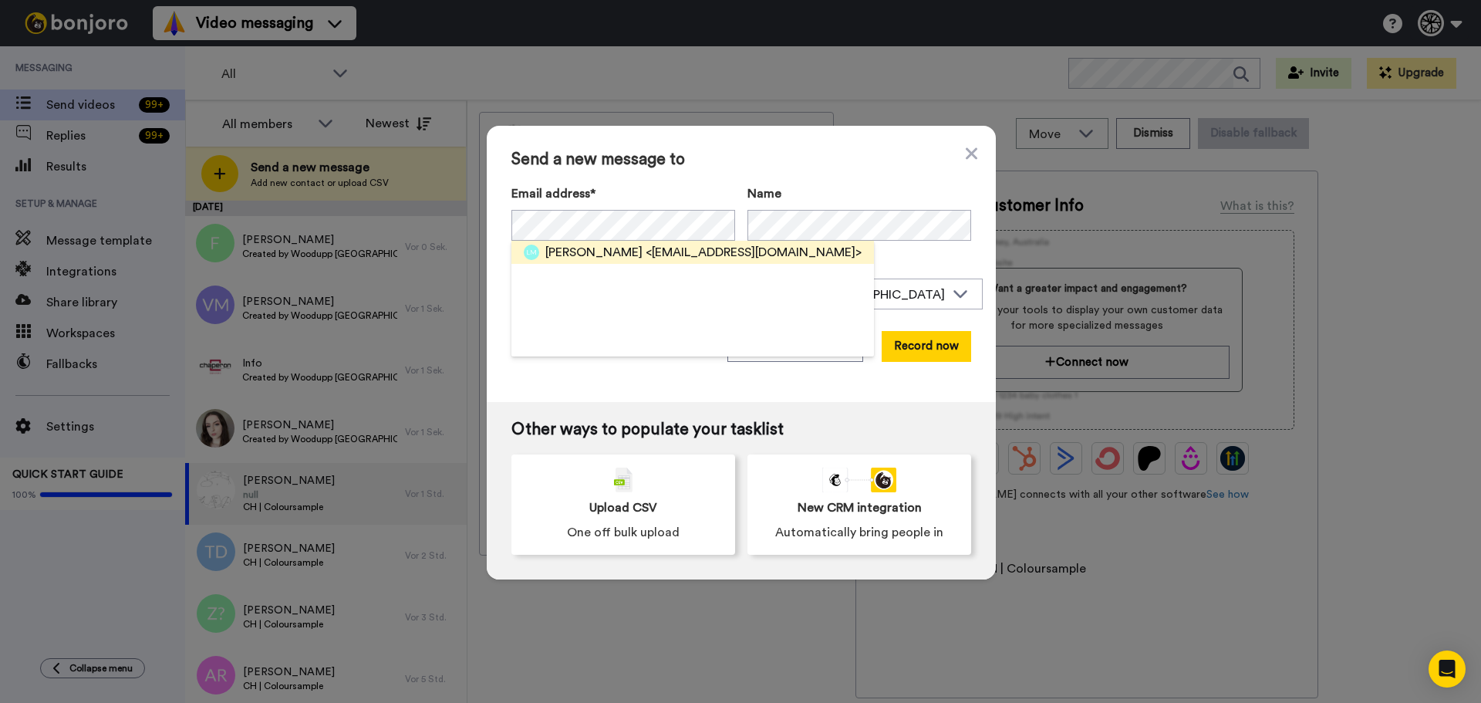
click at [684, 255] on span "<ludovic.miazza@gmail.com>" at bounding box center [754, 252] width 216 height 19
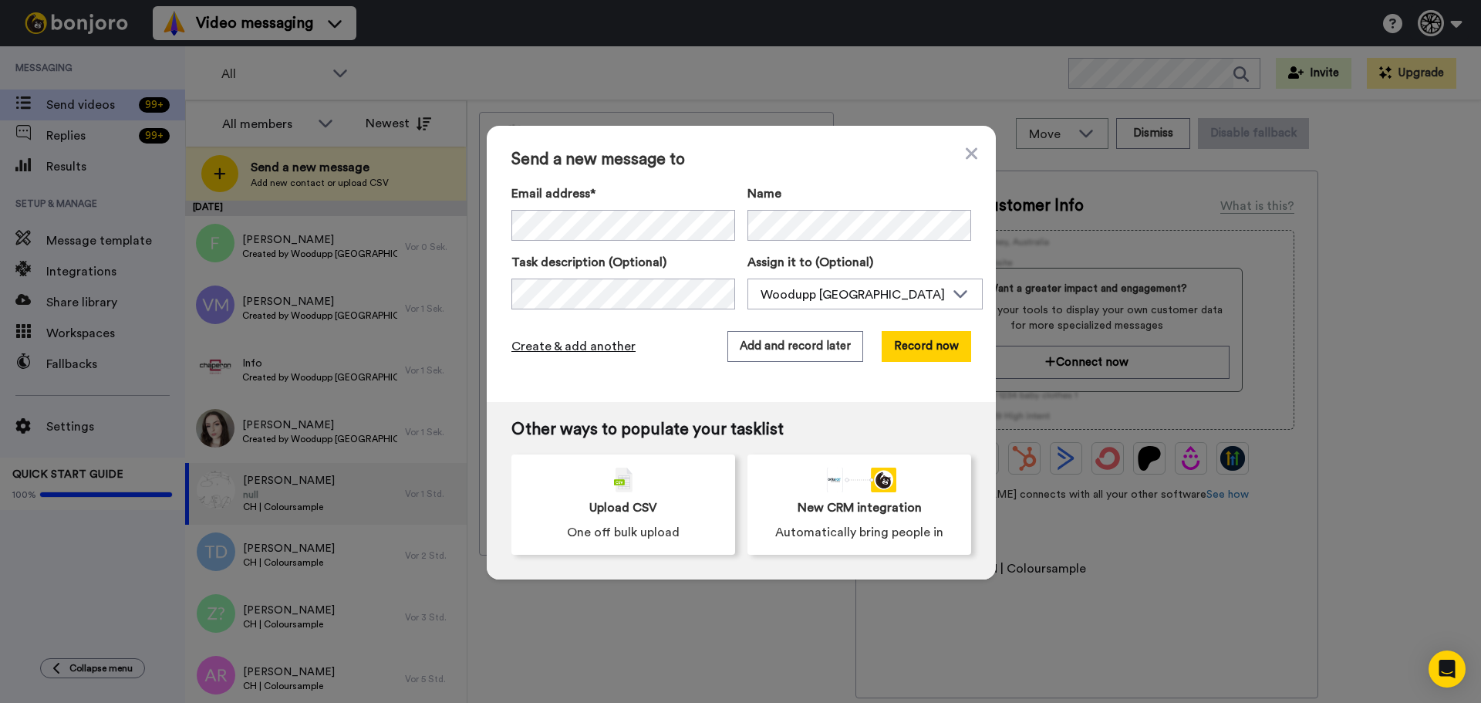
click at [608, 344] on span "Create & add another" at bounding box center [573, 346] width 124 height 19
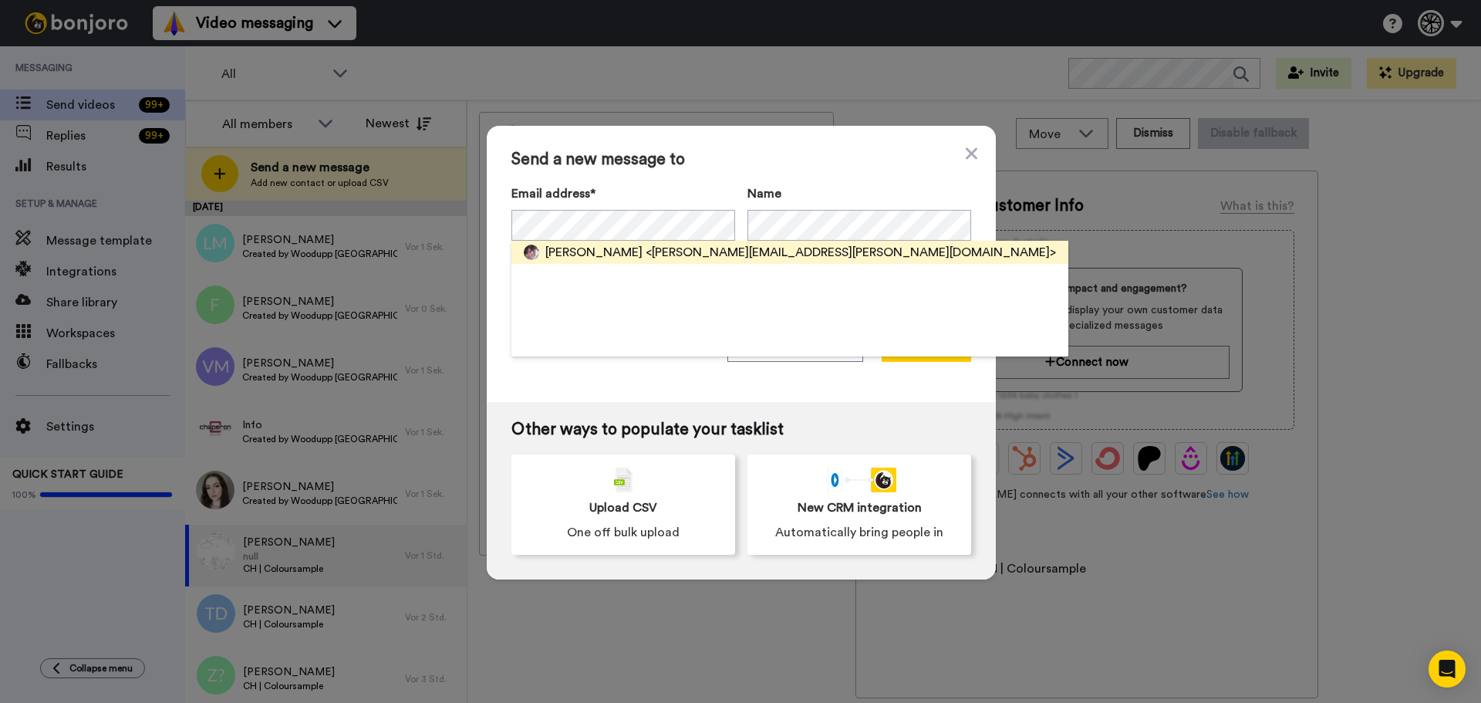
click at [646, 247] on span "<julie.selz@bluewin.ch>" at bounding box center [851, 252] width 410 height 19
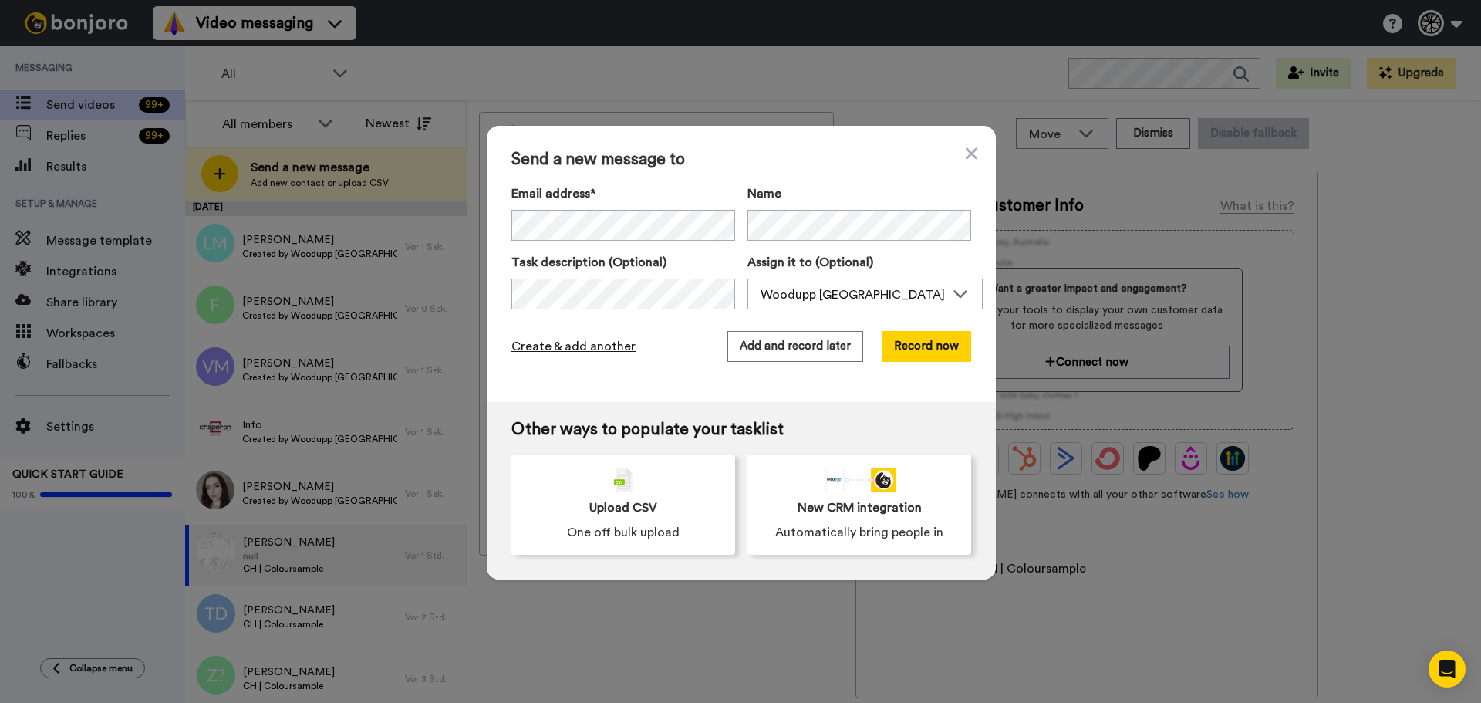
click at [586, 343] on span "Create & add another" at bounding box center [573, 346] width 124 height 19
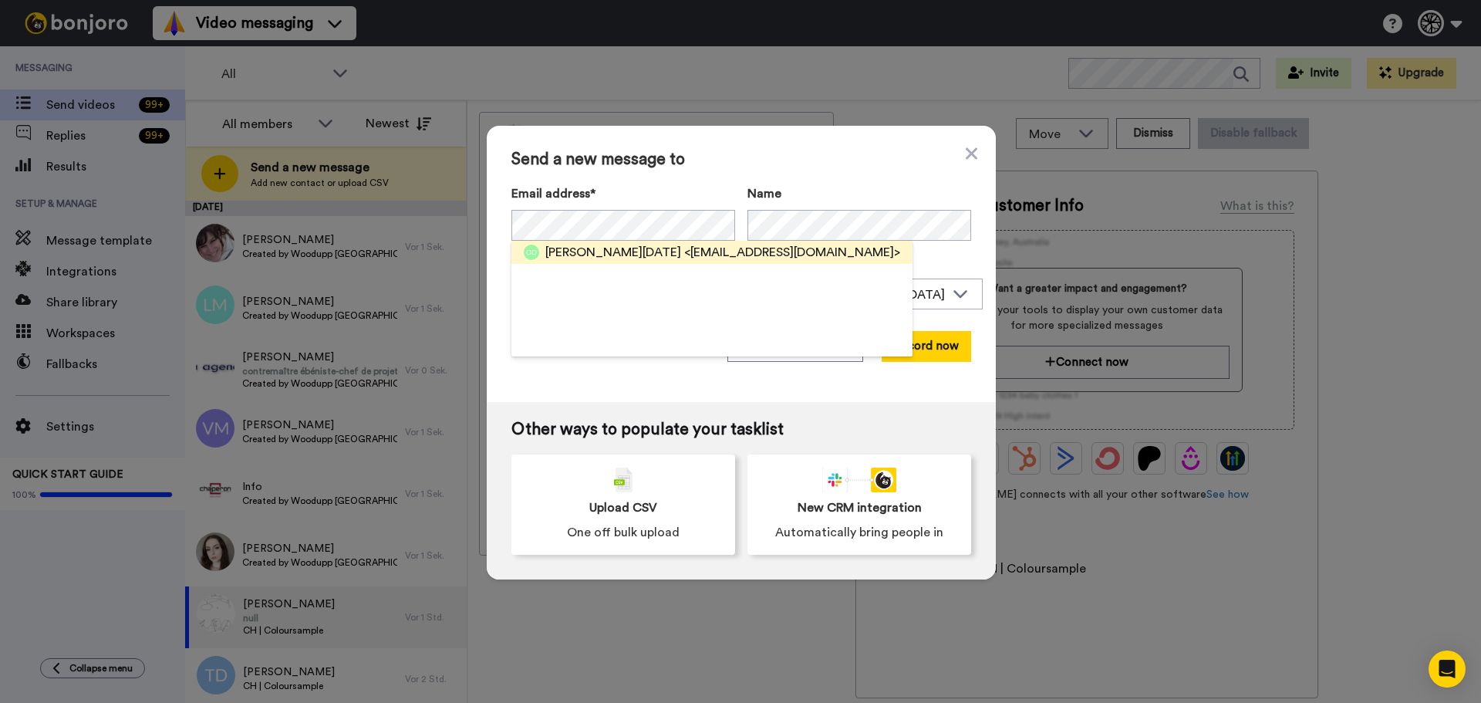
click at [609, 245] on span "Olivier Di Natale" at bounding box center [613, 252] width 136 height 19
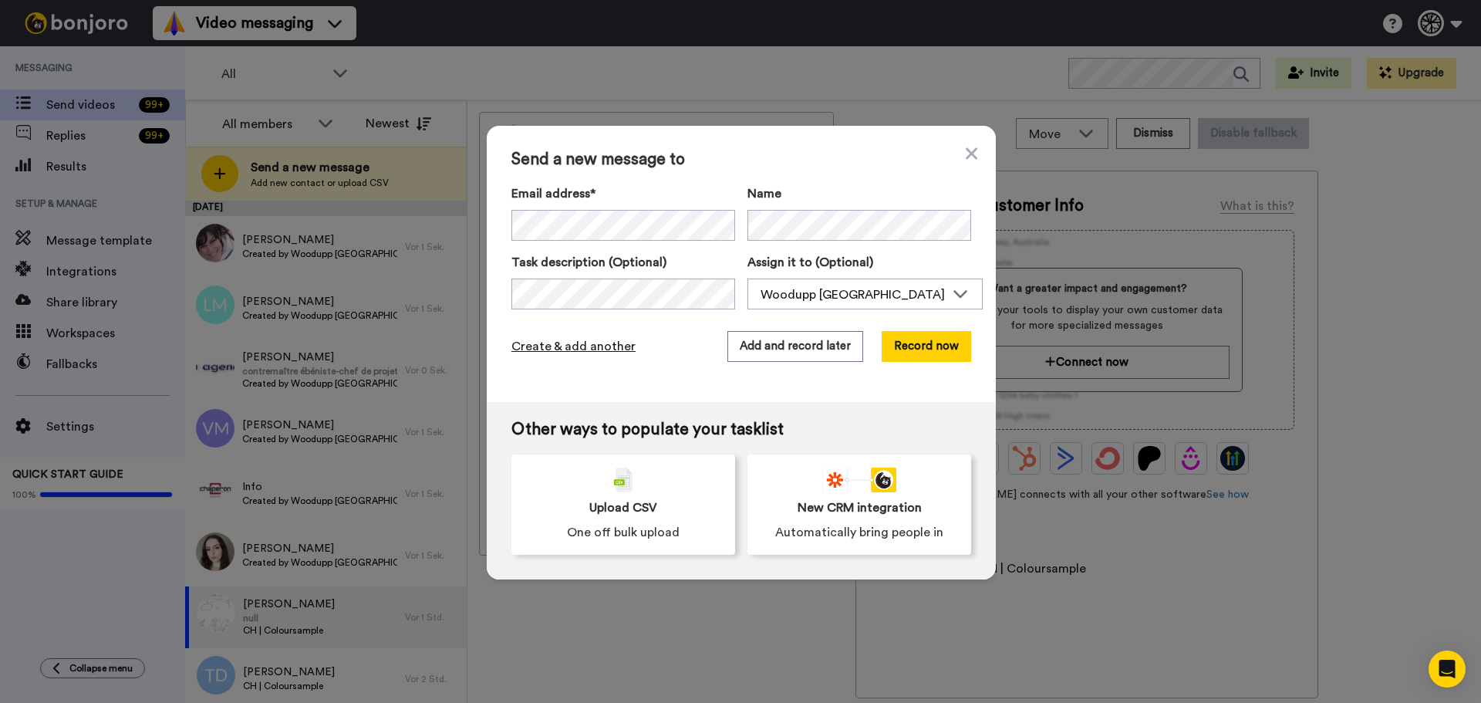
click at [579, 342] on span "Create & add another" at bounding box center [573, 346] width 124 height 19
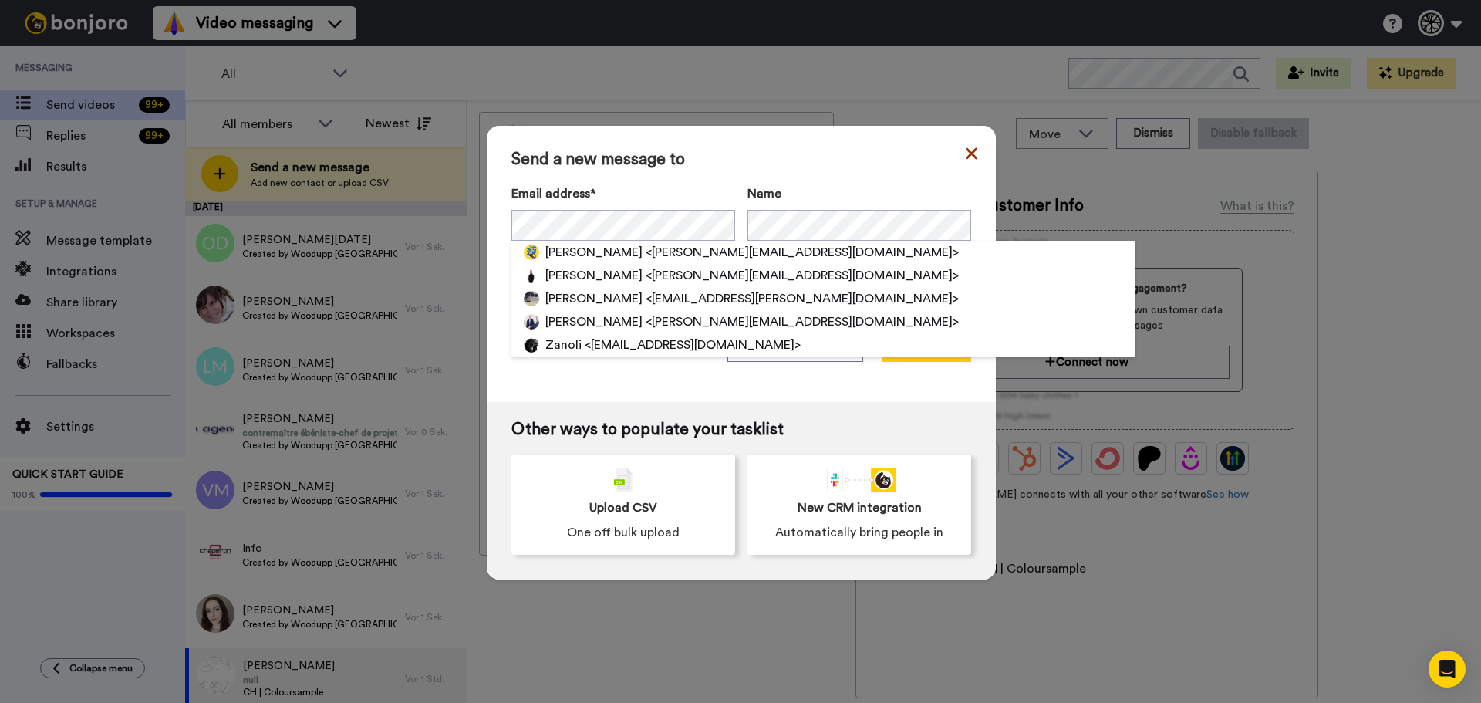
click at [966, 157] on icon at bounding box center [972, 153] width 12 height 19
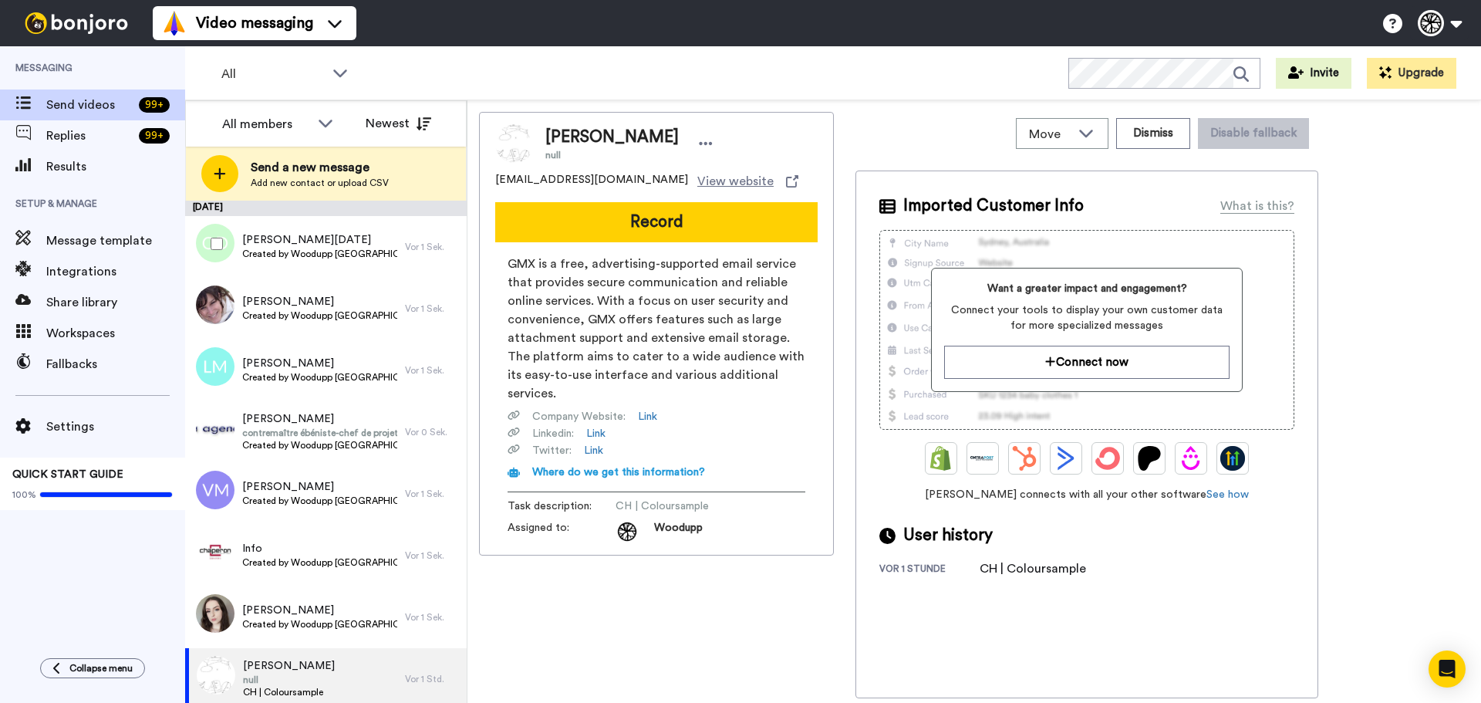
click at [207, 231] on div at bounding box center [214, 244] width 56 height 54
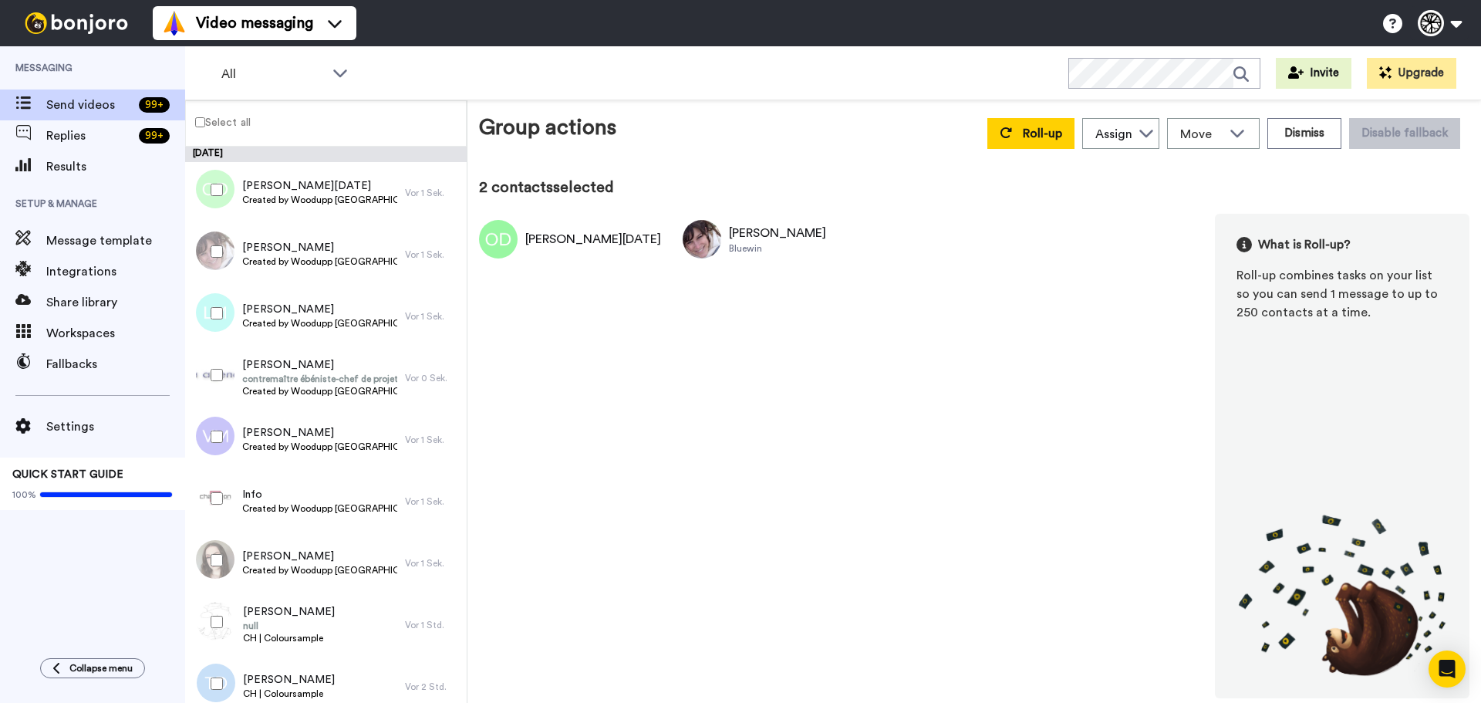
click at [223, 290] on div at bounding box center [214, 313] width 56 height 54
click at [227, 582] on div at bounding box center [214, 560] width 56 height 54
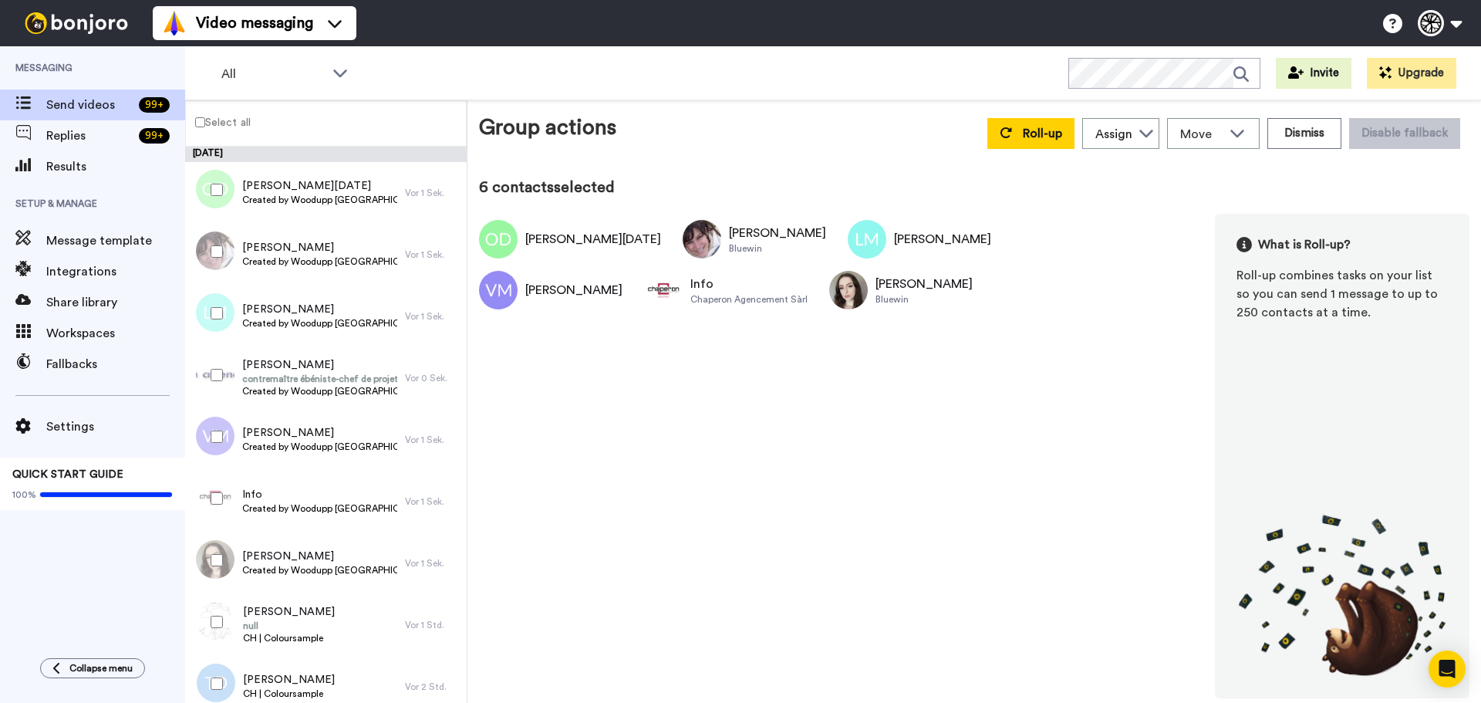
click at [224, 366] on div at bounding box center [214, 375] width 56 height 54
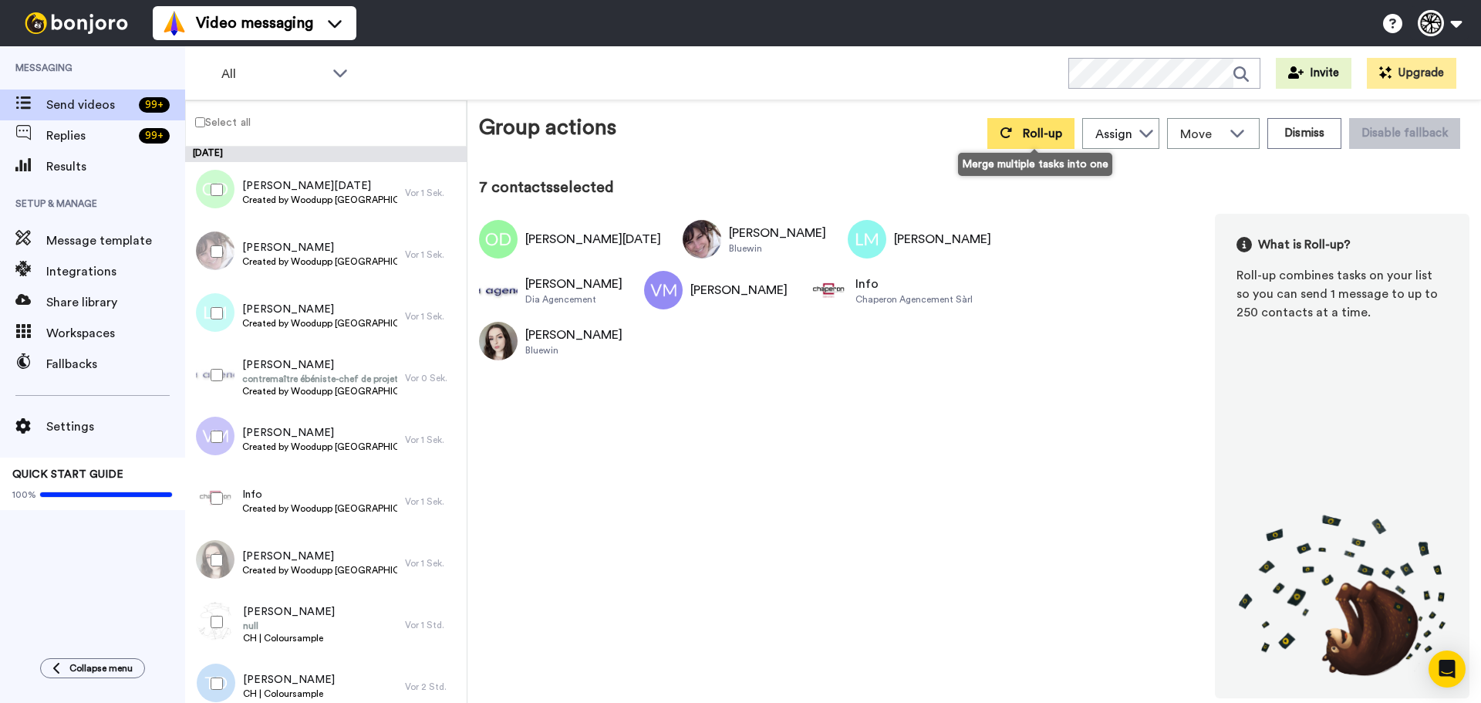
click at [1051, 137] on span "Roll-up" at bounding box center [1042, 133] width 39 height 12
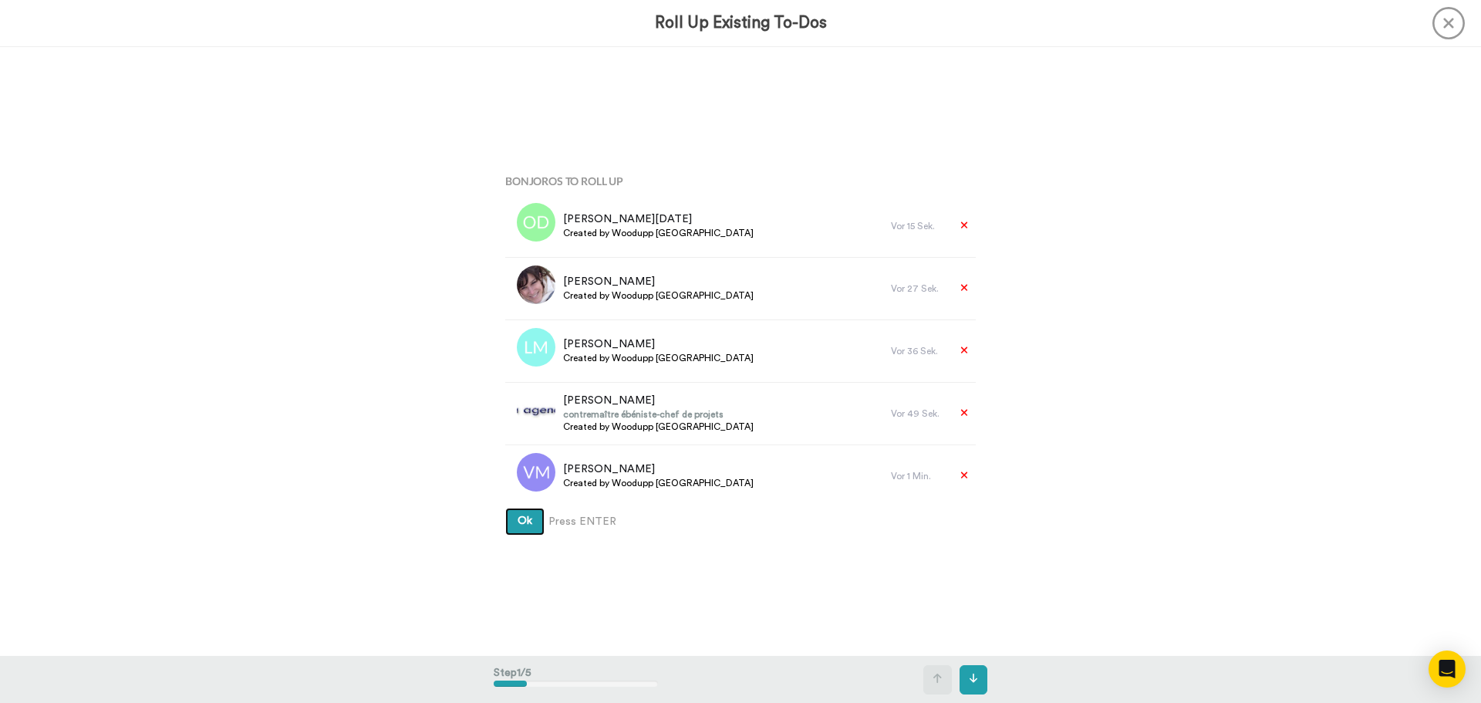
click at [522, 525] on span "Ok" at bounding box center [525, 520] width 15 height 11
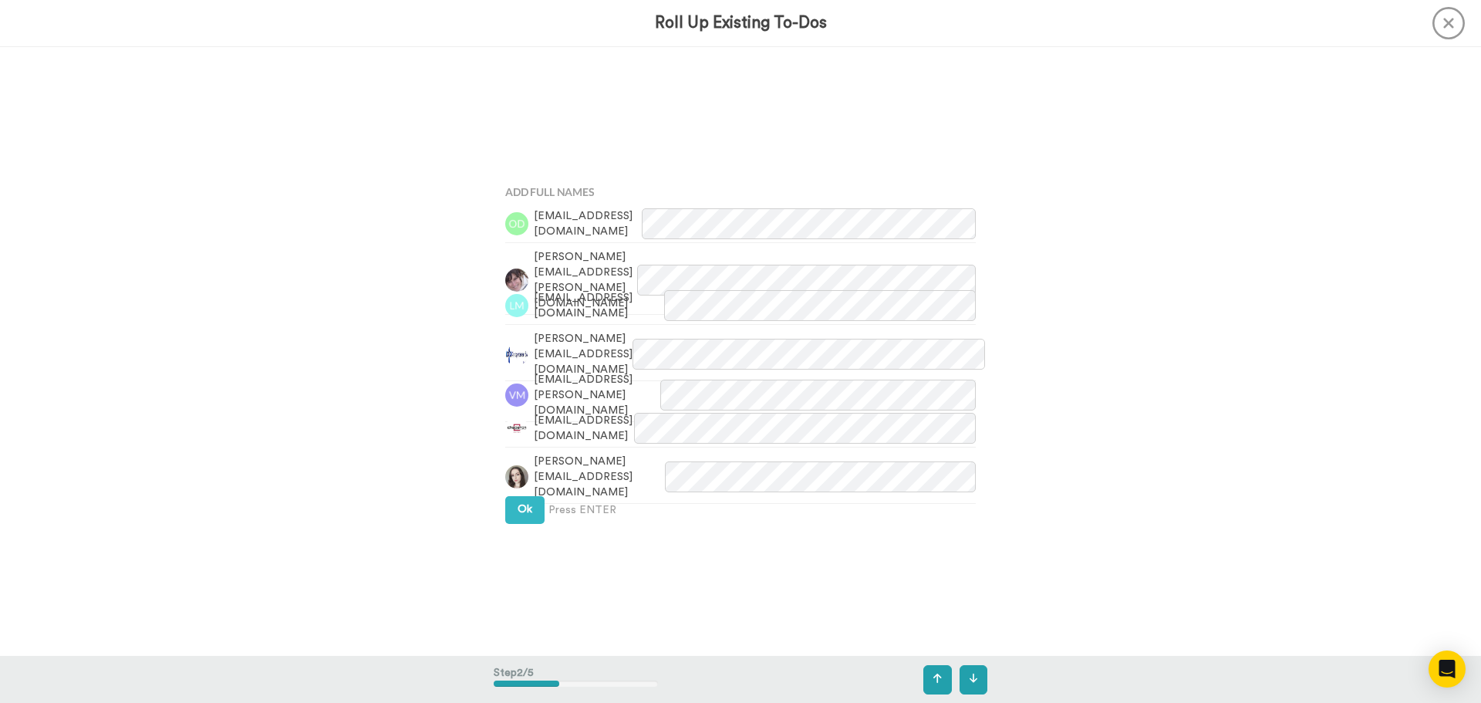
click at [522, 525] on div "Add Full Names odn@generalmedia.ch julie.selz@bluewin.ch ludovic.miazza@gmail.c…" at bounding box center [741, 351] width 494 height 352
click at [522, 507] on span "Ok" at bounding box center [525, 509] width 15 height 11
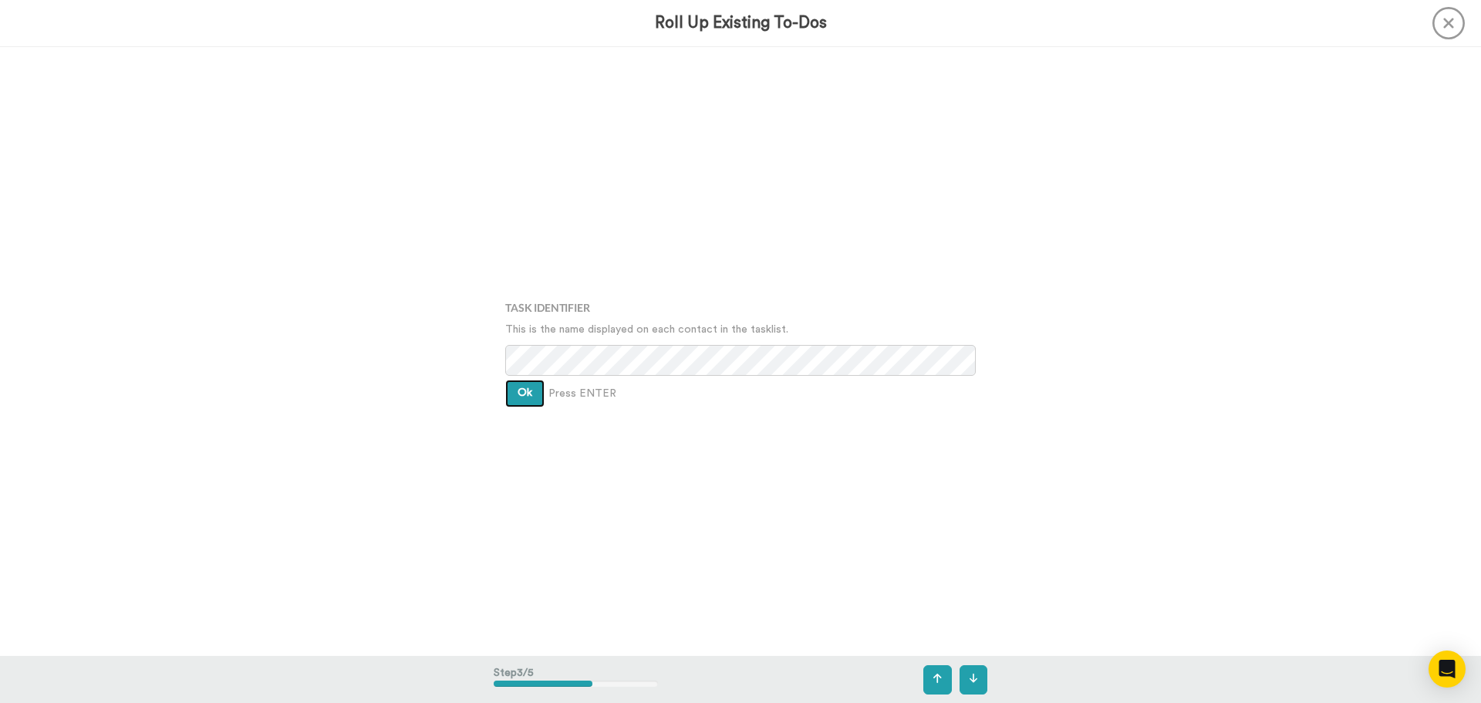
click at [518, 394] on span "Ok" at bounding box center [525, 392] width 15 height 11
click at [518, 379] on span "Ok" at bounding box center [525, 381] width 15 height 11
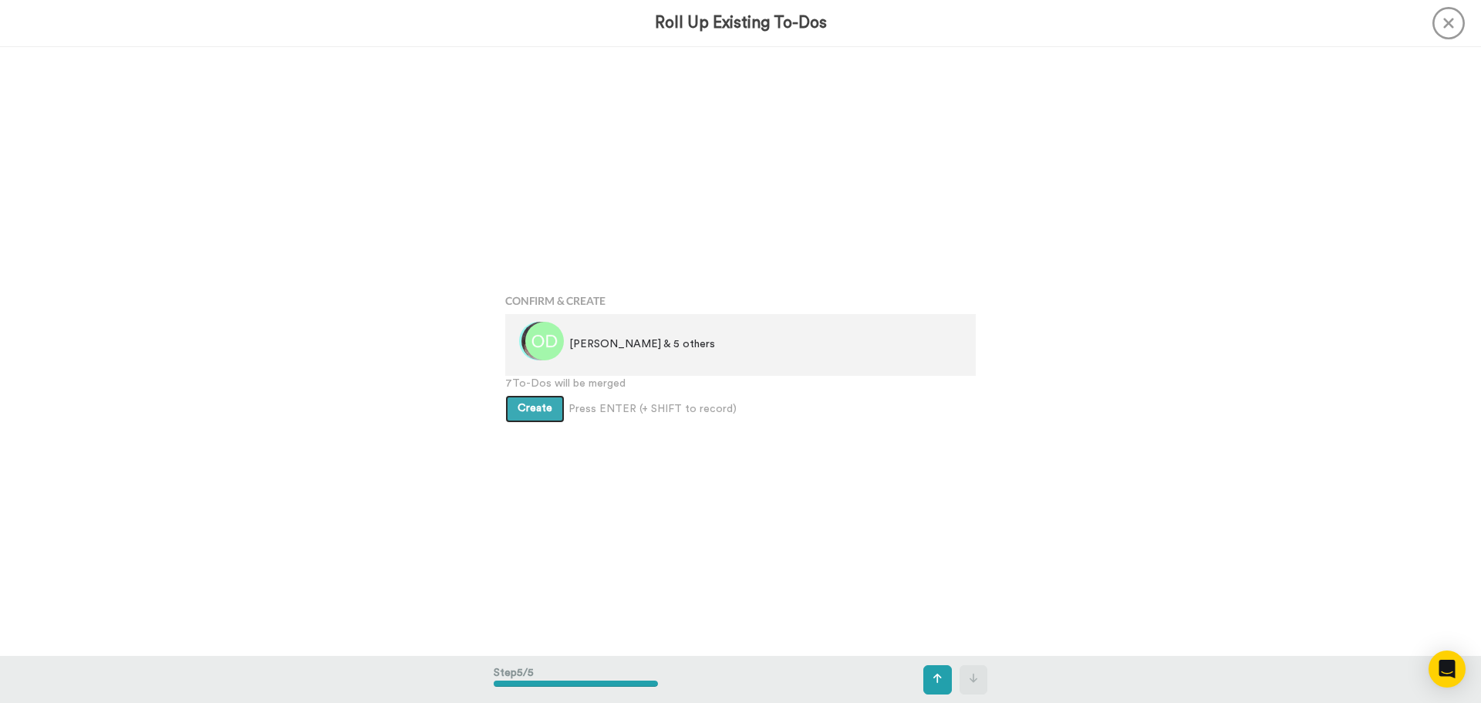
scroll to position [2436, 0]
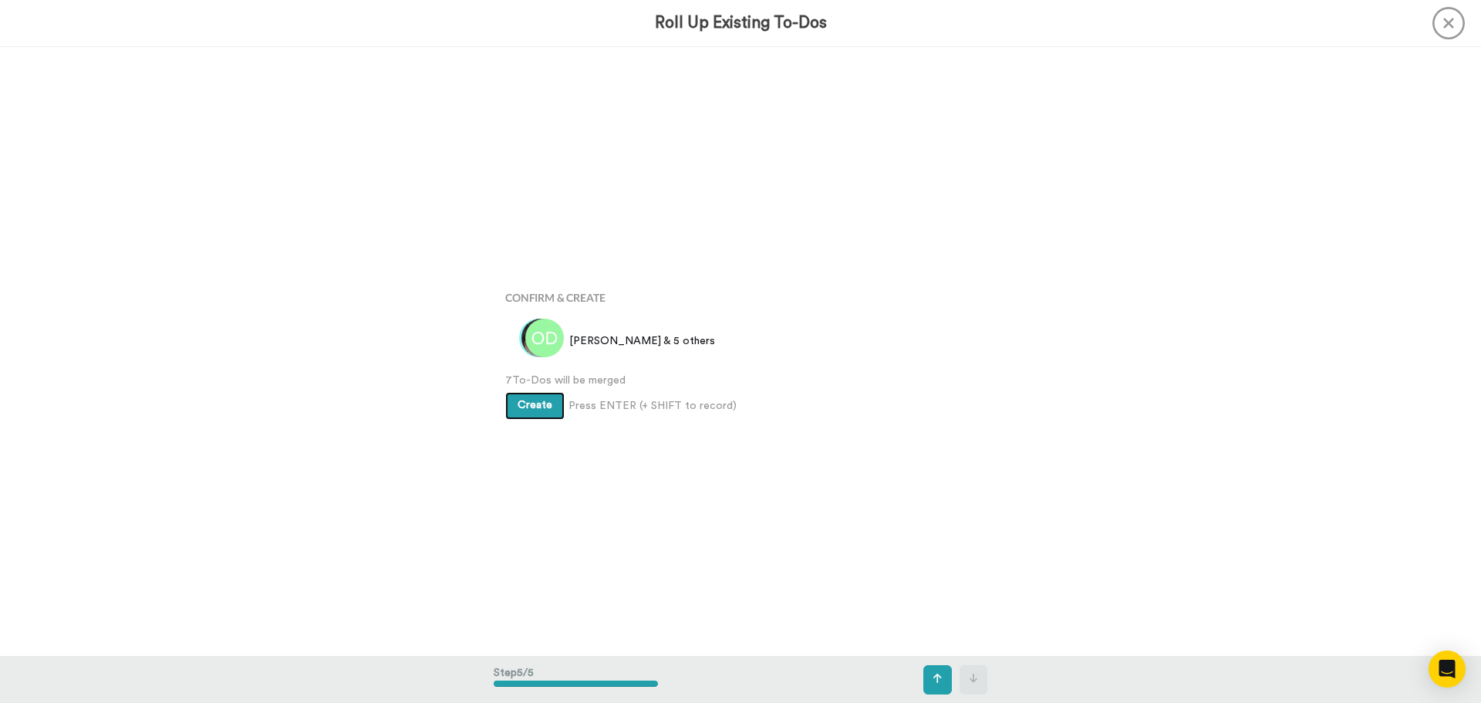
click at [518, 401] on span "Create" at bounding box center [535, 405] width 35 height 11
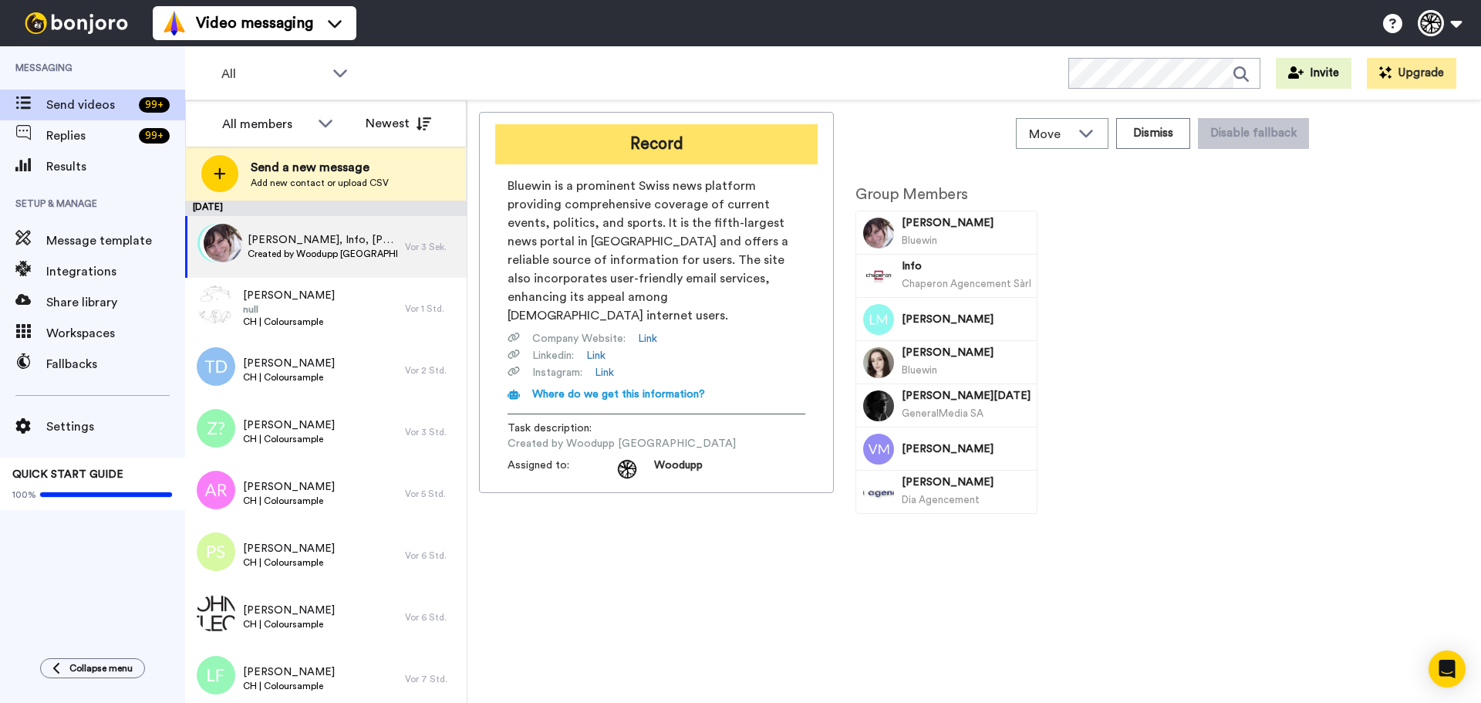
click at [633, 144] on button "Record" at bounding box center [656, 144] width 322 height 40
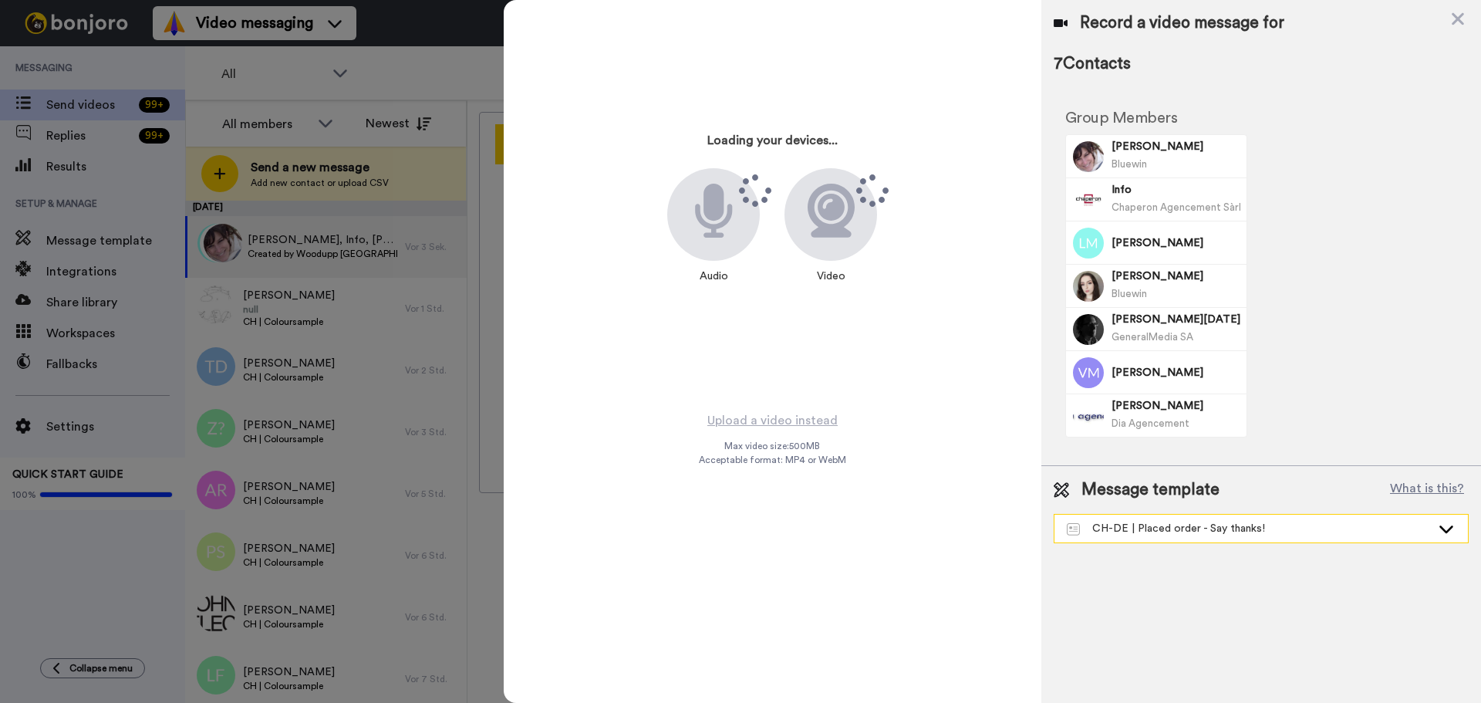
click at [1166, 521] on div "CH-DE | Placed order - Say thanks!" at bounding box center [1249, 528] width 364 height 15
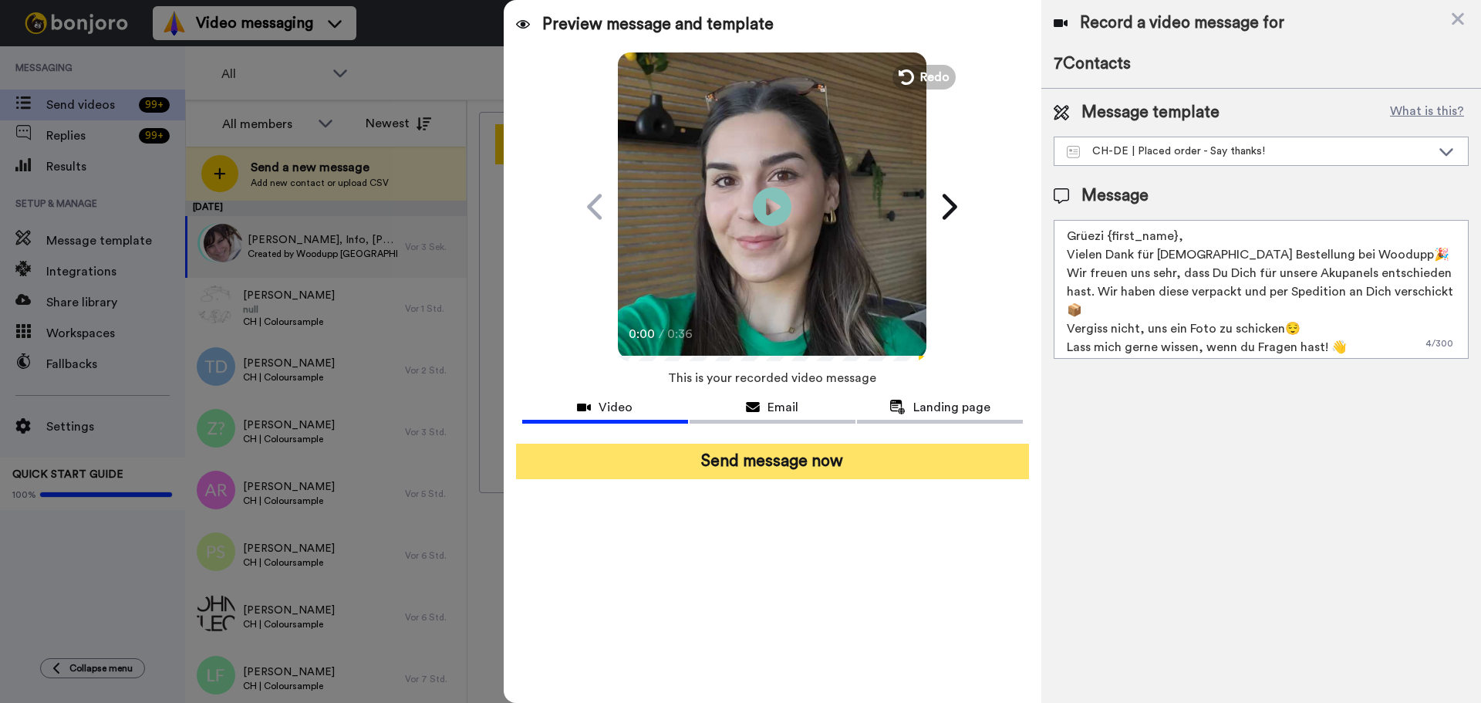
click at [800, 464] on button "Send message now" at bounding box center [772, 461] width 513 height 35
